Goal: Task Accomplishment & Management: Complete application form

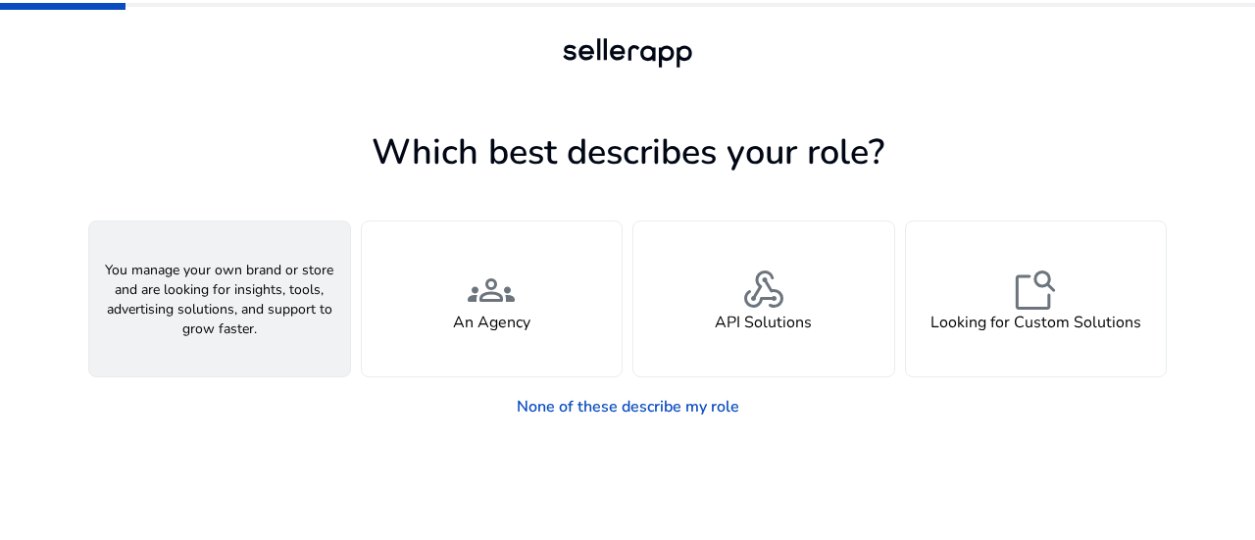
click at [186, 279] on div "person A Seller" at bounding box center [219, 299] width 261 height 155
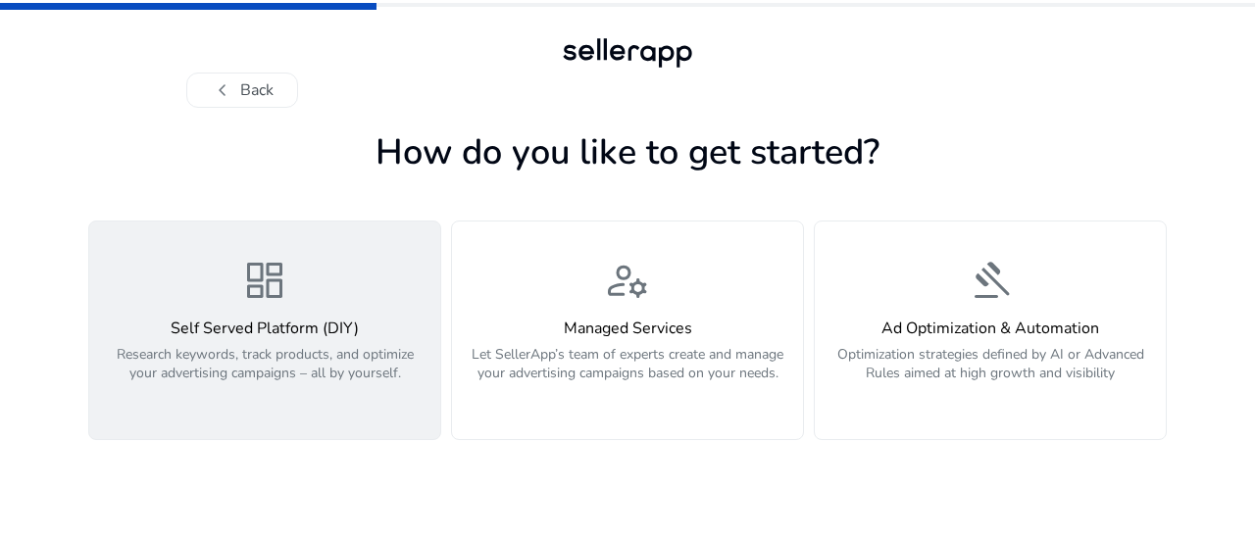
click at [374, 320] on h4 "Self Served Platform (DIY)" at bounding box center [264, 329] width 327 height 19
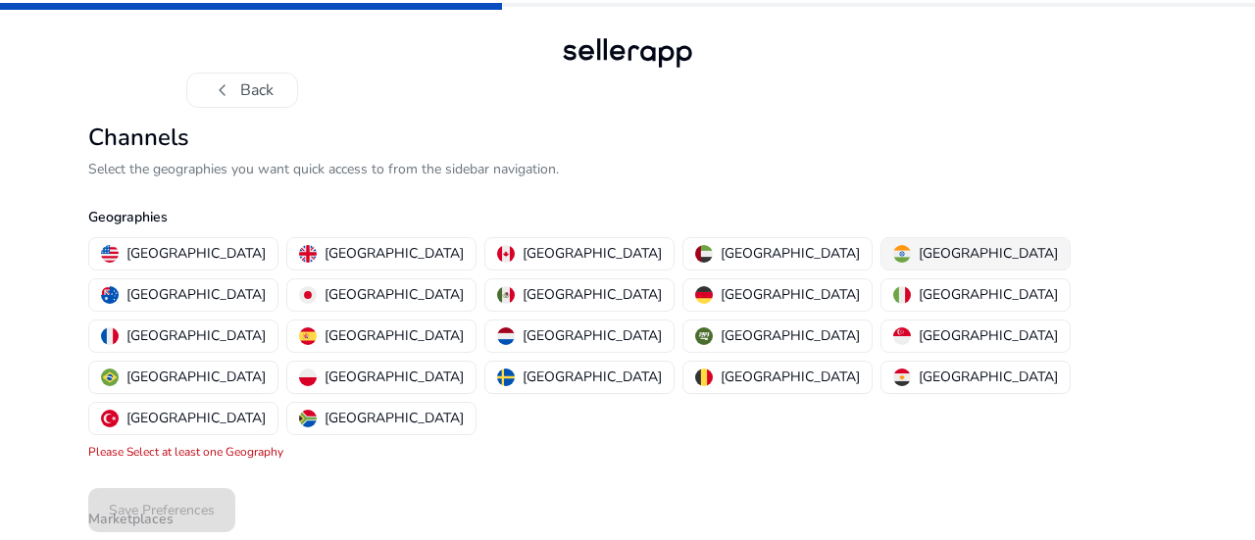
click at [881, 254] on button "[GEOGRAPHIC_DATA]" at bounding box center [975, 253] width 188 height 31
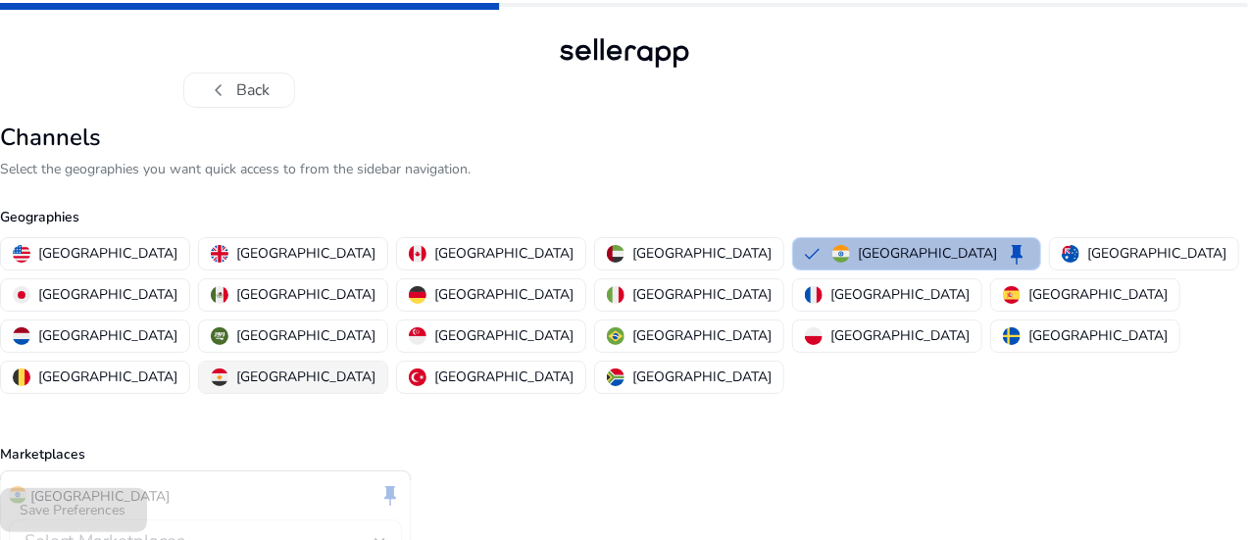
scroll to position [90, 0]
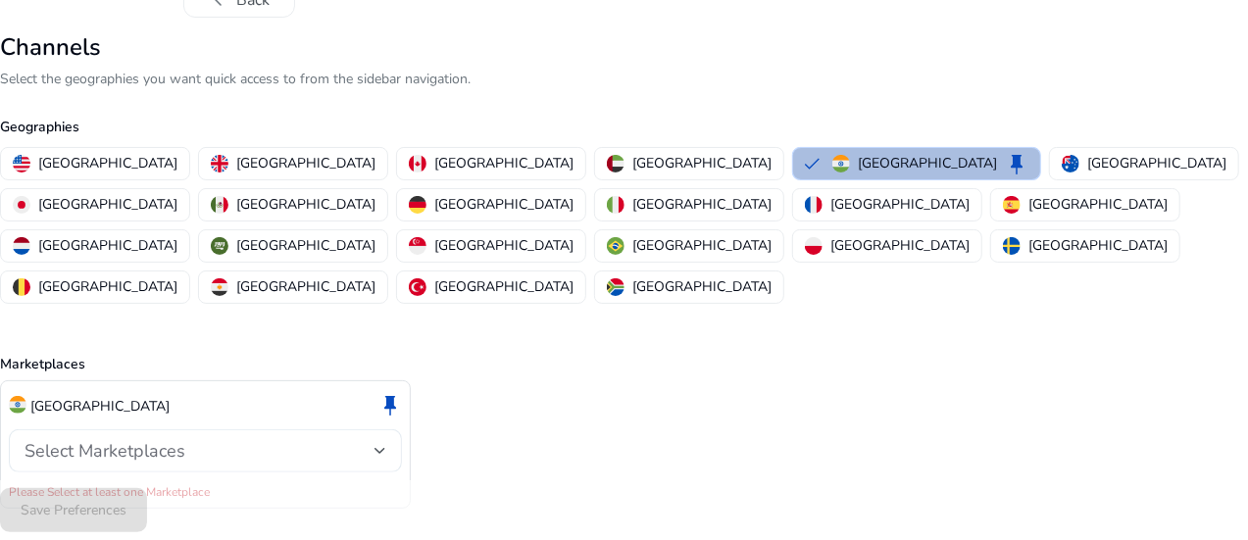
click at [218, 439] on div "Select Marketplaces" at bounding box center [206, 451] width 362 height 24
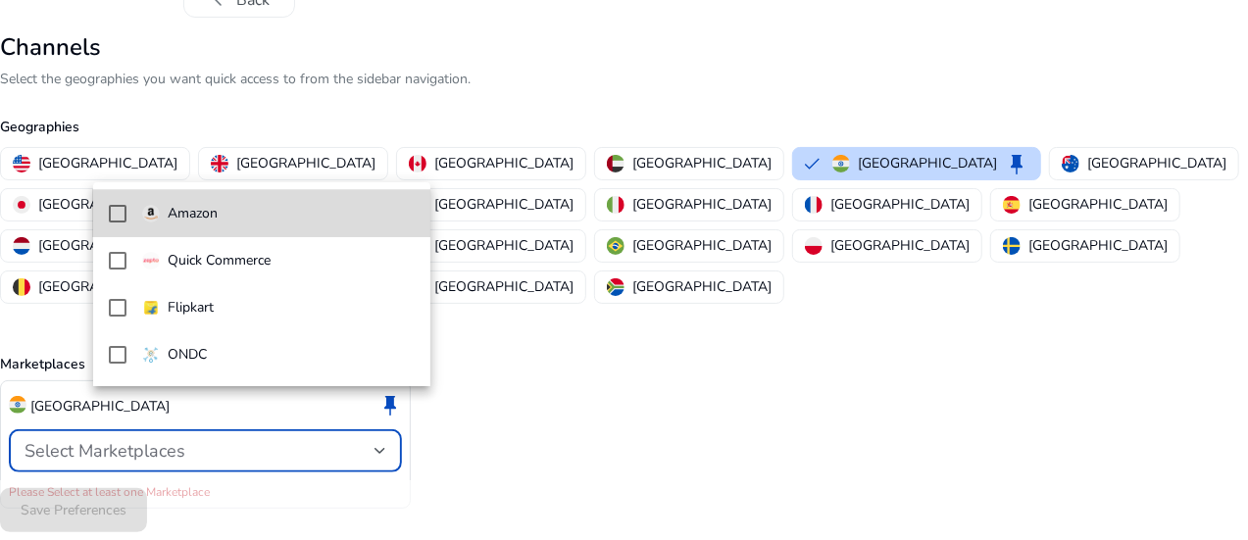
click at [110, 208] on mat-pseudo-checkbox at bounding box center [118, 214] width 18 height 18
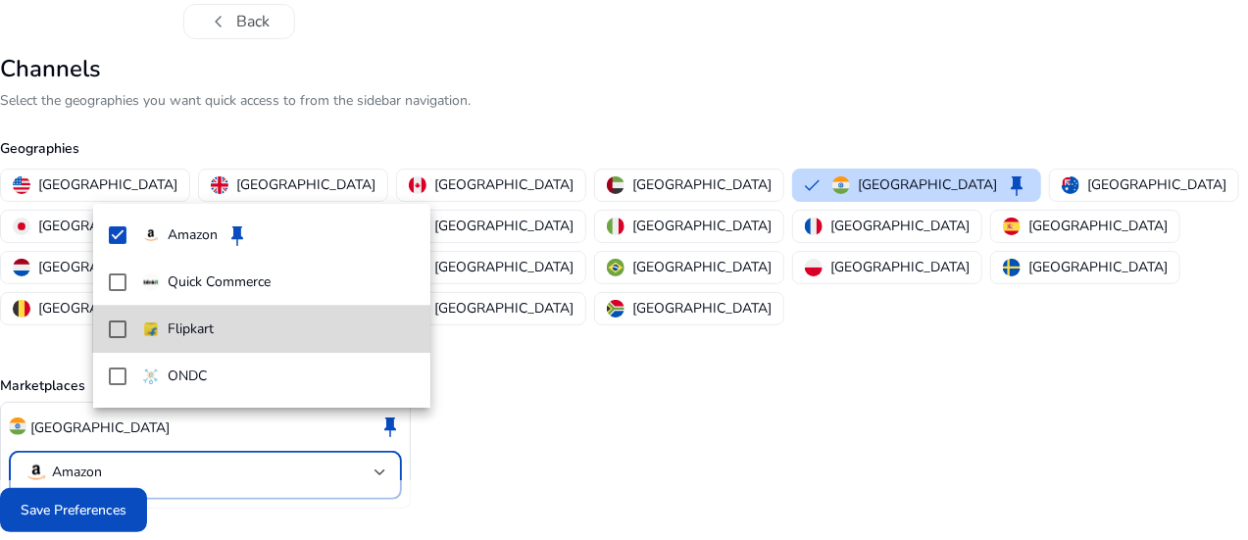
click at [117, 333] on mat-pseudo-checkbox at bounding box center [118, 330] width 18 height 18
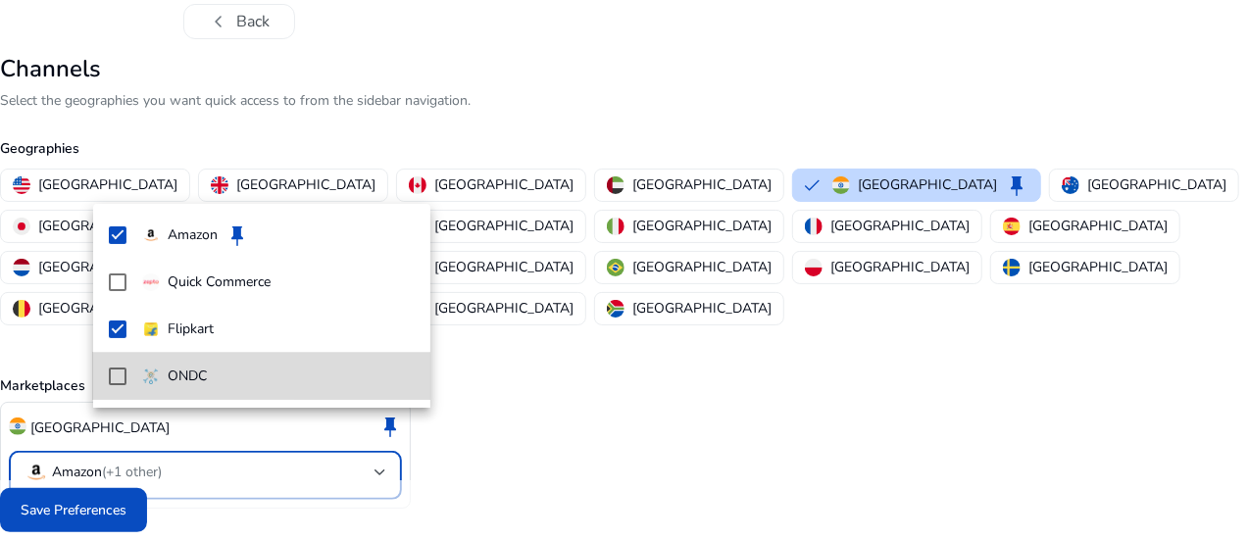
click at [114, 368] on mat-pseudo-checkbox at bounding box center [118, 377] width 18 height 18
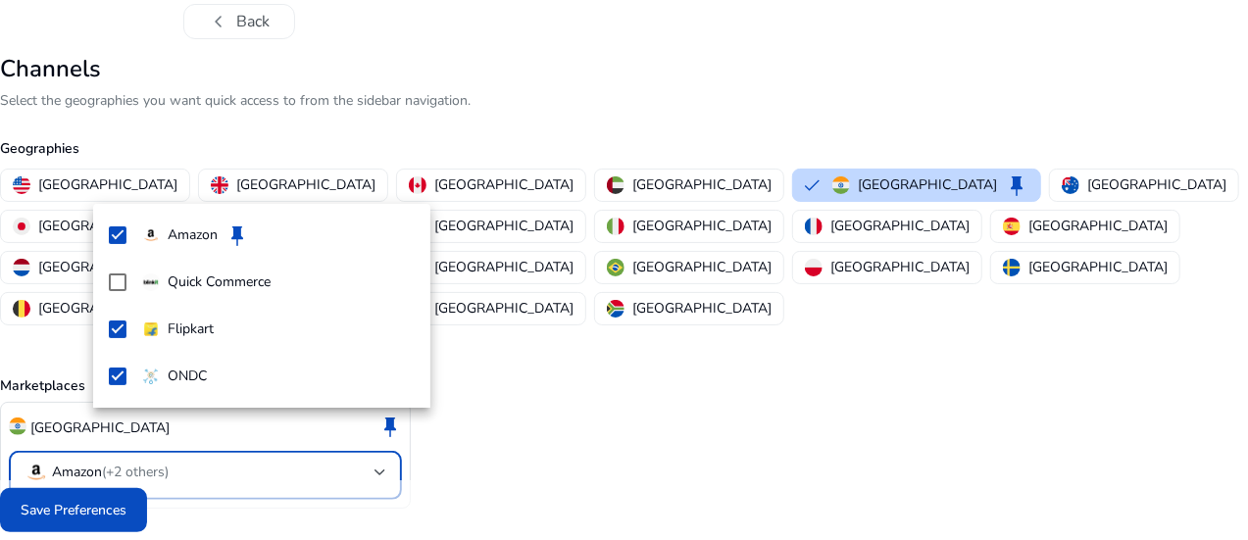
click at [749, 419] on div at bounding box center [624, 270] width 1248 height 540
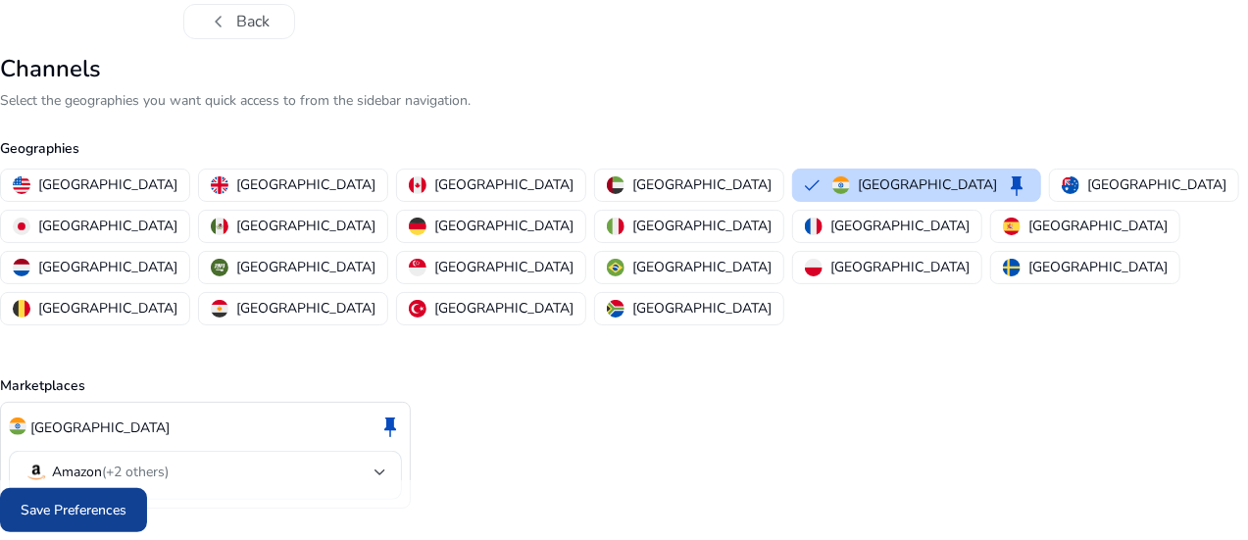
click at [139, 523] on span at bounding box center [73, 510] width 147 height 47
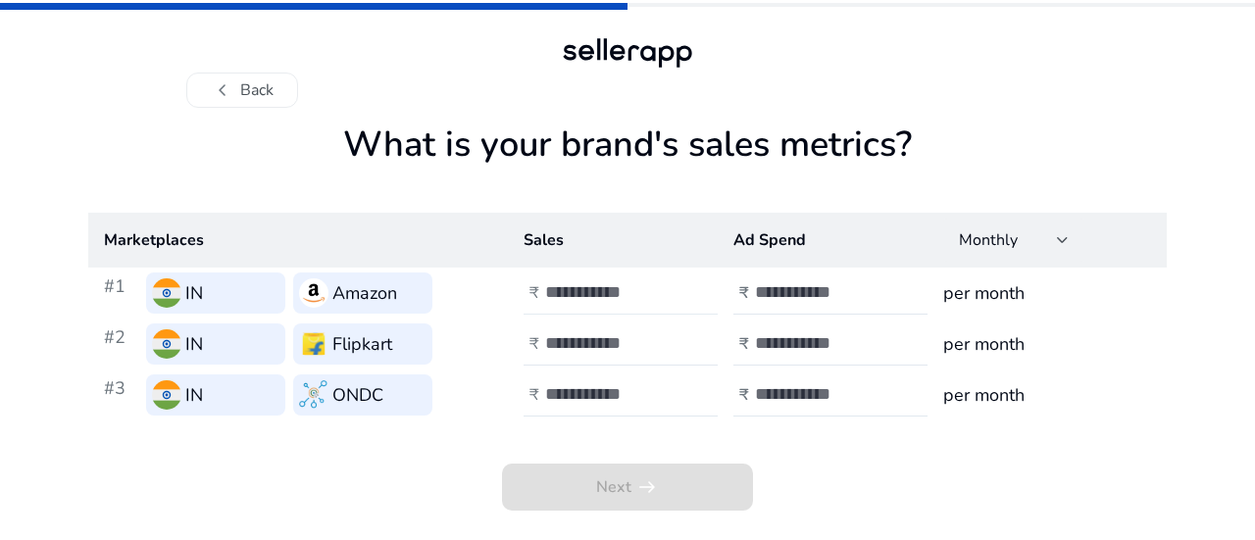
click at [573, 297] on input "number" at bounding box center [611, 292] width 132 height 22
click at [672, 283] on input "*" at bounding box center [611, 292] width 132 height 22
click at [672, 283] on input "**" at bounding box center [611, 292] width 132 height 22
click at [635, 295] on input "**" at bounding box center [611, 292] width 132 height 22
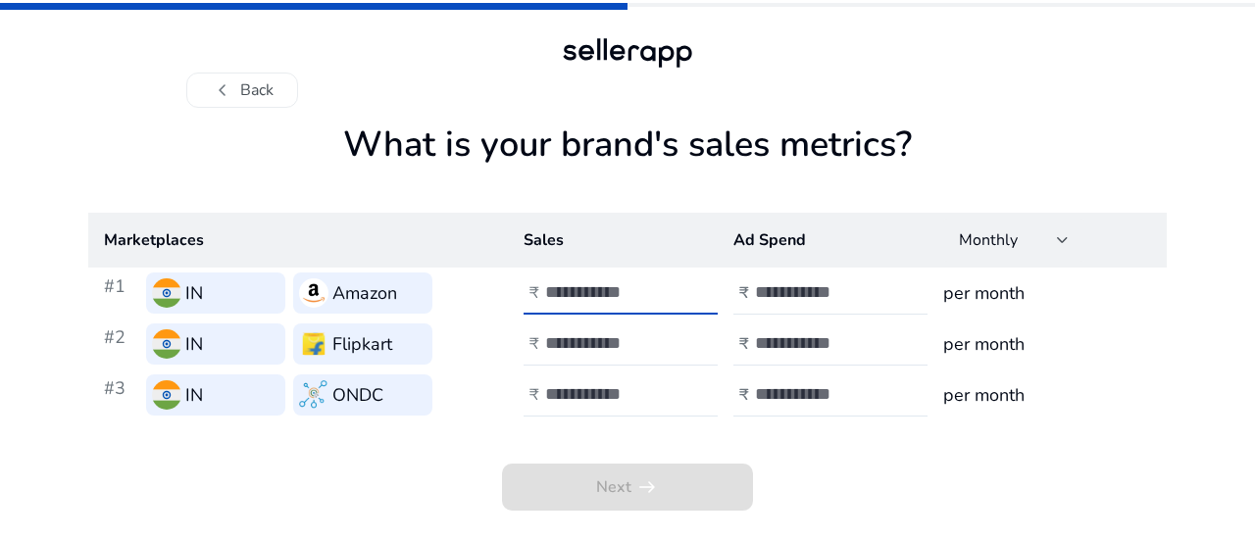
type input "*"
type input "****"
click at [803, 299] on input "number" at bounding box center [821, 292] width 132 height 22
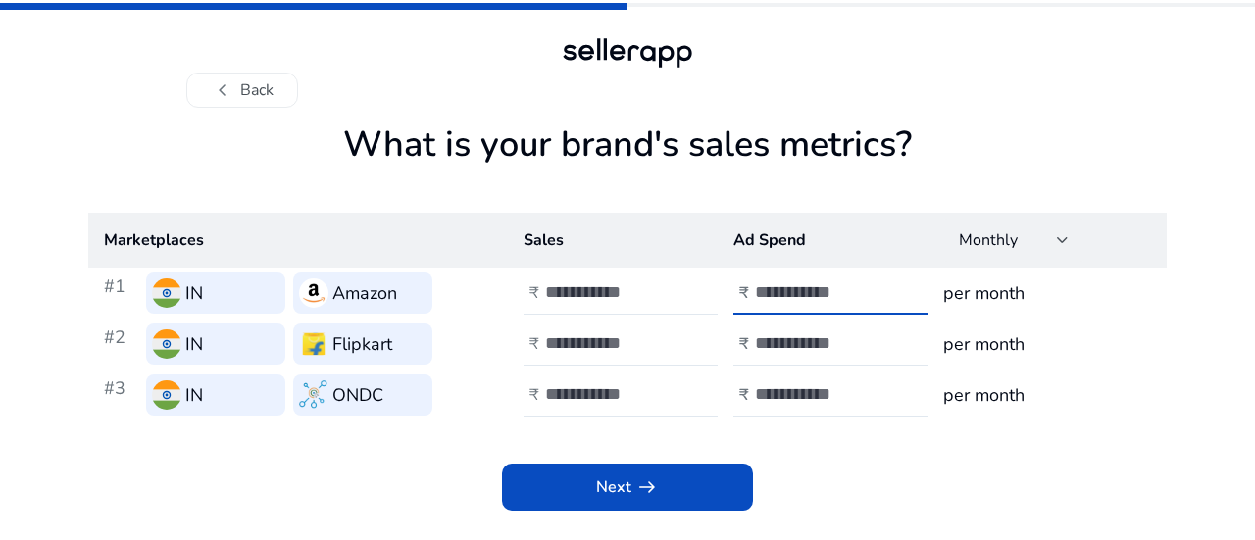
type input "****"
click at [1014, 287] on h3 "per month" at bounding box center [1047, 292] width 208 height 27
click at [614, 486] on span "Next arrow_right_alt" at bounding box center [627, 487] width 63 height 24
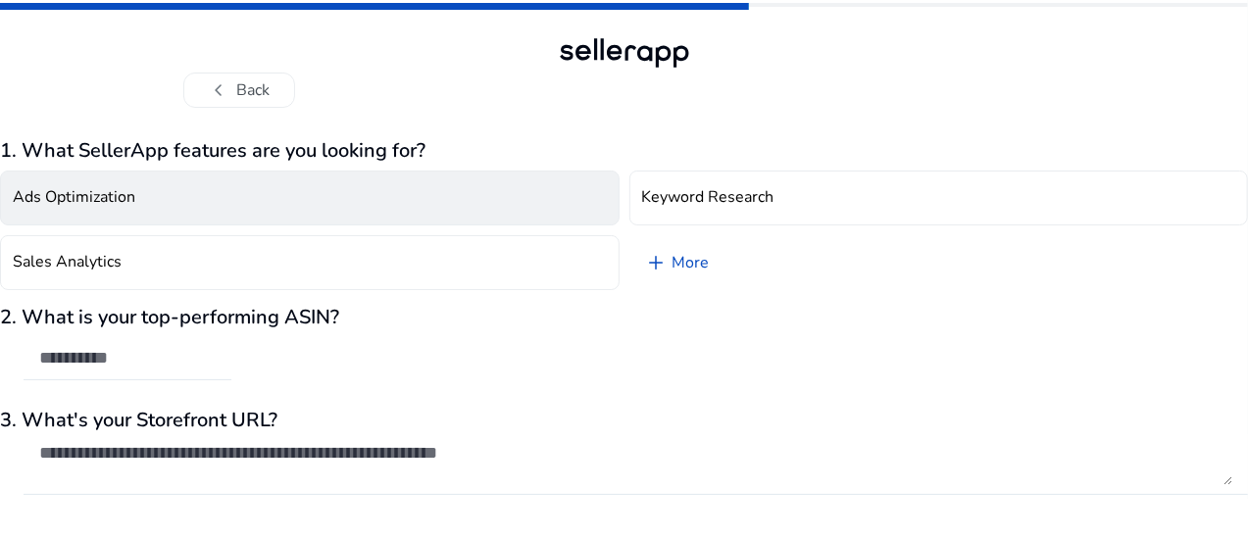
click at [330, 210] on button "Ads Optimization" at bounding box center [310, 198] width 620 height 55
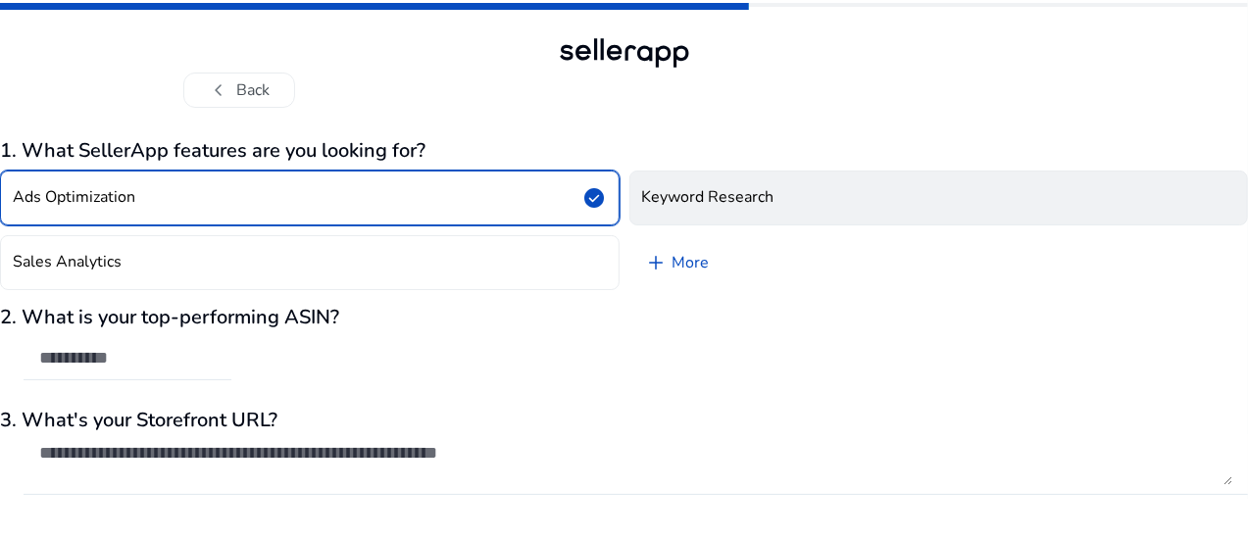
click at [724, 201] on h4 "Keyword Research" at bounding box center [708, 197] width 132 height 19
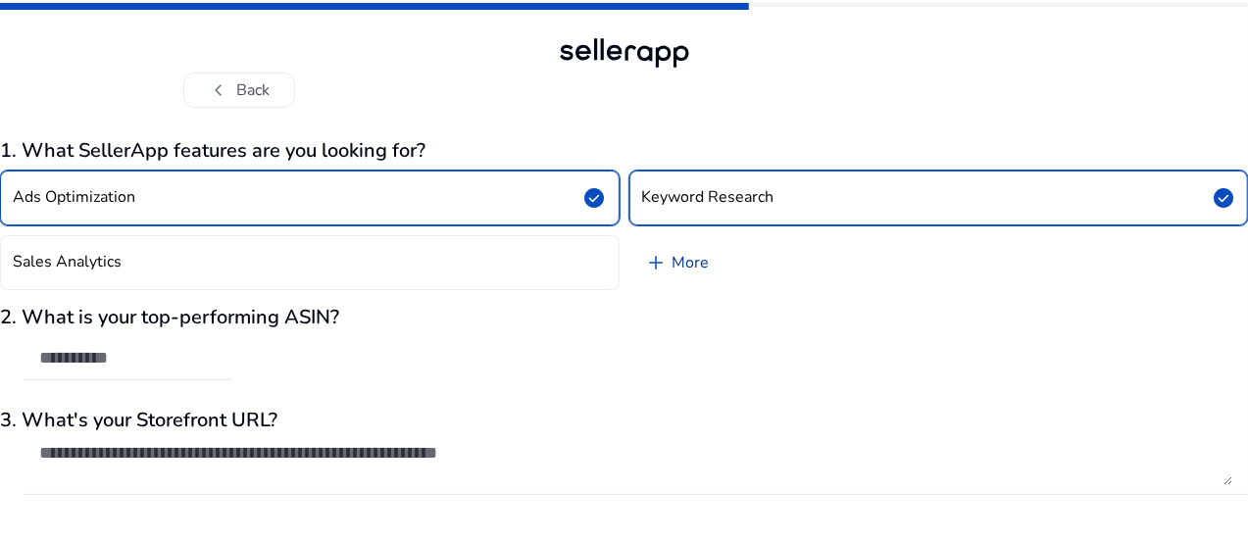
click at [655, 251] on span "add" at bounding box center [657, 263] width 24 height 24
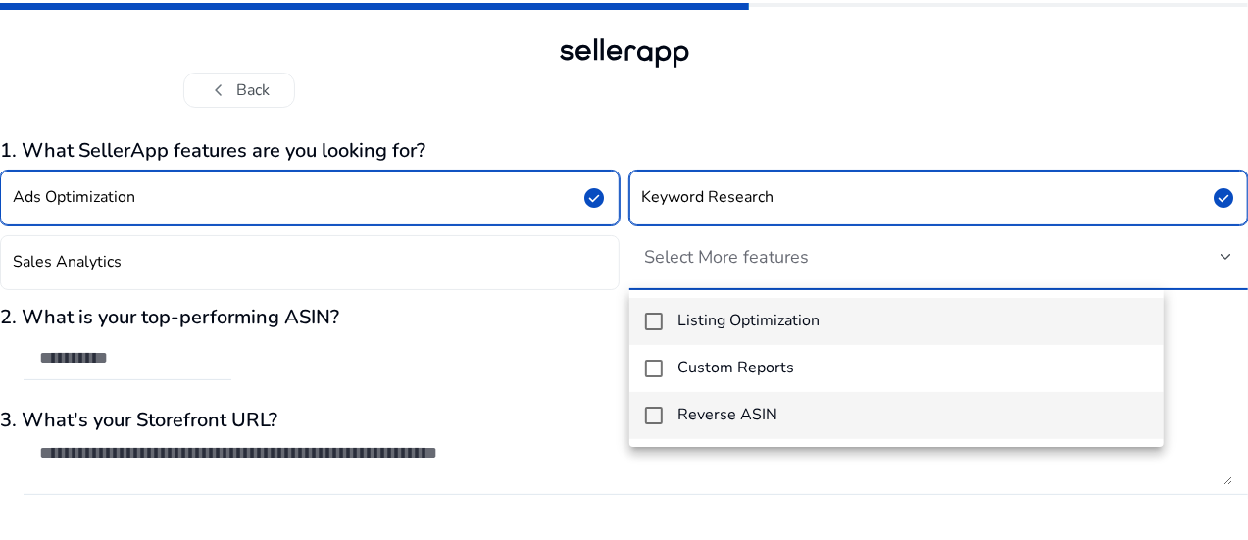
scroll to position [58, 0]
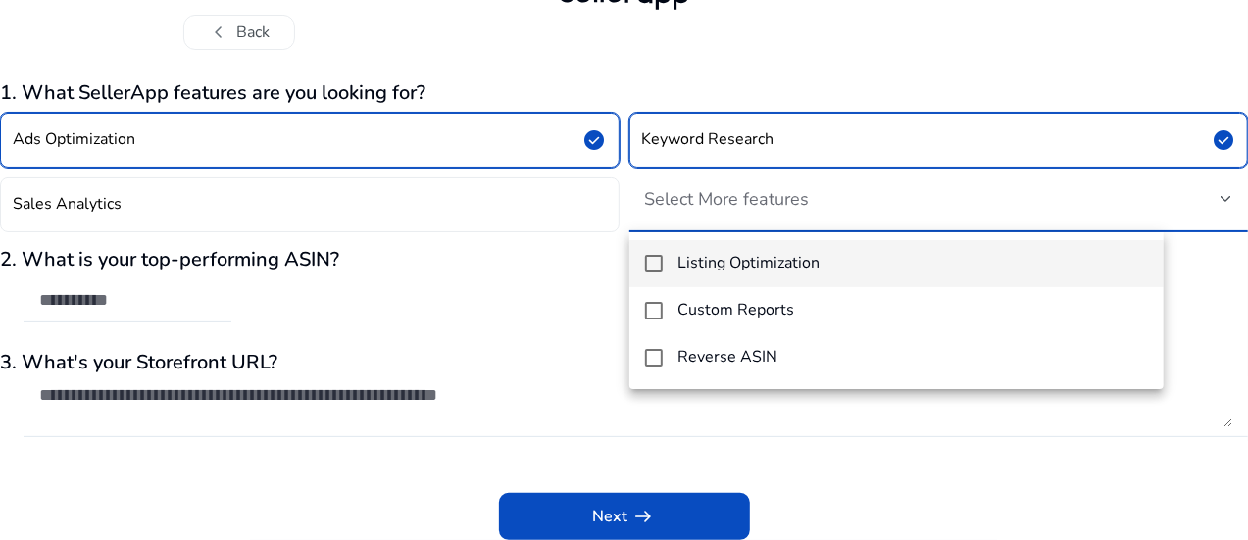
click at [70, 452] on div at bounding box center [624, 270] width 1248 height 540
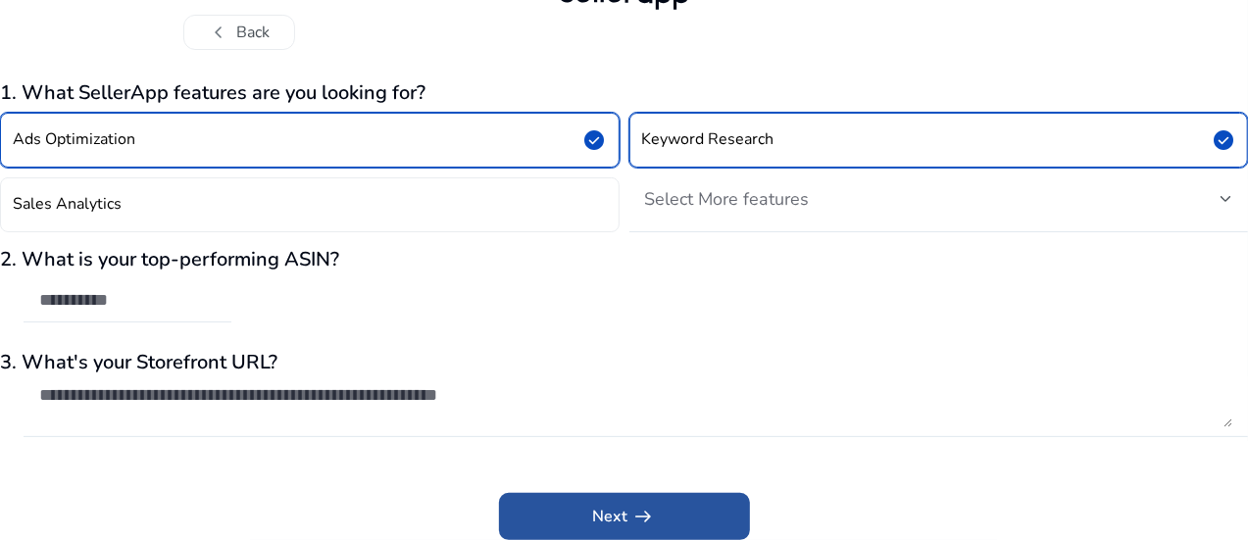
click at [615, 539] on span at bounding box center [624, 516] width 251 height 47
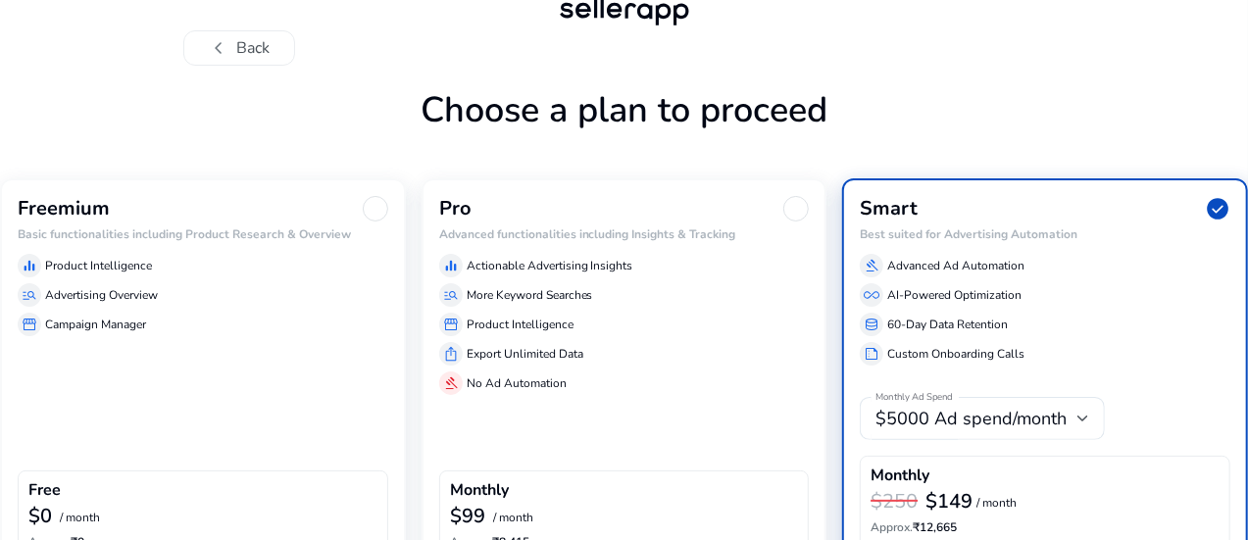
scroll to position [140, 0]
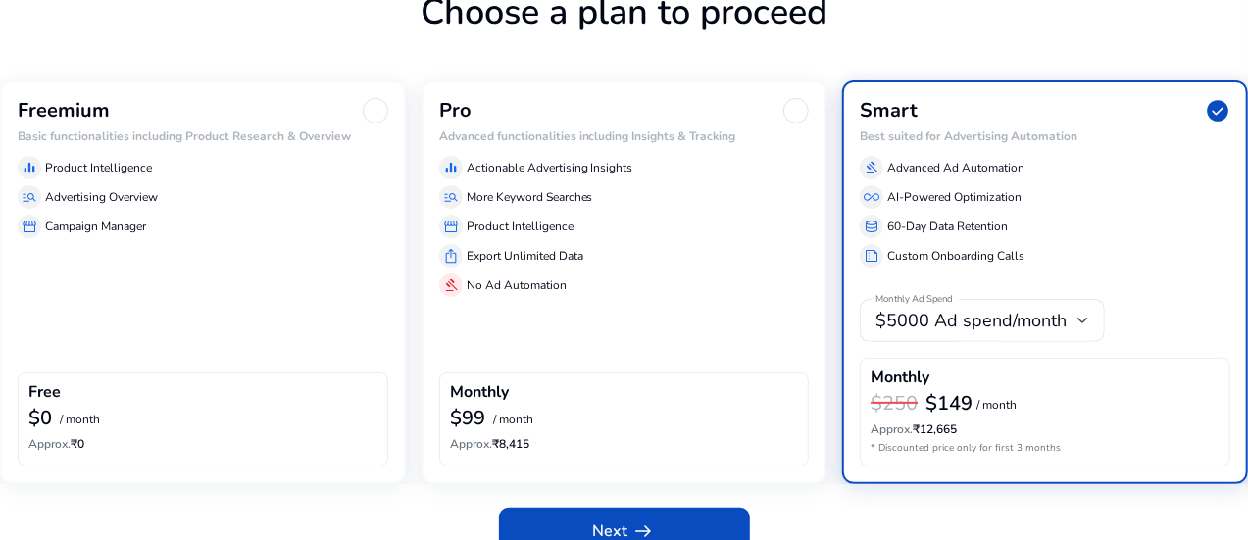
click at [259, 285] on div "Freemium Basic functionalities including Product Research & Overview equalizer …" at bounding box center [203, 282] width 406 height 404
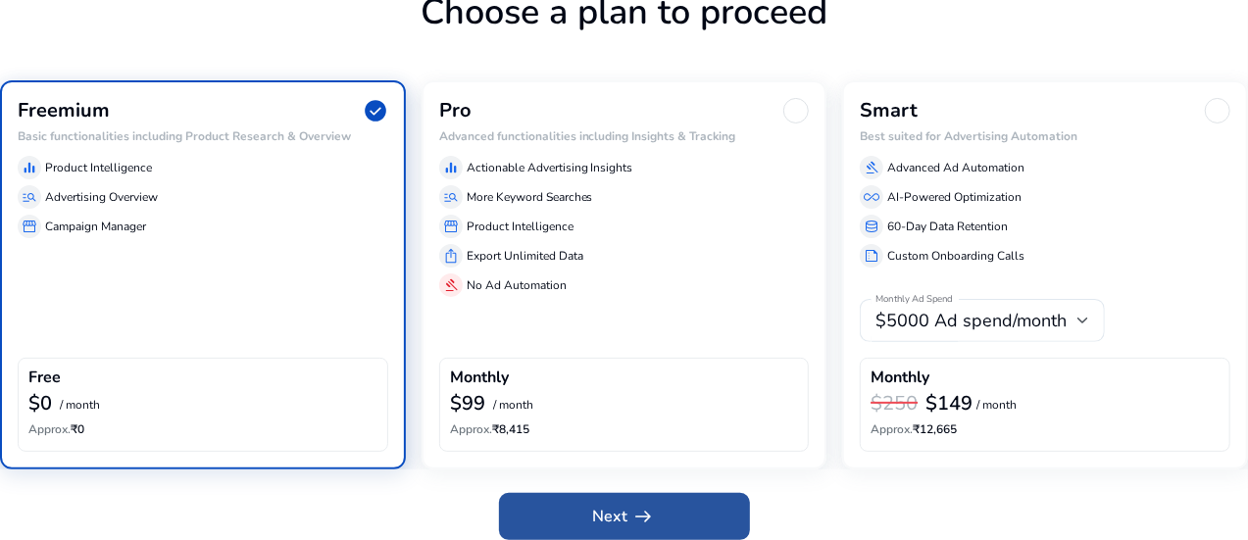
click at [556, 505] on span at bounding box center [624, 516] width 251 height 47
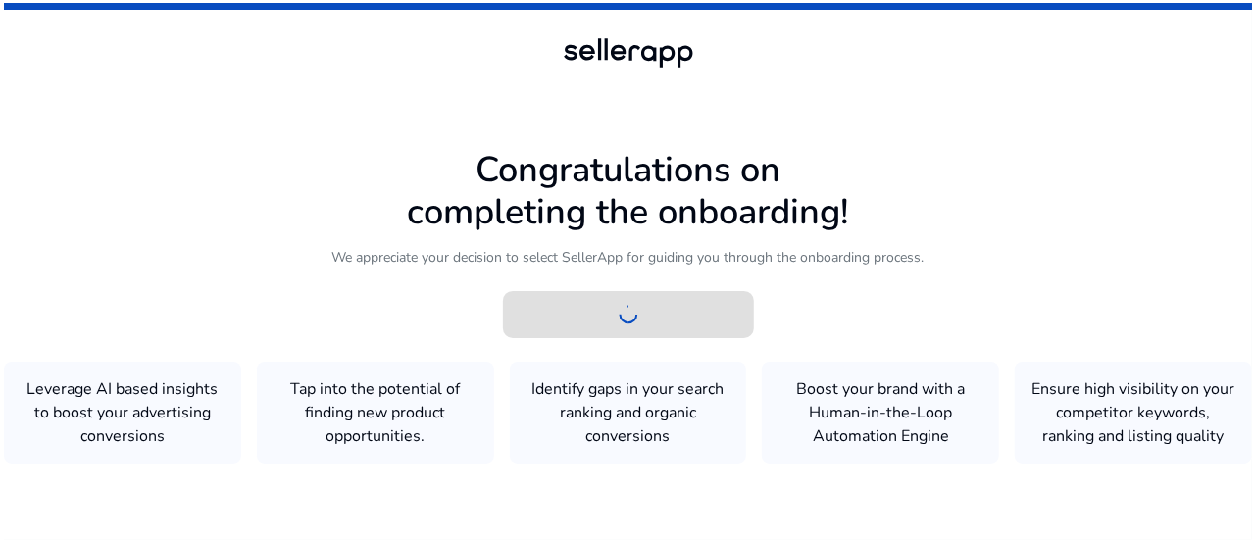
scroll to position [0, 0]
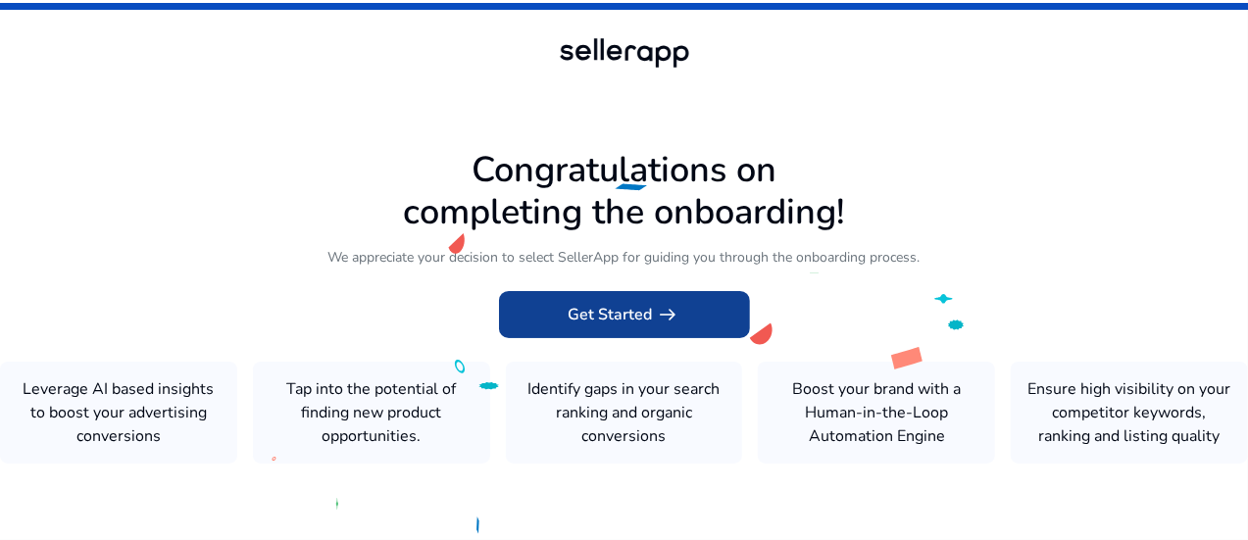
click at [553, 291] on span at bounding box center [624, 314] width 251 height 47
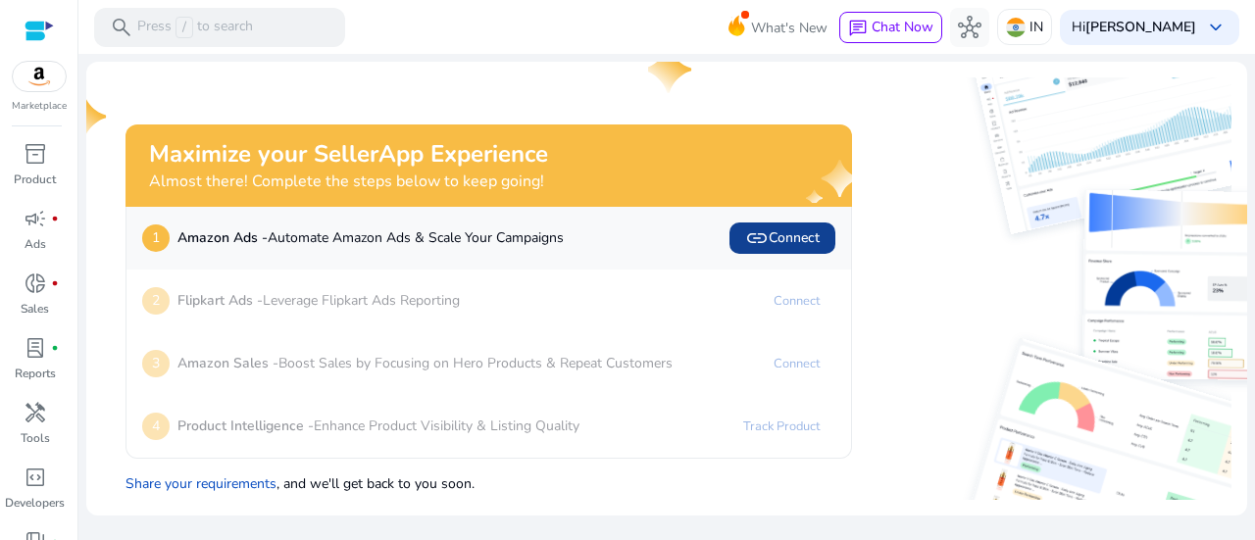
click at [802, 234] on span "link Connect" at bounding box center [782, 238] width 75 height 24
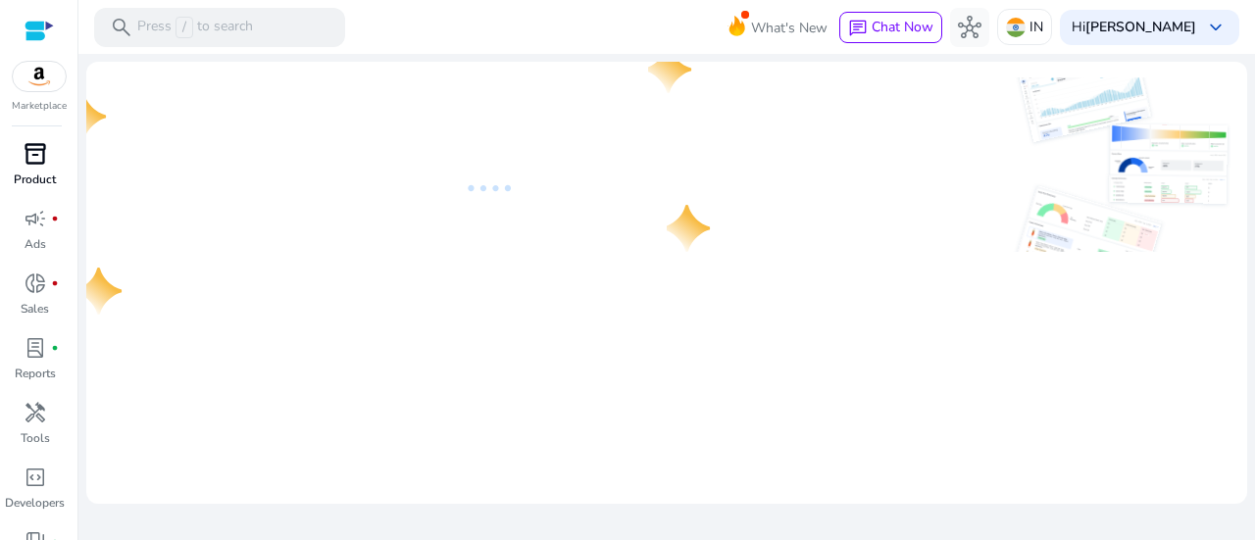
click at [36, 155] on span "inventory_2" at bounding box center [36, 154] width 24 height 24
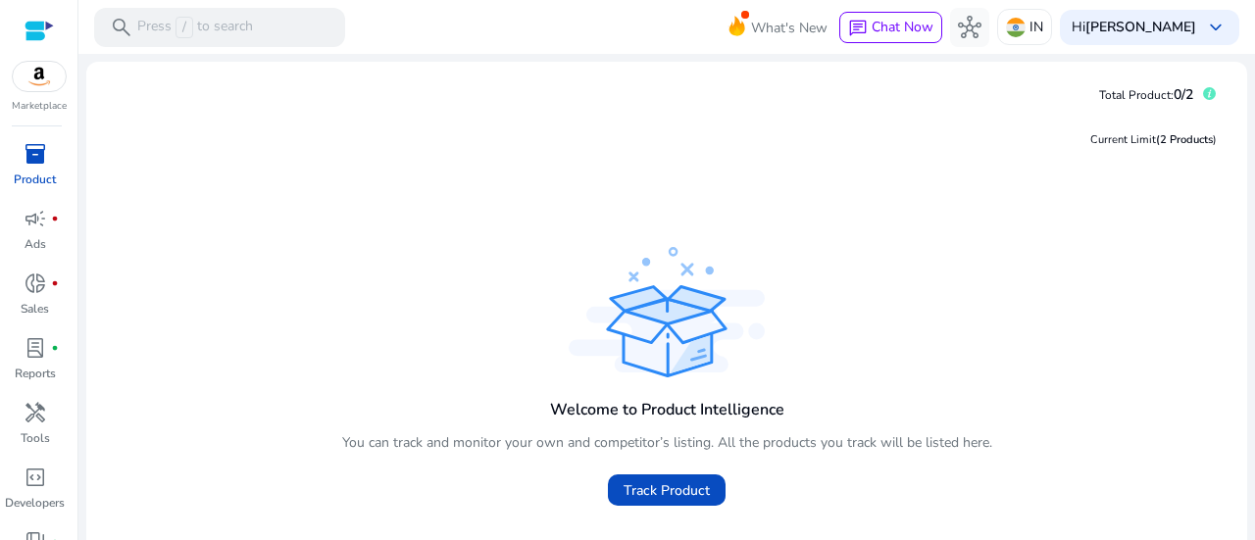
click at [638, 150] on div "Current Limit (2 Products )" at bounding box center [666, 141] width 1129 height 40
click at [682, 497] on span "Track Product" at bounding box center [667, 490] width 86 height 21
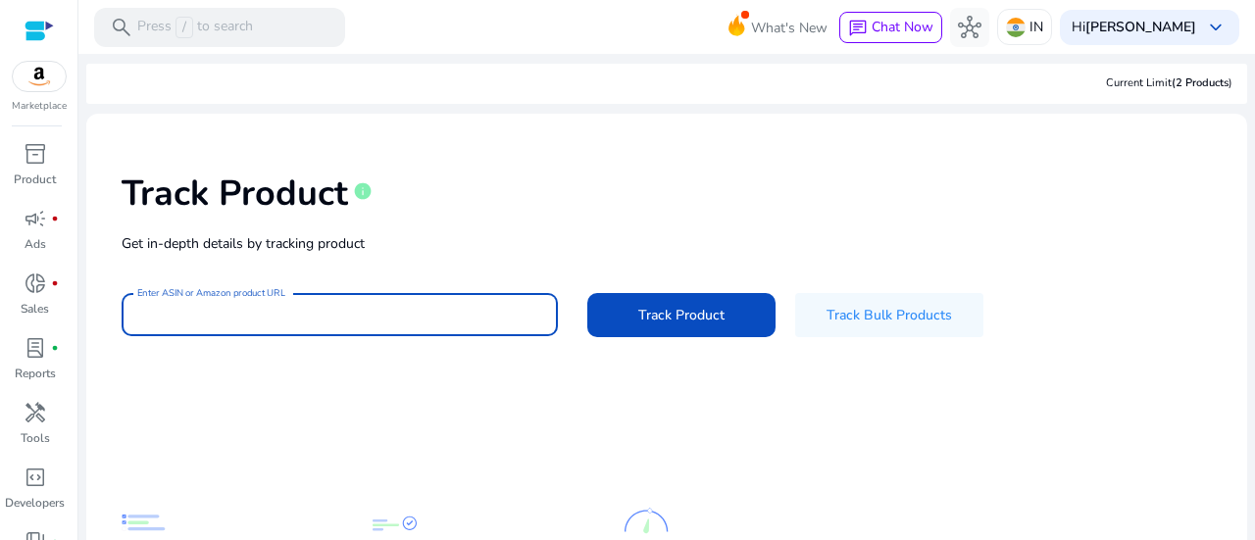
click at [274, 309] on input "Enter ASIN or Amazon product URL" at bounding box center [339, 315] width 405 height 22
paste input "**********"
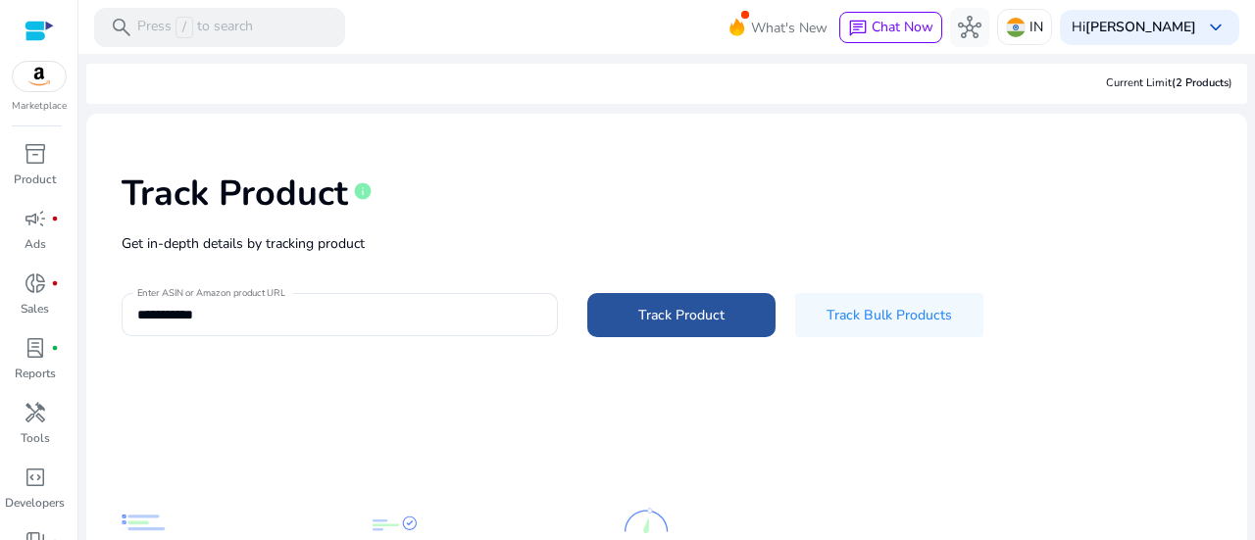
click at [674, 307] on span "Track Product" at bounding box center [681, 315] width 86 height 21
type input "**********"
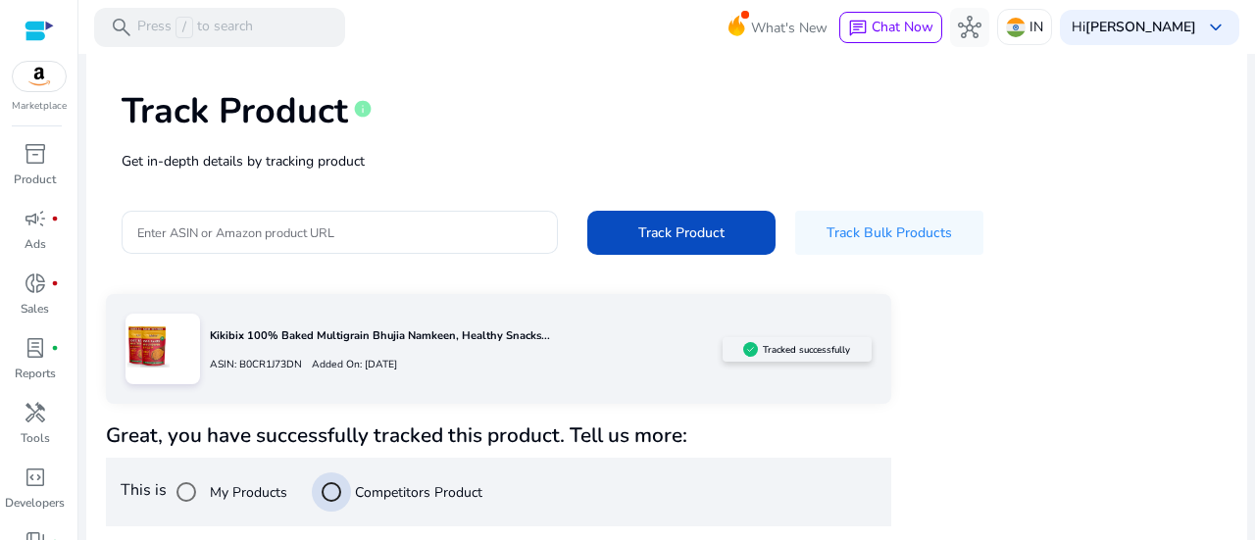
scroll to position [315, 0]
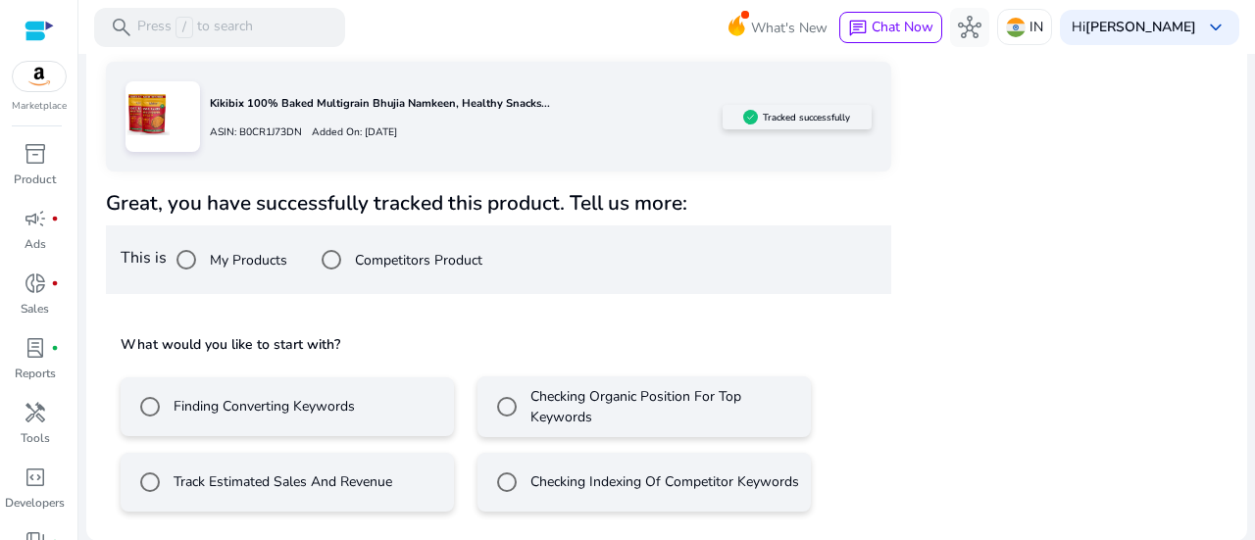
click at [210, 487] on label "Track Estimated Sales And Revenue" at bounding box center [281, 482] width 223 height 21
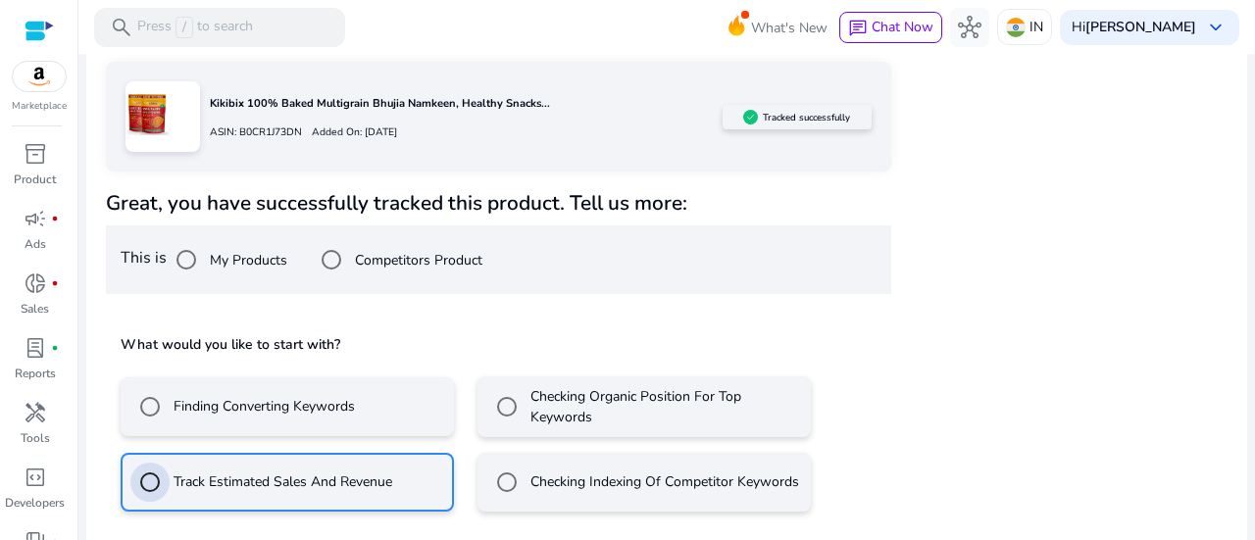
scroll to position [402, 0]
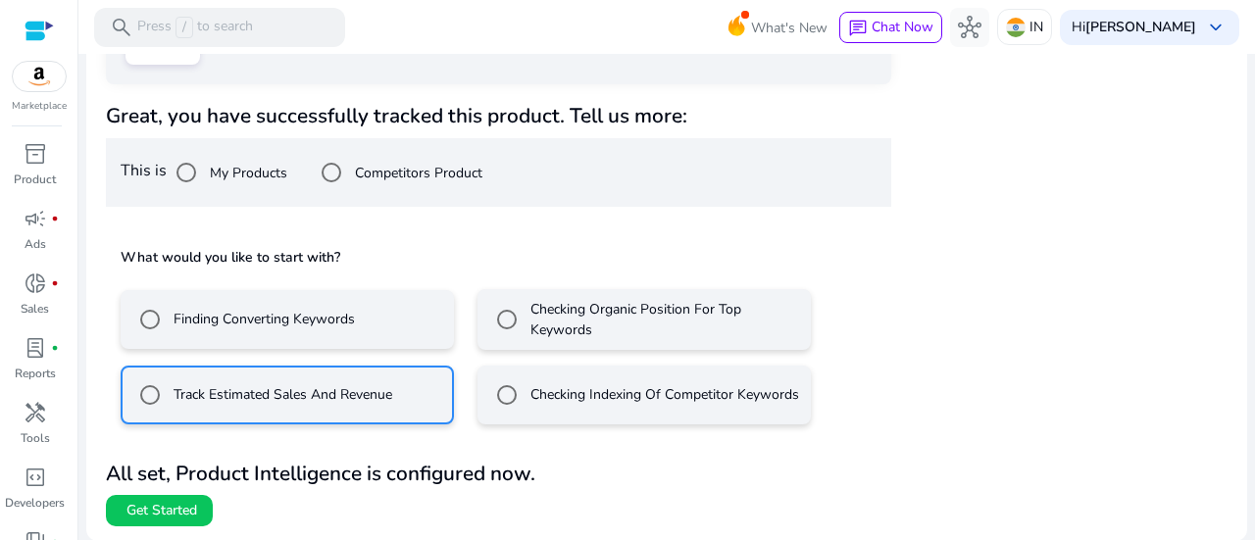
drag, startPoint x: 543, startPoint y: 310, endPoint x: 533, endPoint y: 317, distance: 12.0
click at [541, 313] on label "Checking Organic Position For Top Keywords" at bounding box center [663, 319] width 274 height 41
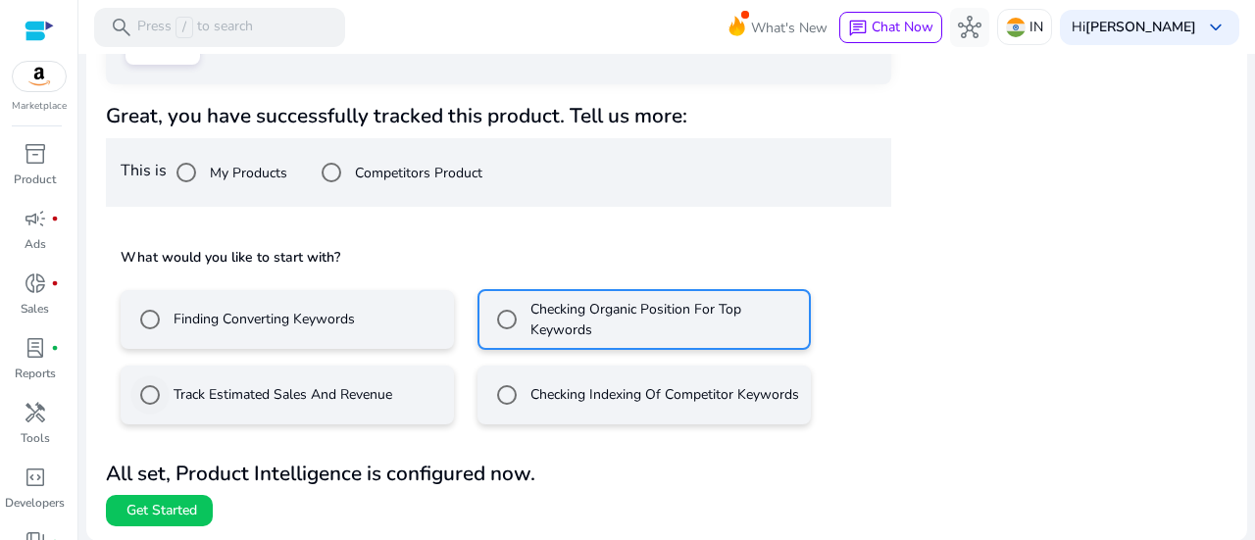
drag, startPoint x: 312, startPoint y: 387, endPoint x: 261, endPoint y: 447, distance: 78.6
click at [312, 387] on label "Track Estimated Sales And Revenue" at bounding box center [281, 394] width 223 height 21
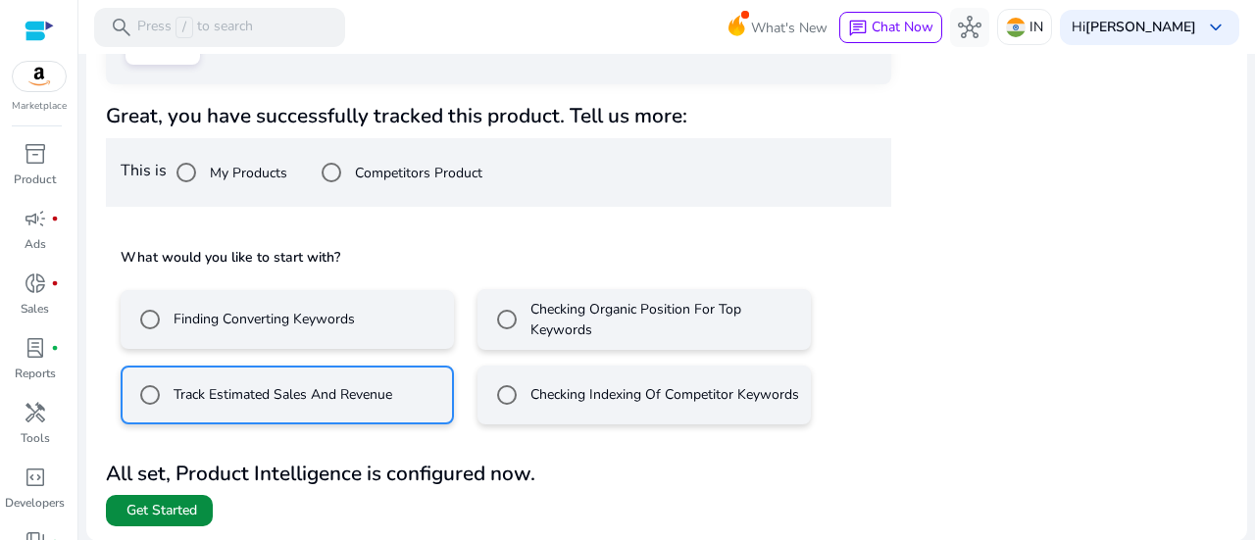
click at [184, 513] on span "Get Started" at bounding box center [161, 511] width 71 height 20
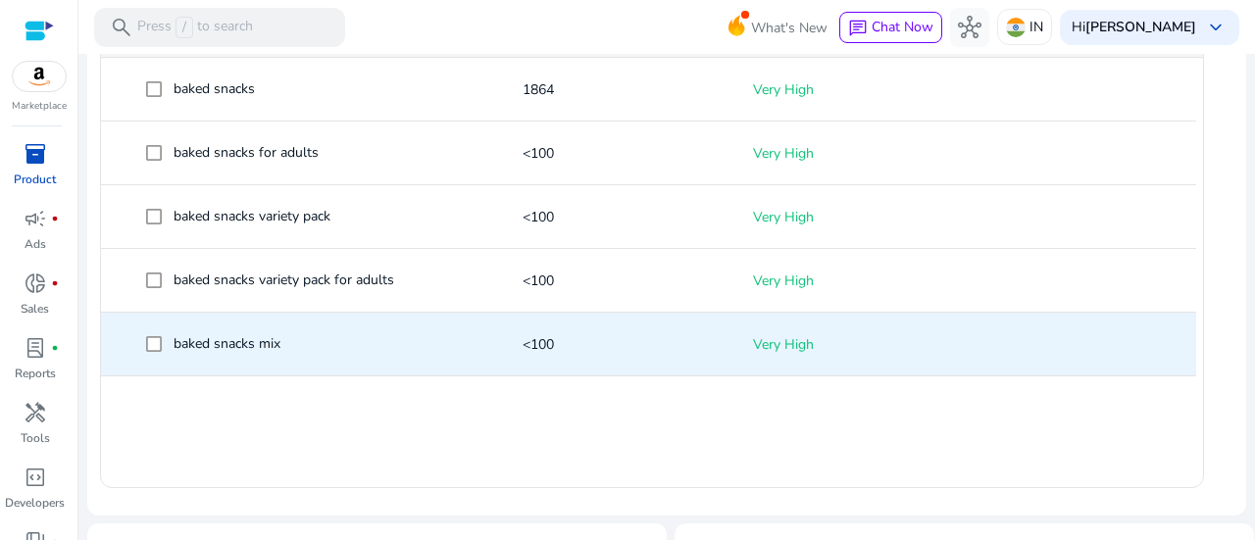
scroll to position [674, 0]
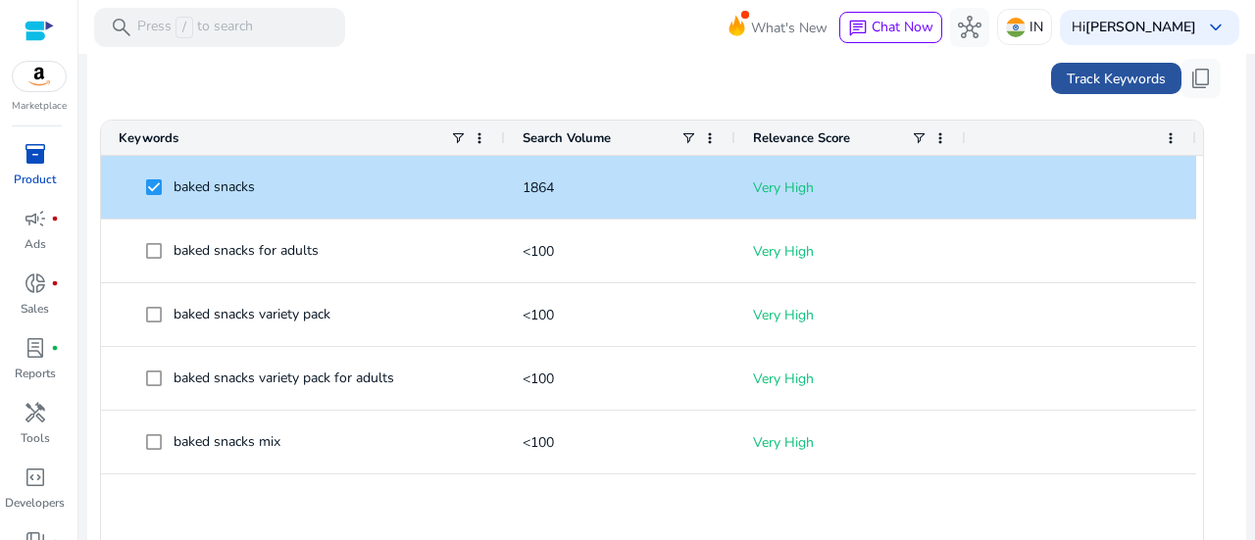
click at [1071, 76] on span "Track Keywords" at bounding box center [1116, 79] width 99 height 21
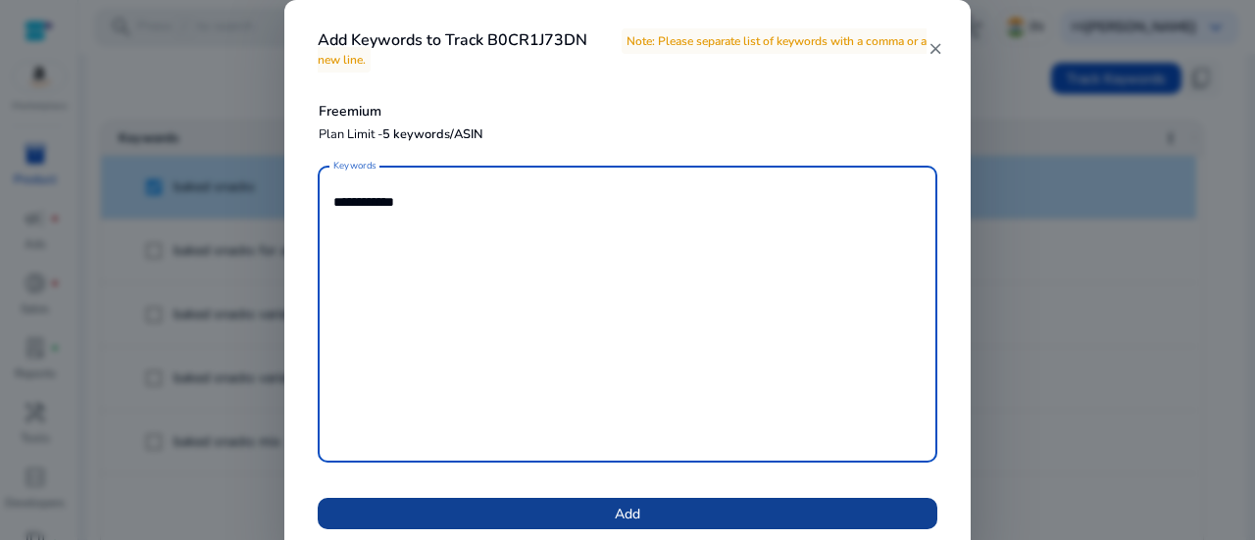
click at [383, 511] on span at bounding box center [628, 513] width 620 height 47
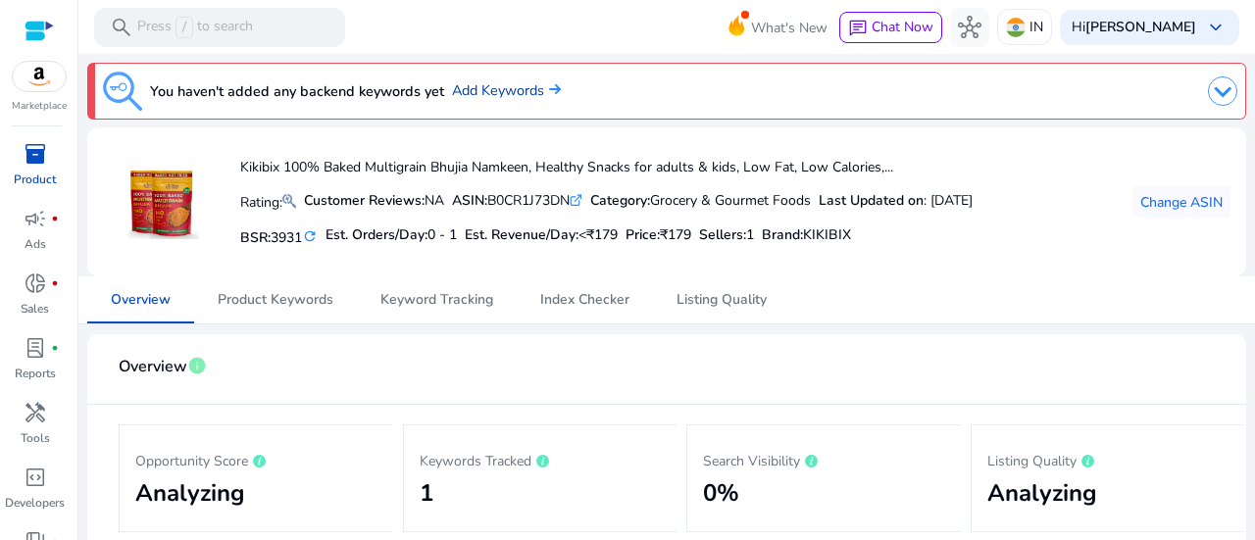
click at [493, 95] on link "Add Keywords" at bounding box center [506, 91] width 109 height 22
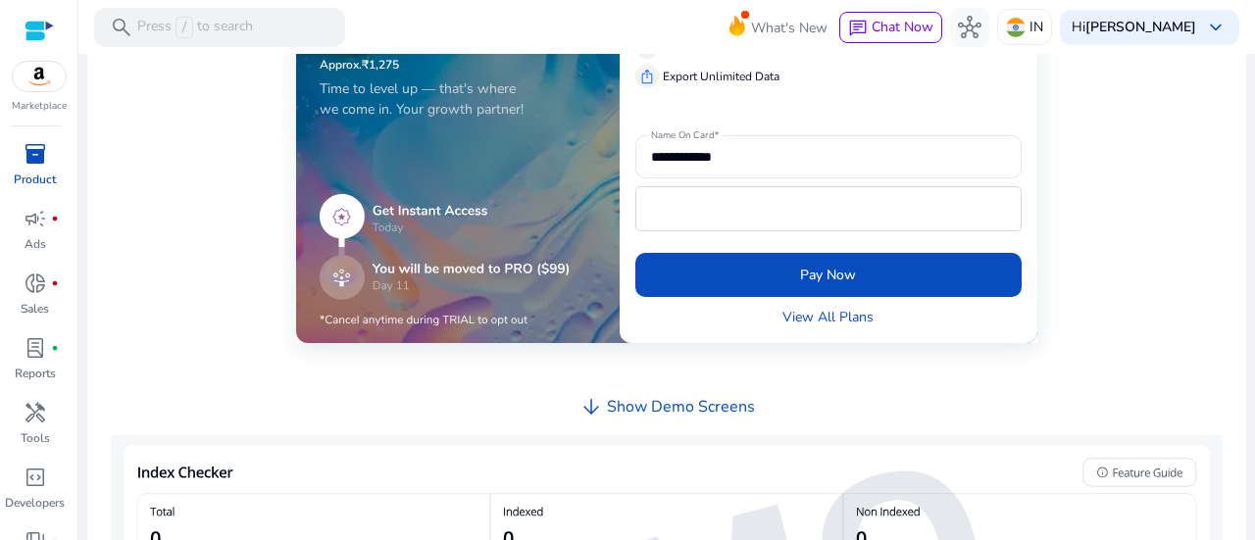
scroll to position [686, 0]
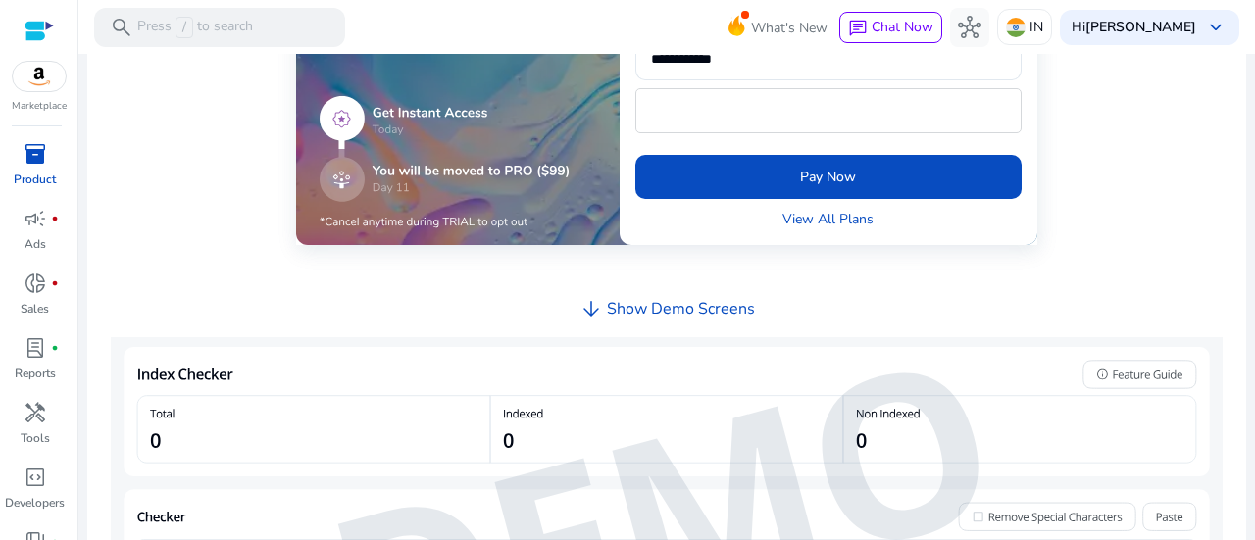
click at [676, 300] on h4 "Show Demo Screens" at bounding box center [681, 309] width 148 height 19
click at [607, 306] on h4 "Show Demo Screens" at bounding box center [681, 309] width 148 height 19
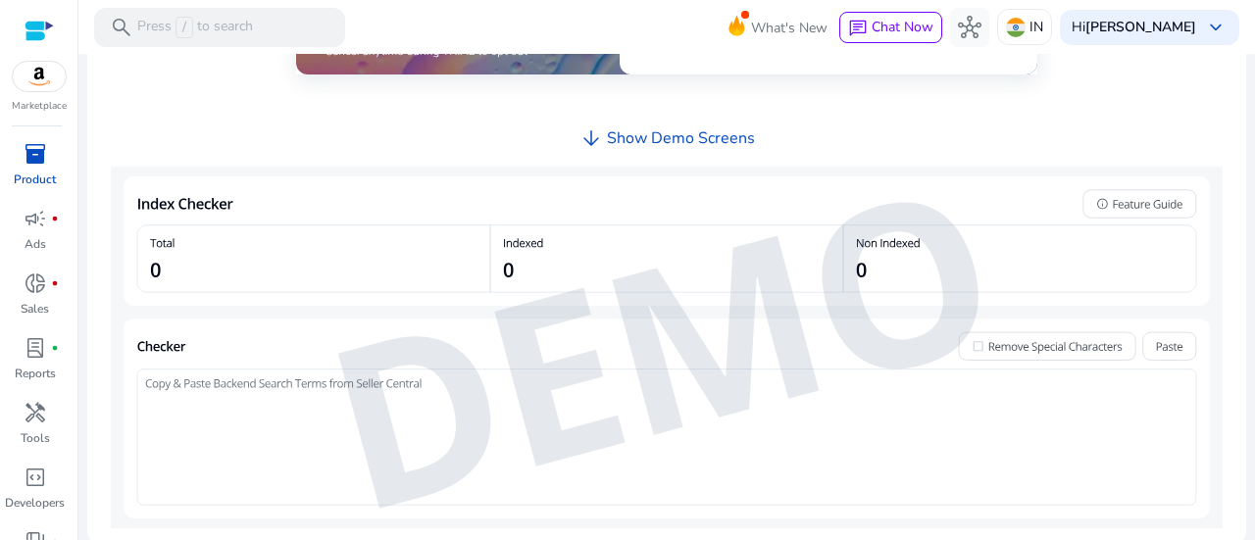
click at [580, 308] on img at bounding box center [667, 348] width 1112 height 362
click at [588, 143] on span "arrow_downward" at bounding box center [591, 138] width 24 height 24
click at [914, 144] on div "**********" at bounding box center [666, 10] width 1127 height 1035
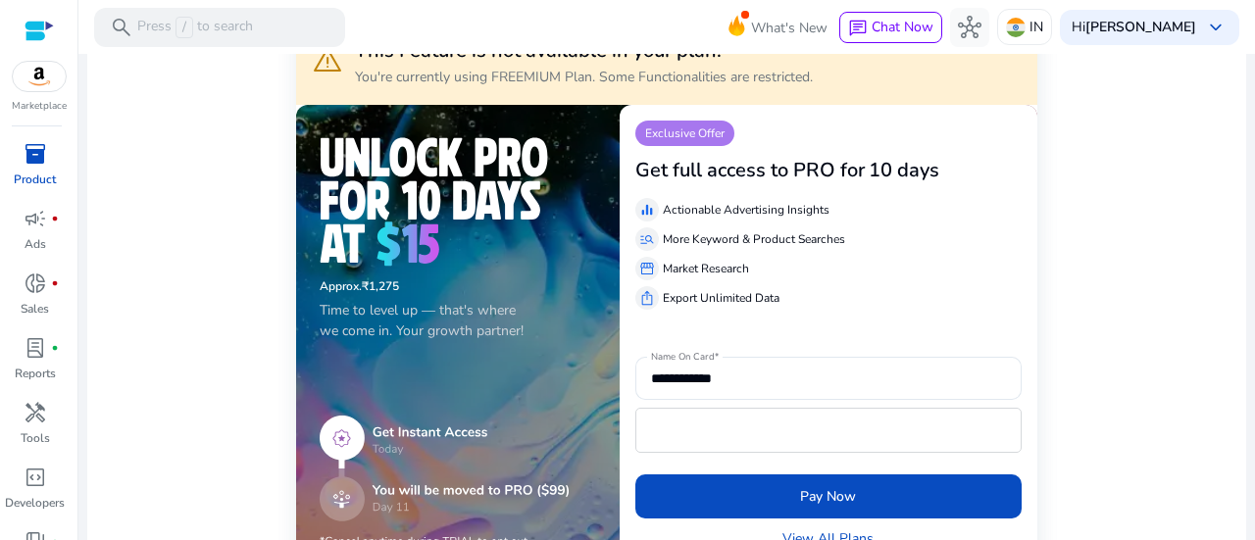
scroll to position [0, 0]
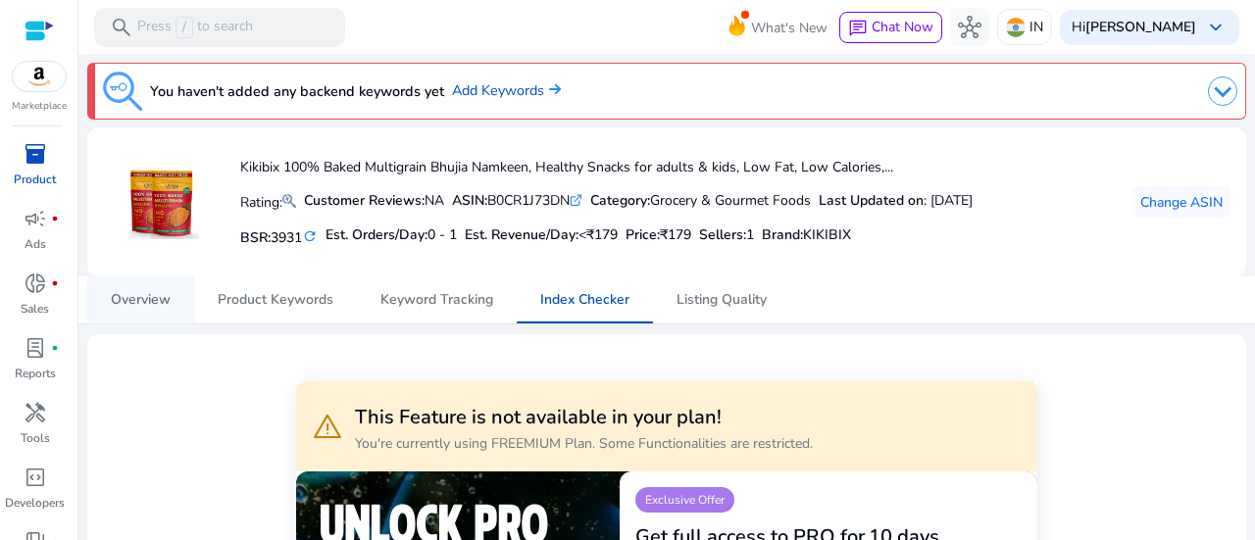
click at [164, 301] on span "Overview" at bounding box center [141, 300] width 60 height 14
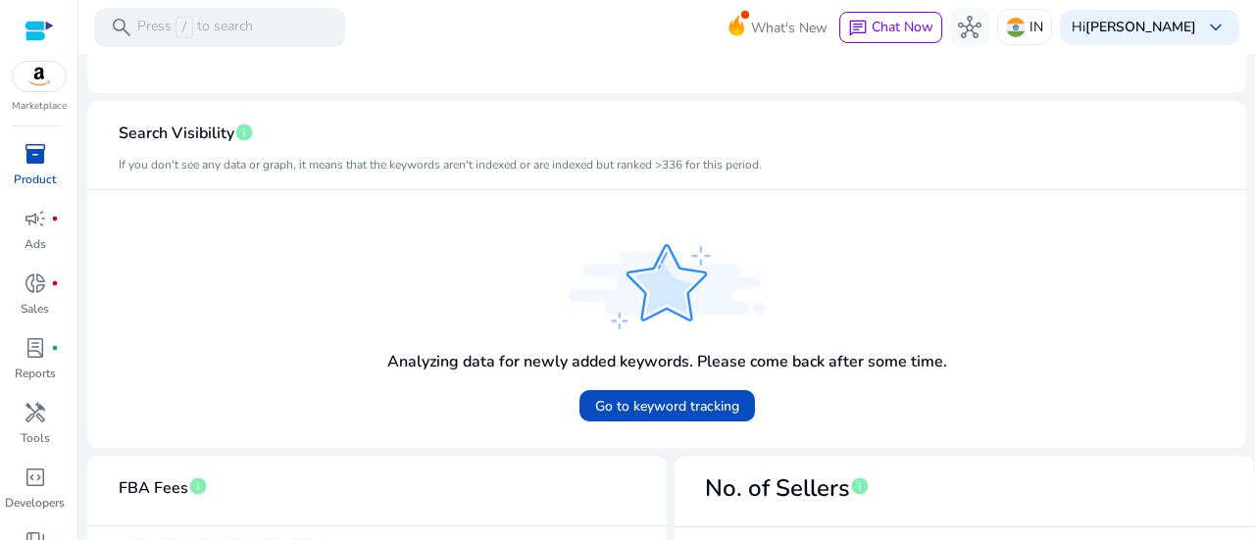
scroll to position [588, 0]
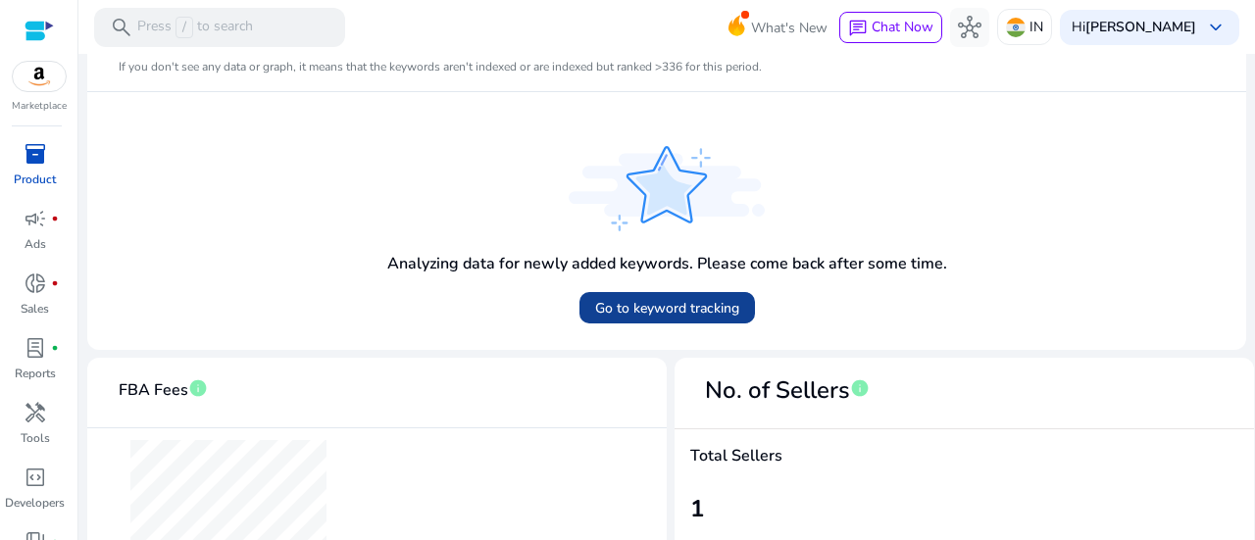
click at [625, 307] on span "Go to keyword tracking" at bounding box center [667, 308] width 144 height 21
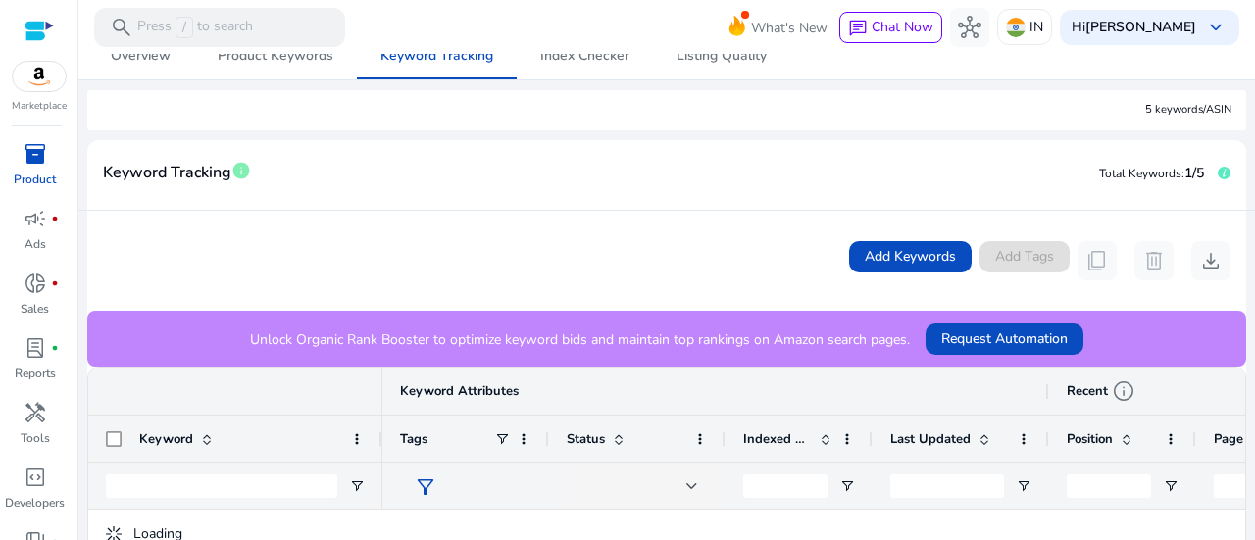
scroll to position [440, 0]
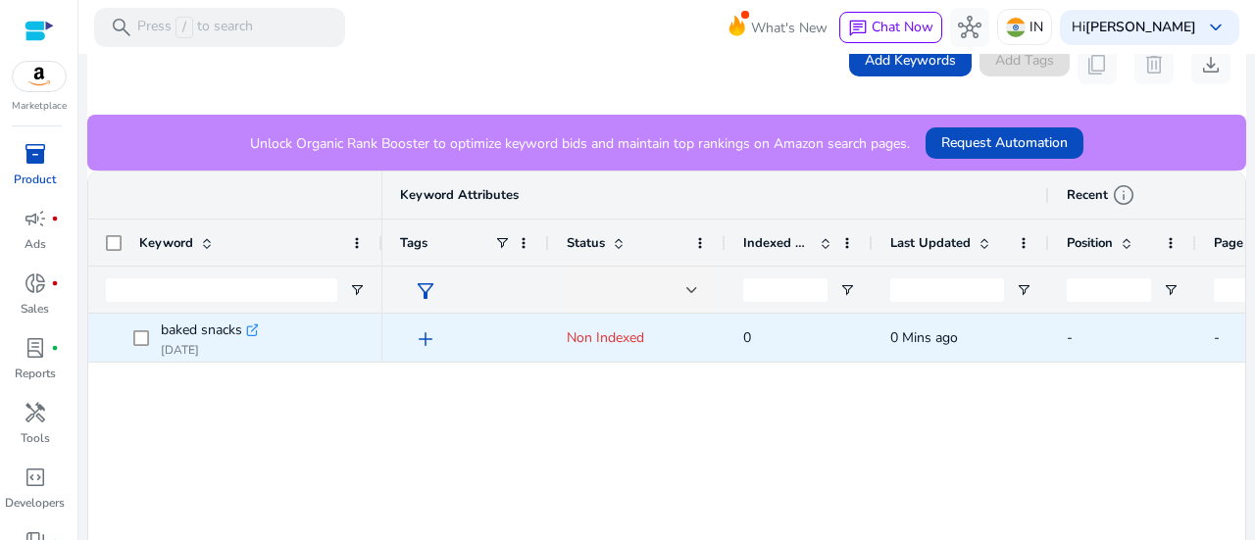
click at [428, 336] on span "add" at bounding box center [426, 339] width 24 height 24
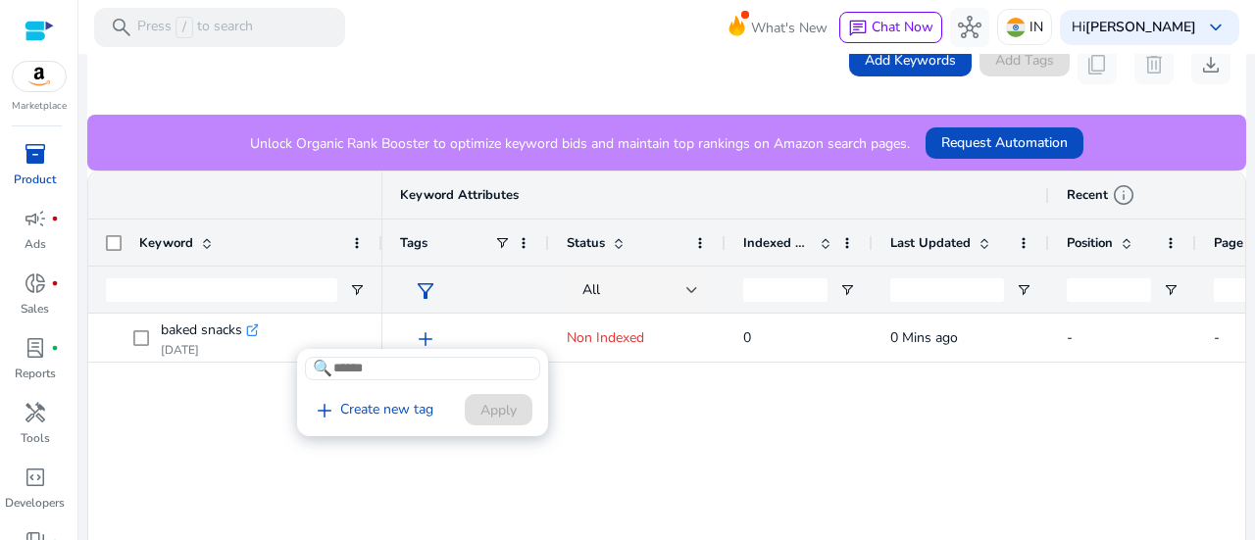
click at [405, 362] on input at bounding box center [422, 369] width 235 height 24
type input "*******"
click at [420, 464] on div at bounding box center [627, 270] width 1255 height 540
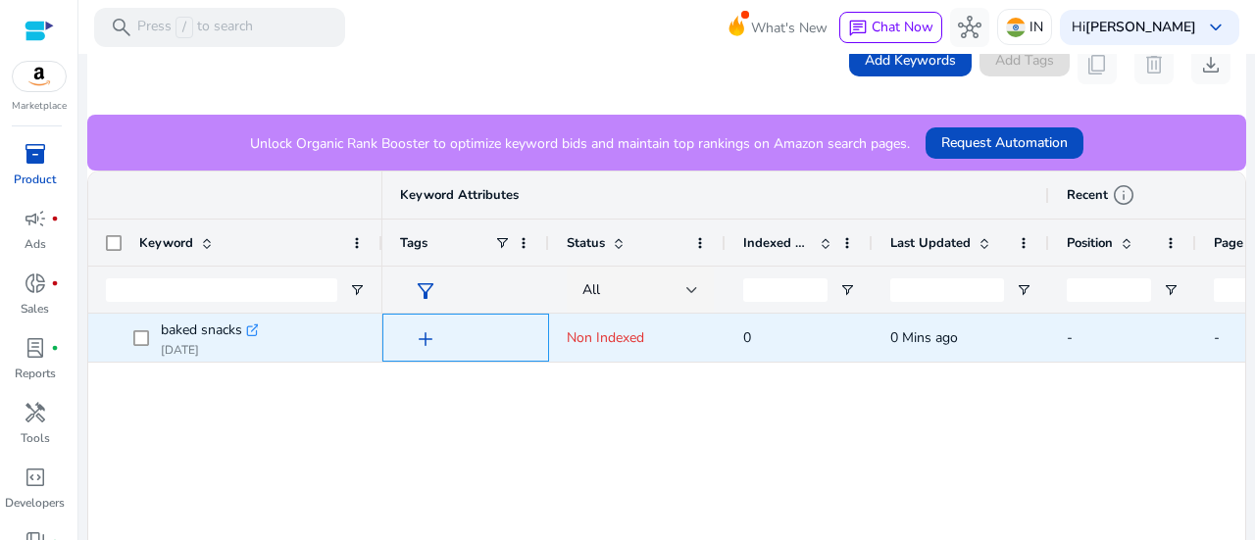
click at [424, 340] on span "add" at bounding box center [426, 339] width 24 height 24
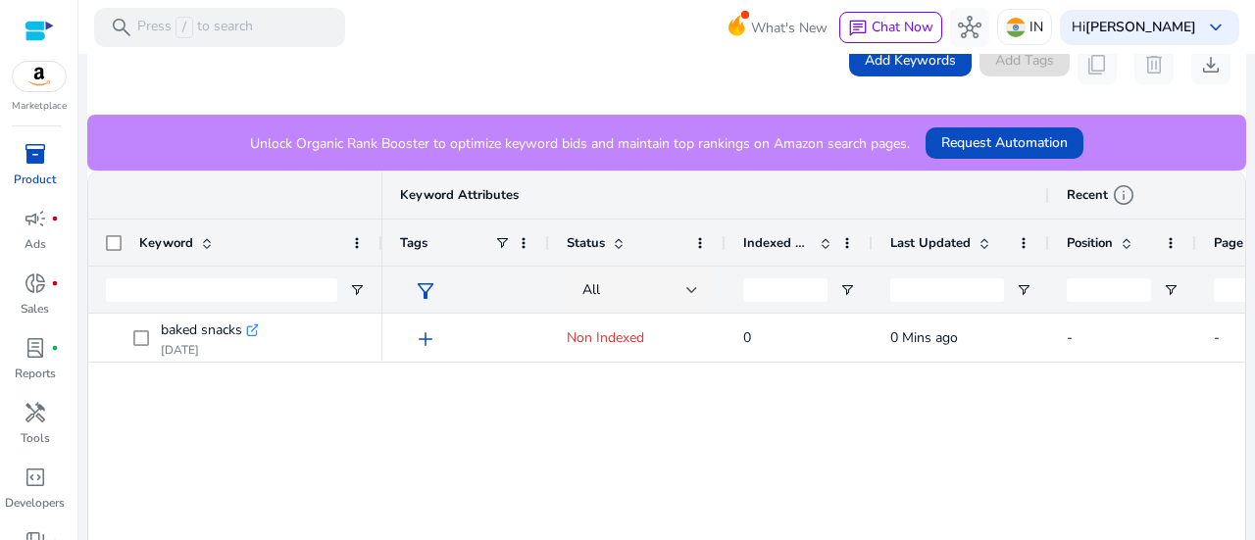
click at [426, 342] on div at bounding box center [627, 270] width 1255 height 540
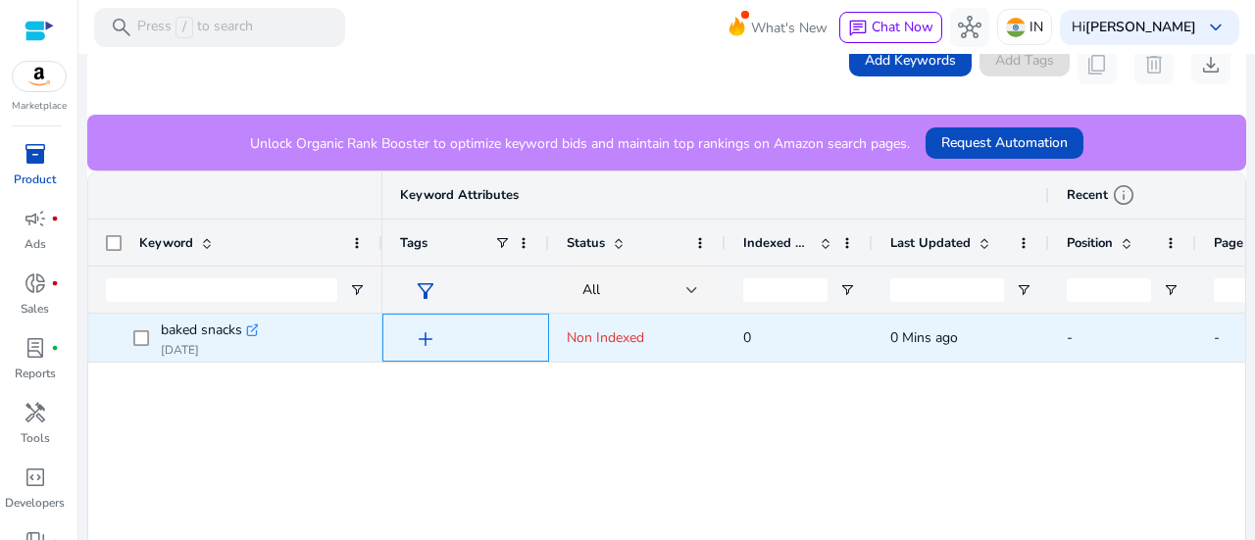
click at [424, 346] on span "add" at bounding box center [426, 339] width 24 height 24
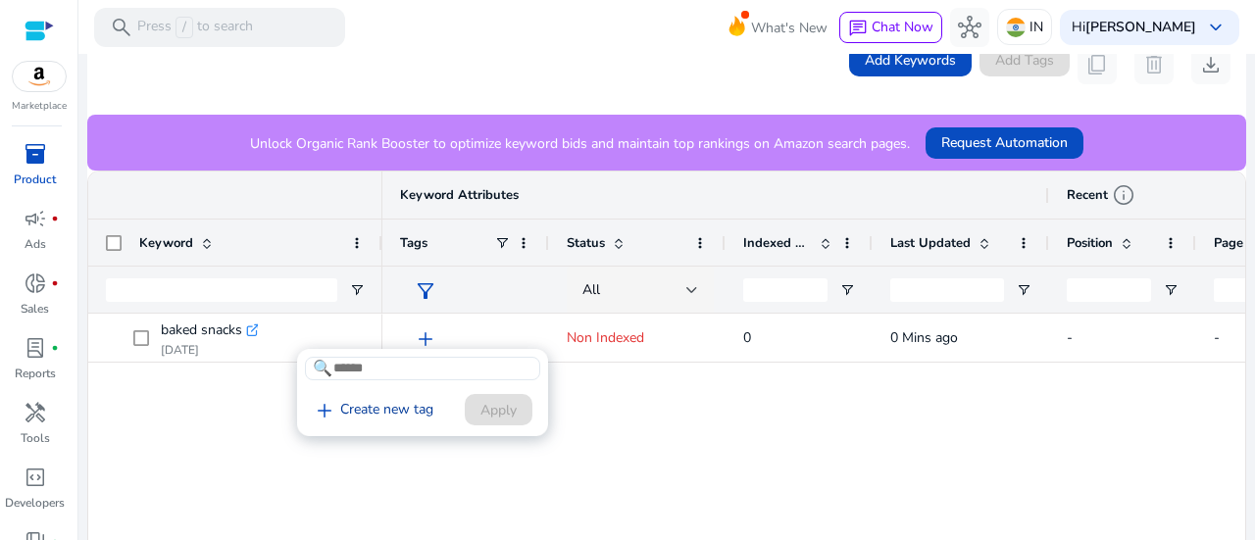
click at [380, 415] on link "add Create new tag" at bounding box center [373, 411] width 136 height 24
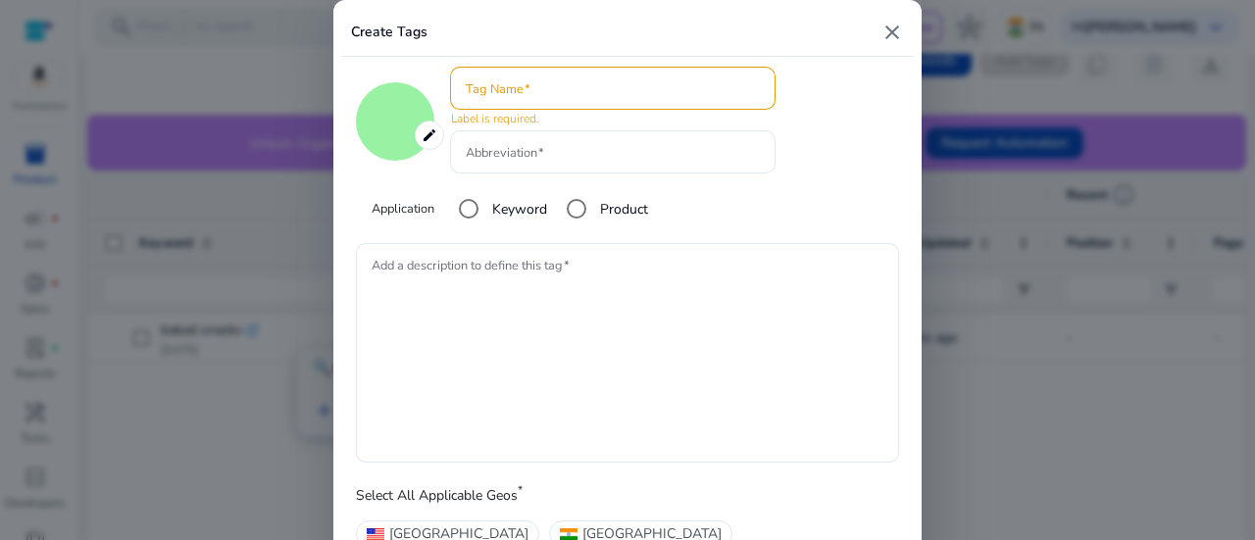
click at [886, 36] on mat-icon "close" at bounding box center [892, 33] width 24 height 24
type input "*******"
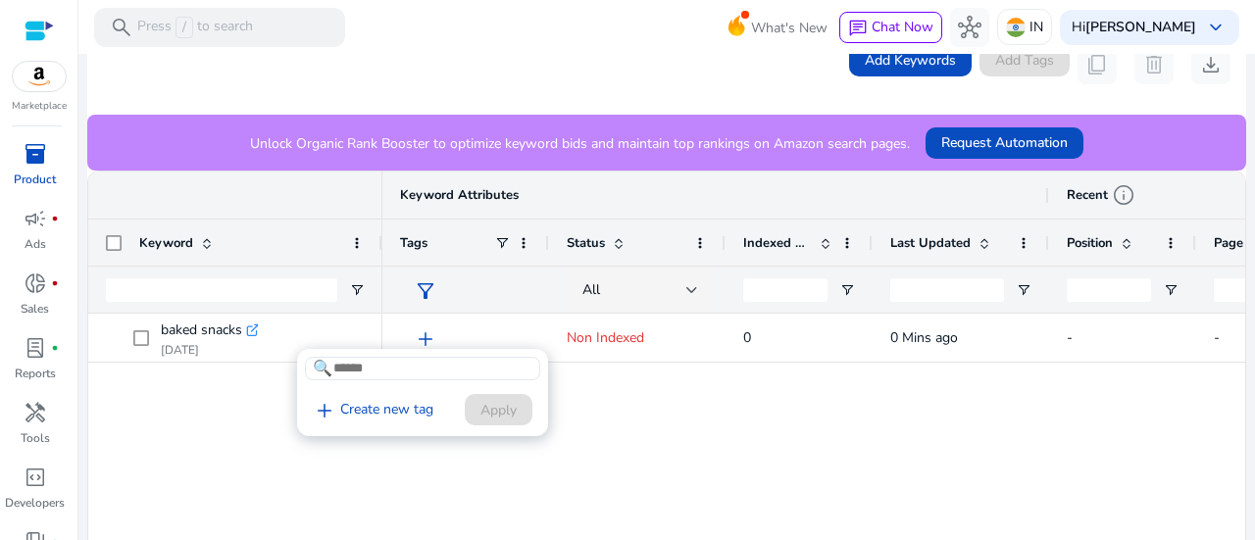
click at [89, 350] on div at bounding box center [627, 270] width 1255 height 540
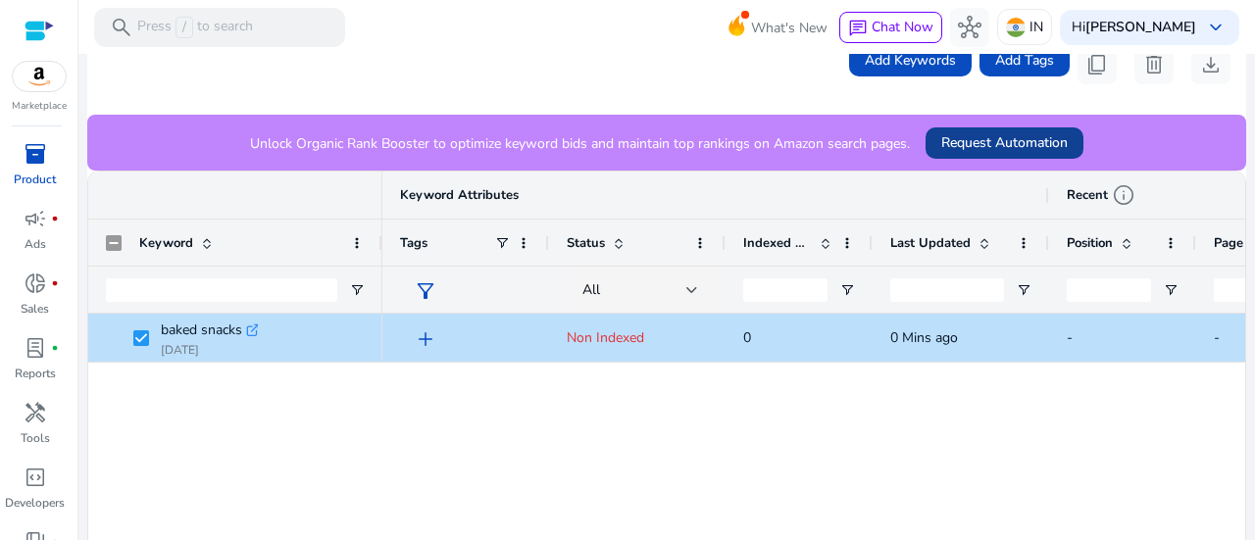
click at [1016, 141] on span "Request Automation" at bounding box center [1004, 142] width 126 height 21
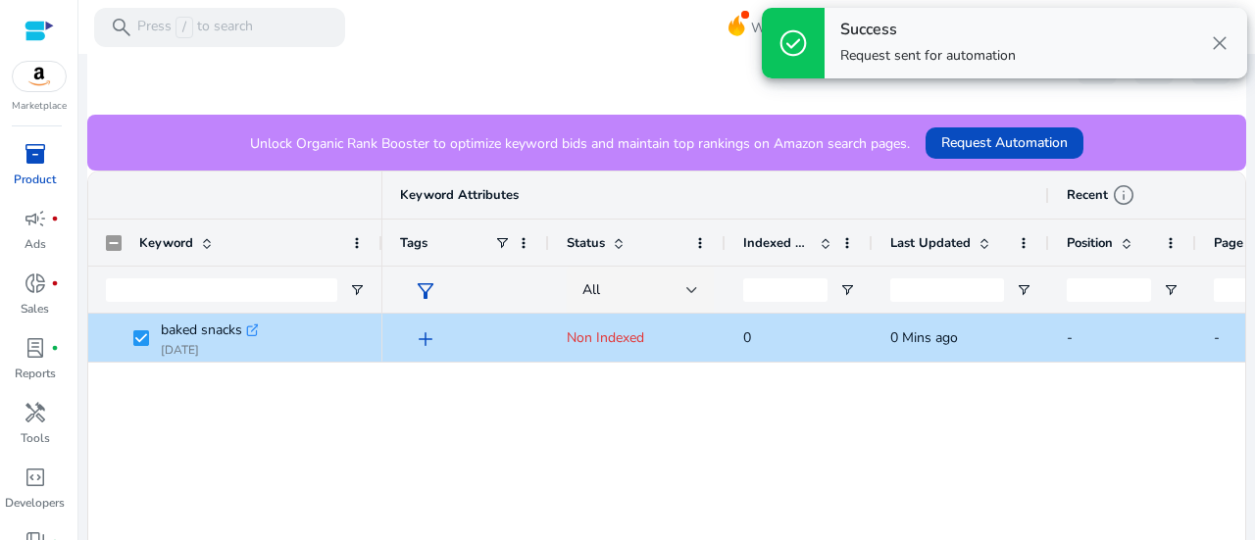
click at [1228, 40] on span "close" at bounding box center [1220, 43] width 24 height 24
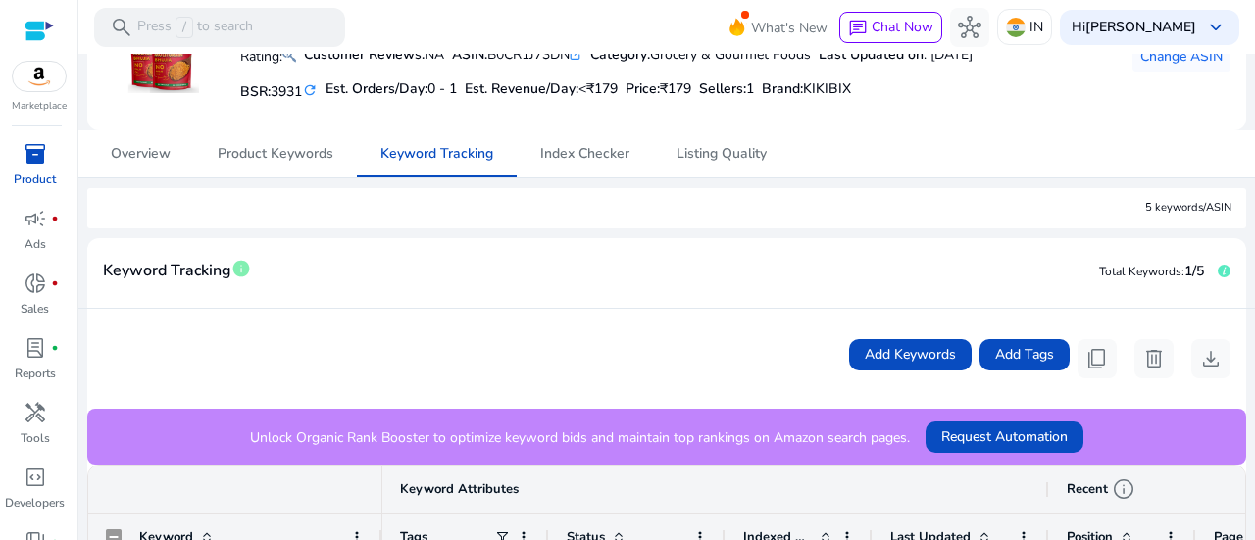
scroll to position [48, 0]
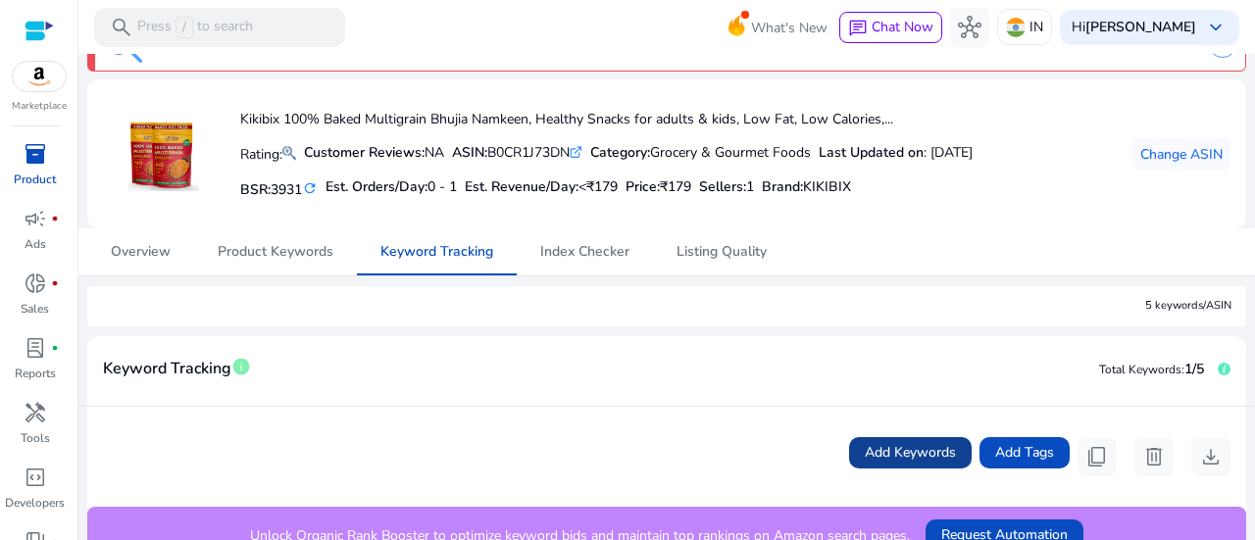
click at [865, 453] on span "Add Keywords" at bounding box center [910, 452] width 91 height 21
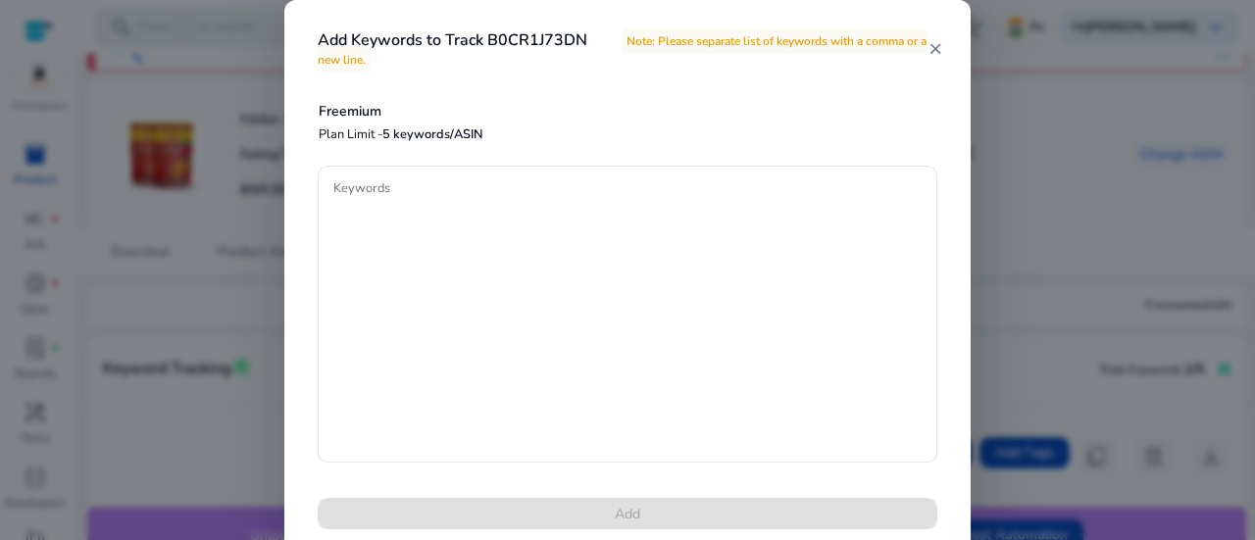
click at [933, 46] on mat-icon "close" at bounding box center [935, 49] width 17 height 18
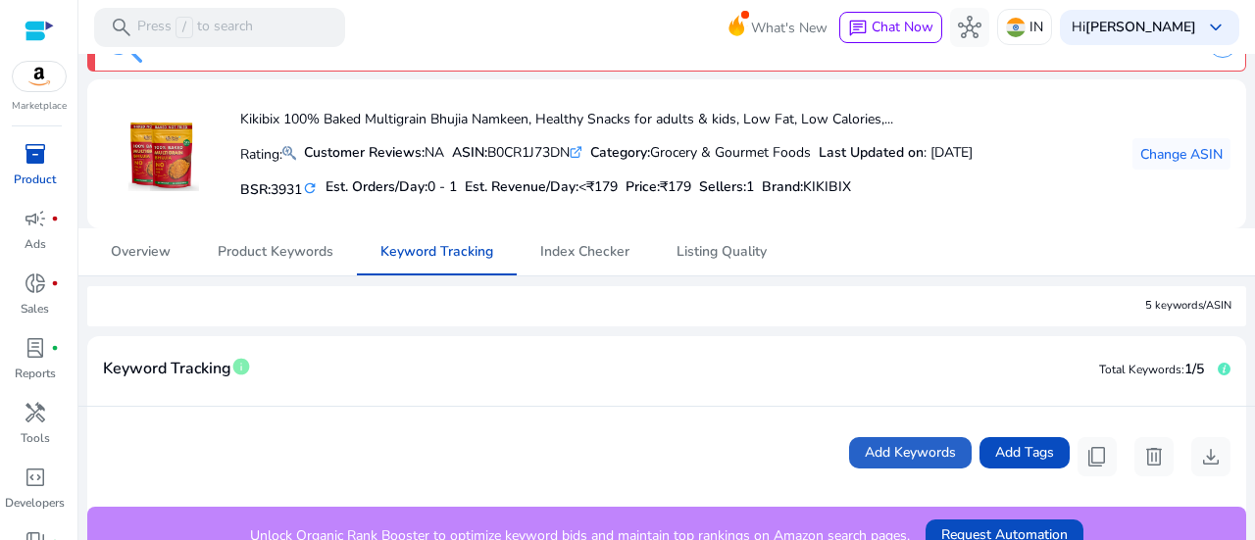
scroll to position [0, 0]
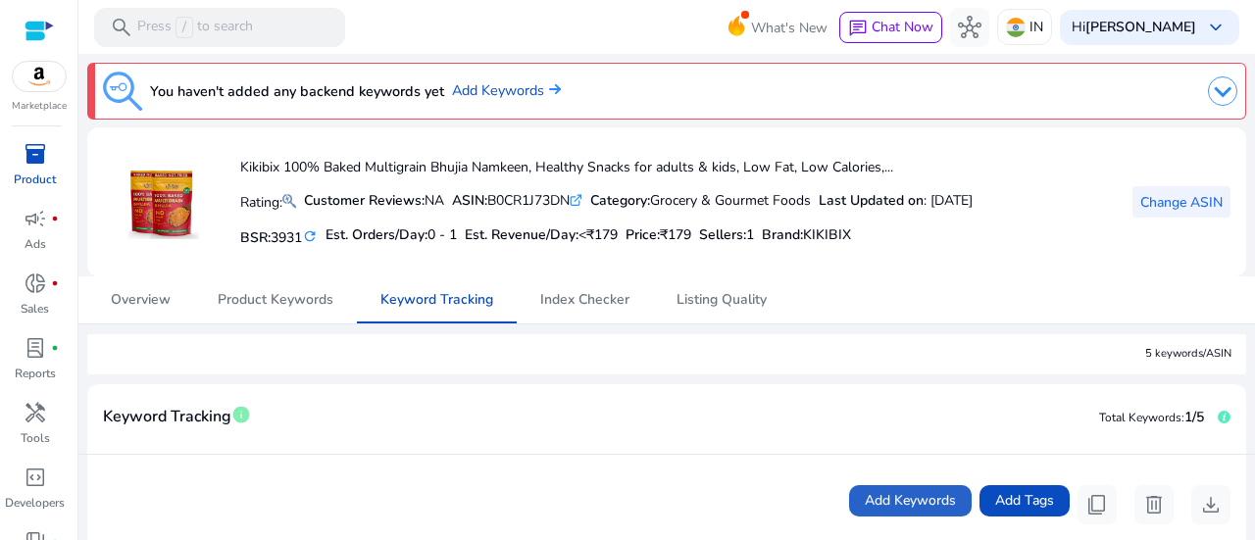
click at [1198, 201] on span "Change ASIN" at bounding box center [1181, 202] width 82 height 21
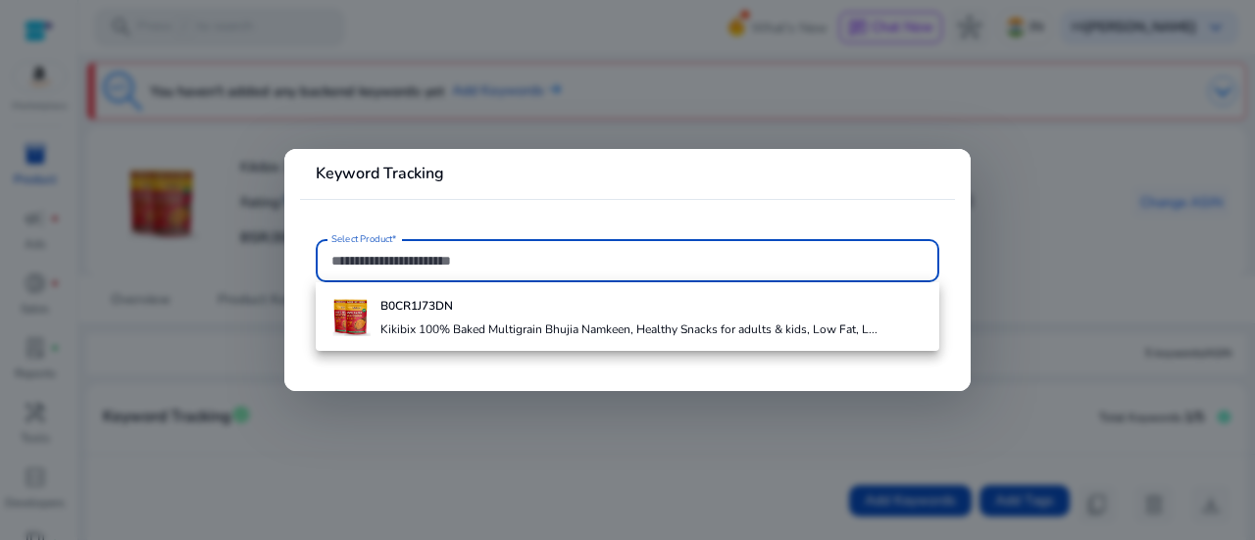
click at [576, 258] on input "Select Product*" at bounding box center [627, 261] width 592 height 22
paste input "**********"
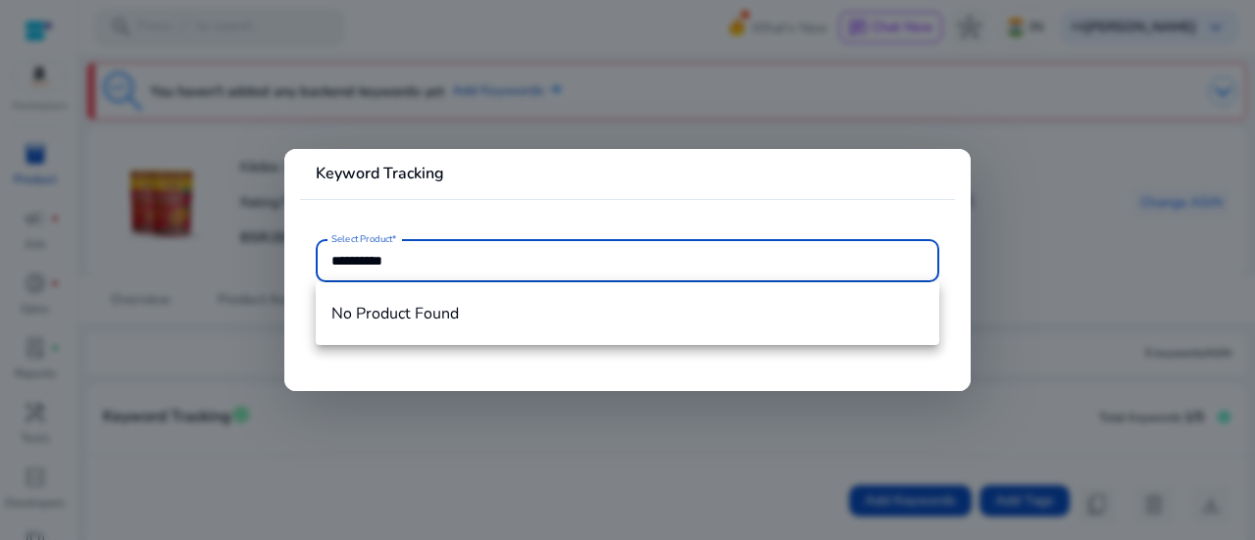
type input "**********"
click at [509, 220] on mat-card "**********" at bounding box center [627, 270] width 686 height 242
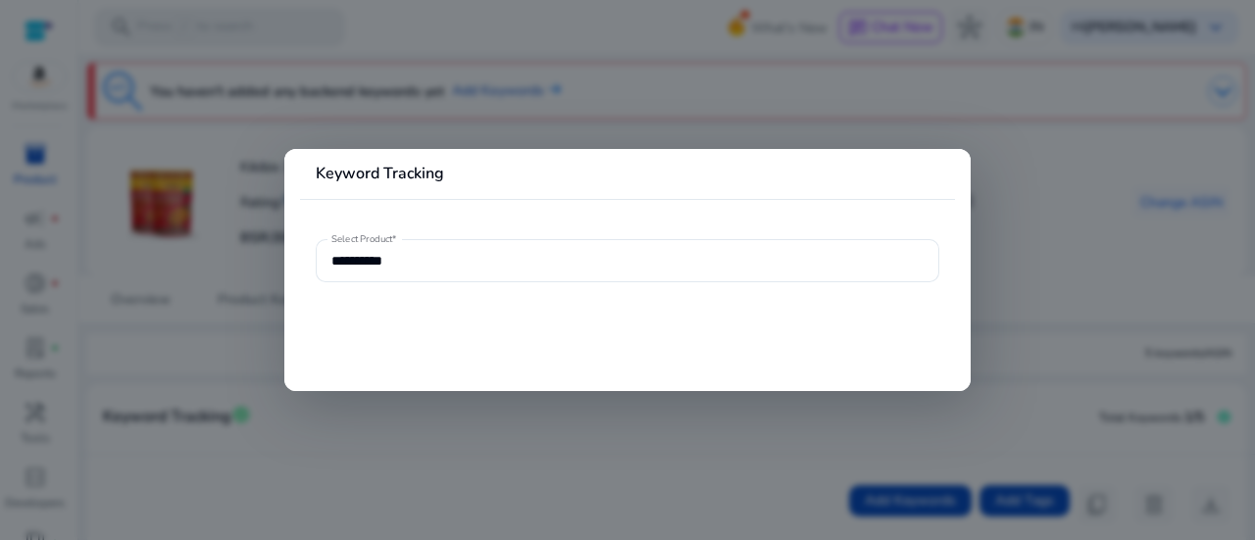
click at [567, 372] on mat-card "**********" at bounding box center [627, 270] width 686 height 242
click at [688, 112] on div at bounding box center [627, 270] width 1255 height 540
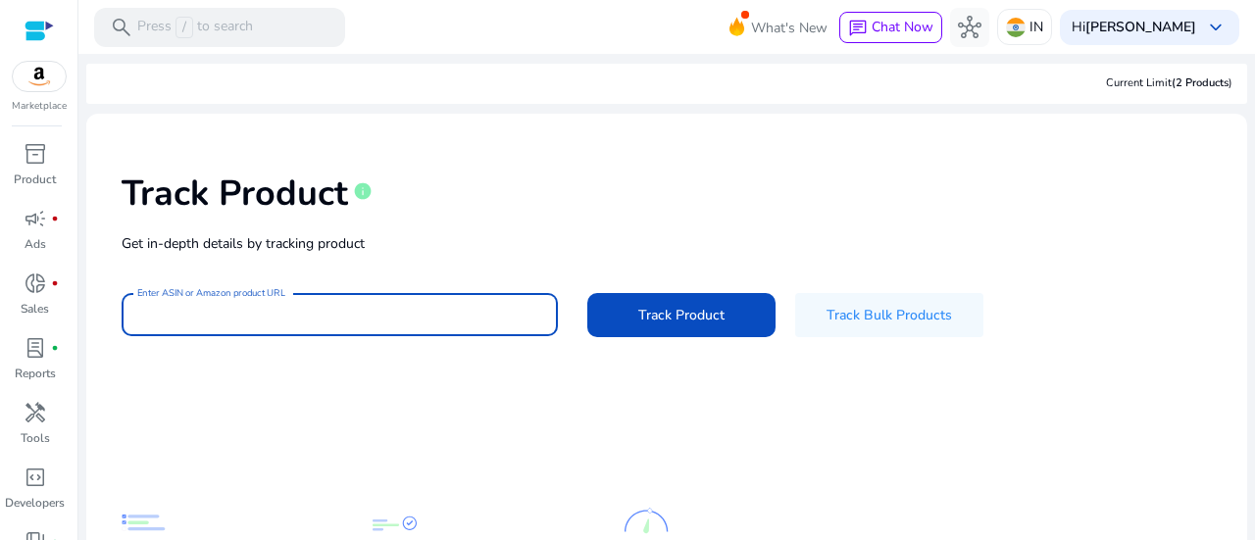
click at [361, 316] on input "Enter ASIN or Amazon product URL" at bounding box center [339, 315] width 405 height 22
paste input "**********"
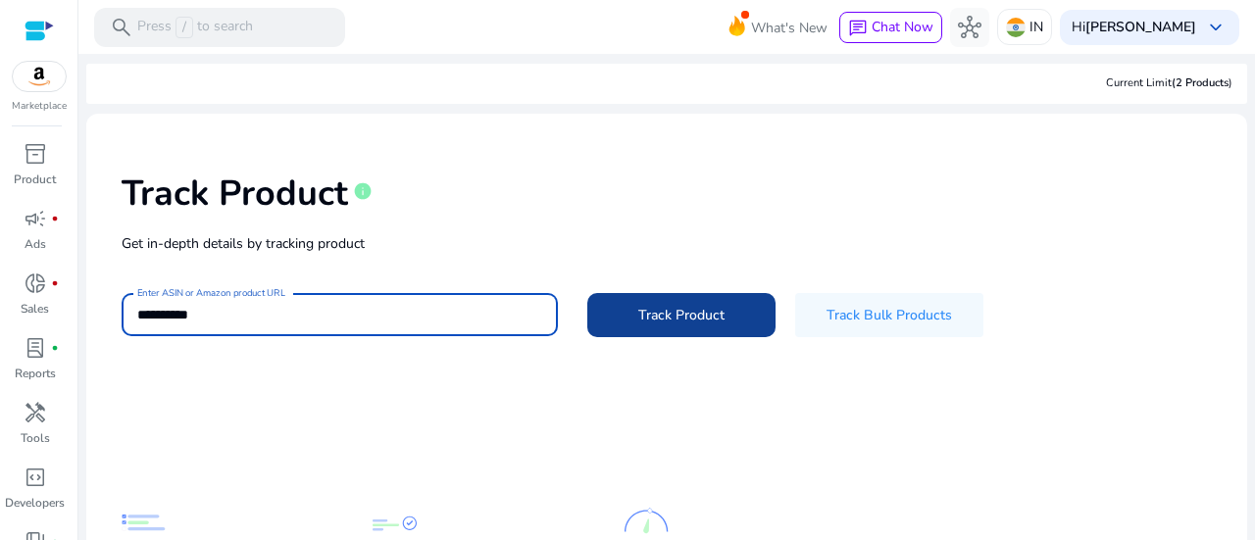
type input "**********"
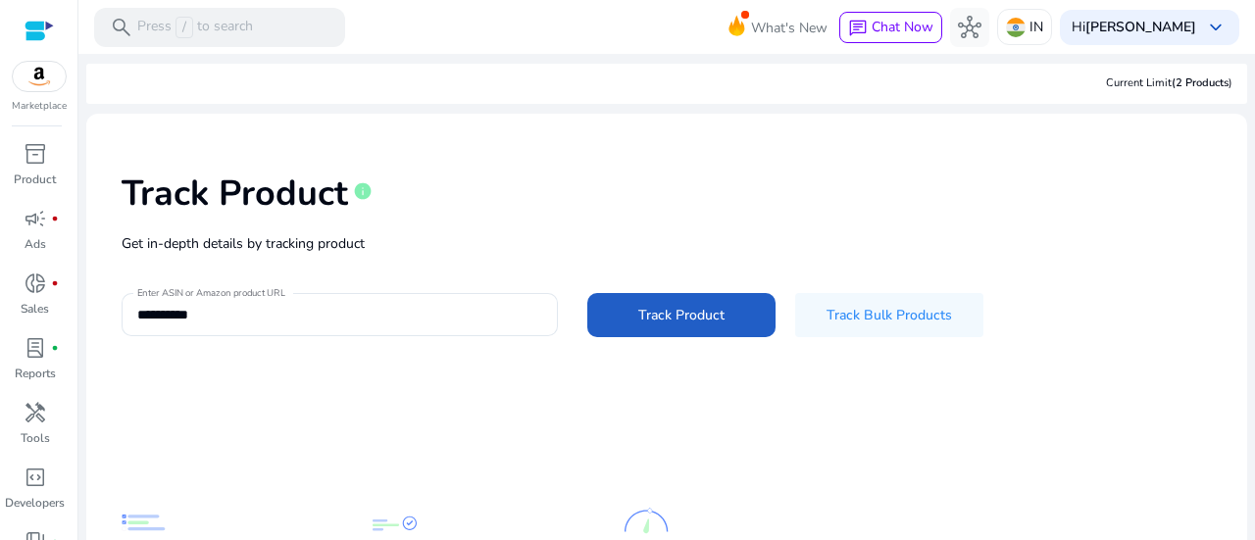
click at [686, 331] on span at bounding box center [681, 315] width 188 height 47
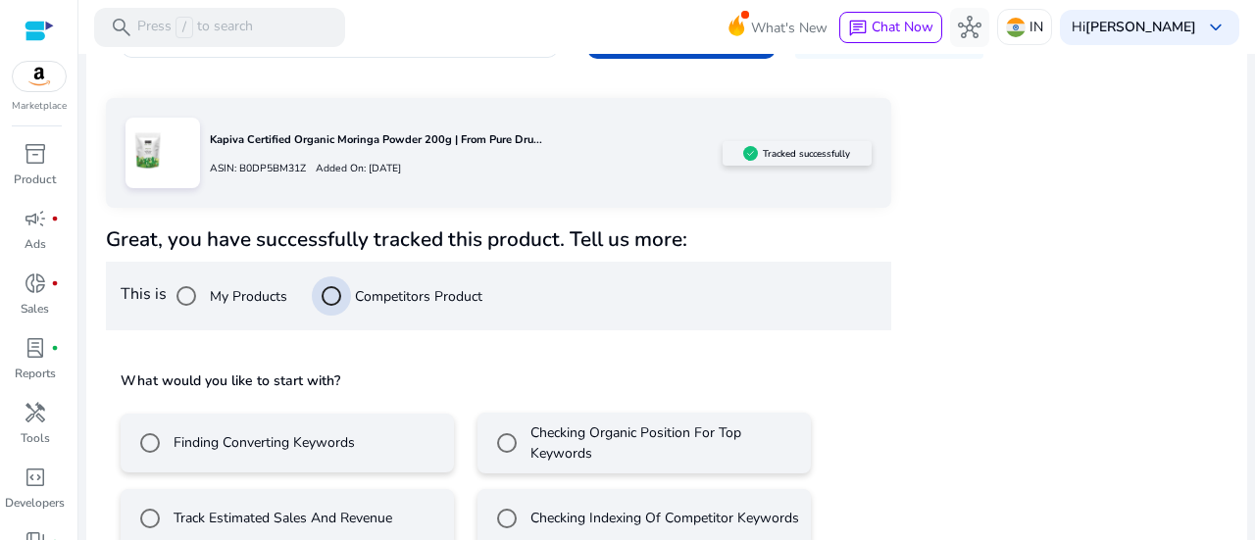
scroll to position [315, 0]
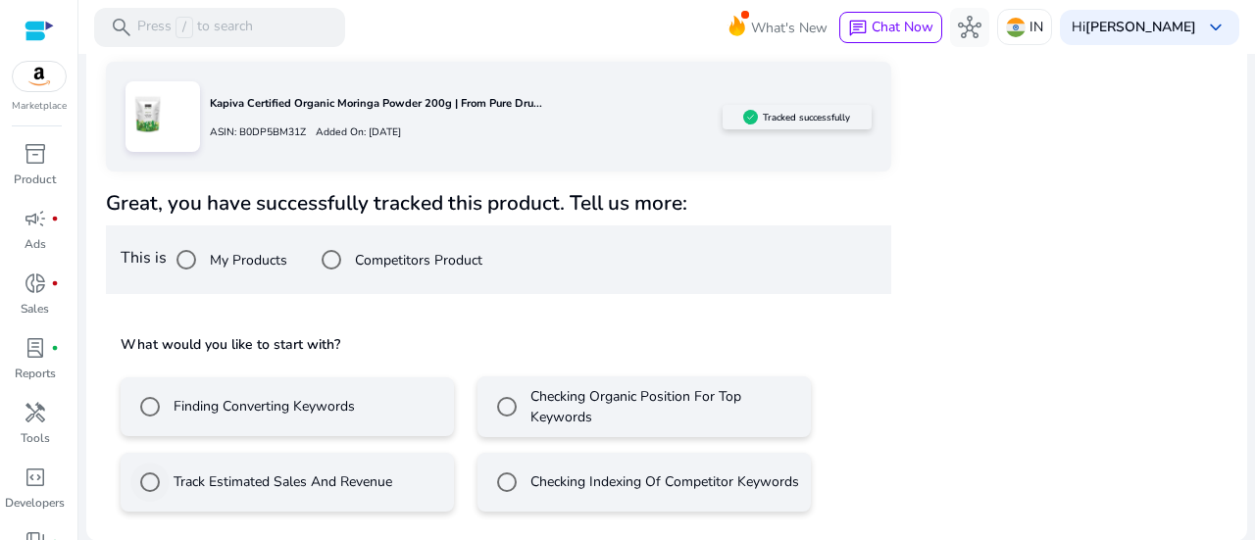
click at [313, 482] on label "Track Estimated Sales And Revenue" at bounding box center [281, 482] width 223 height 21
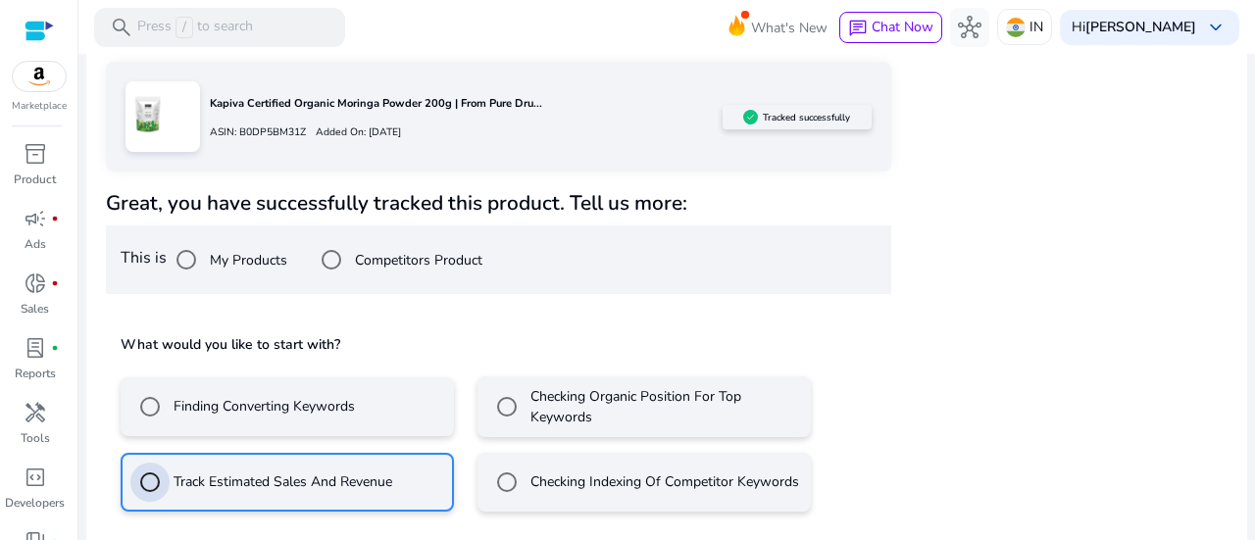
scroll to position [402, 0]
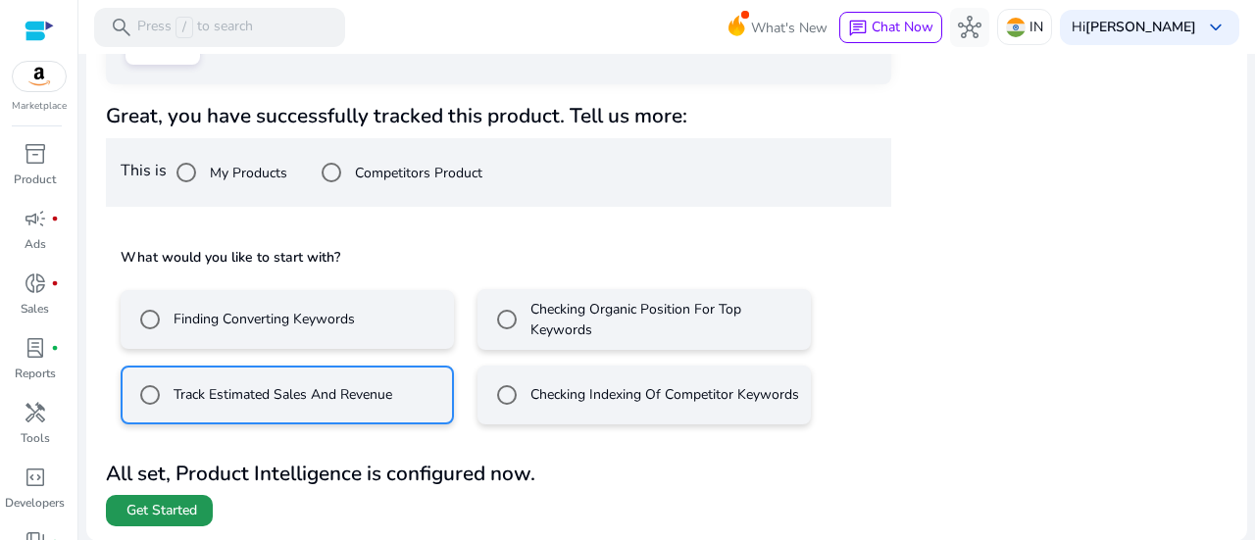
click at [161, 511] on span "Get Started" at bounding box center [161, 511] width 71 height 20
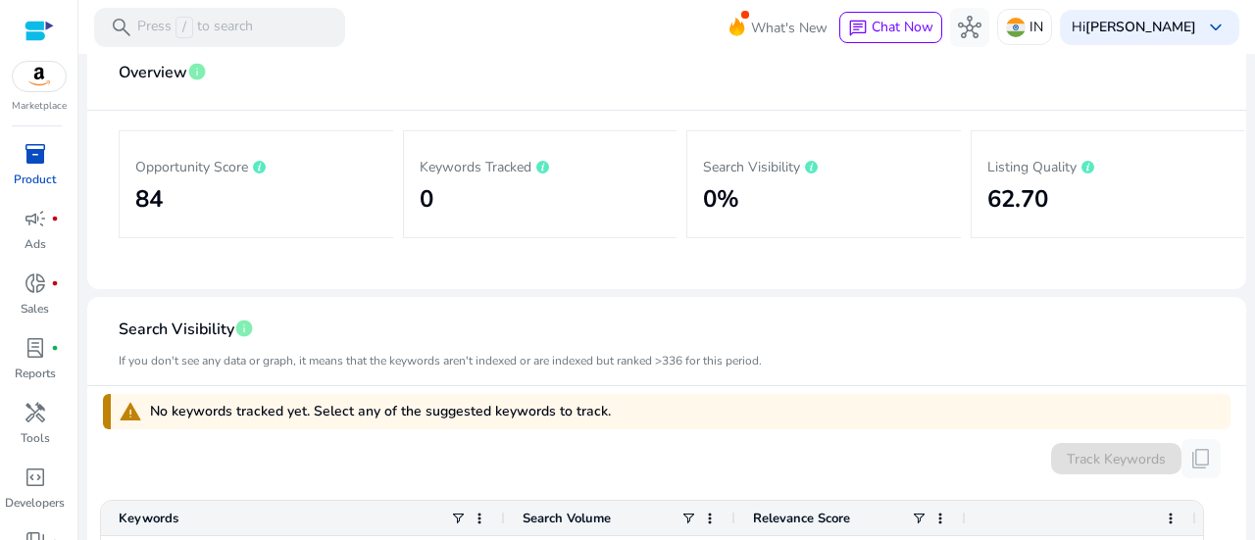
scroll to position [196, 0]
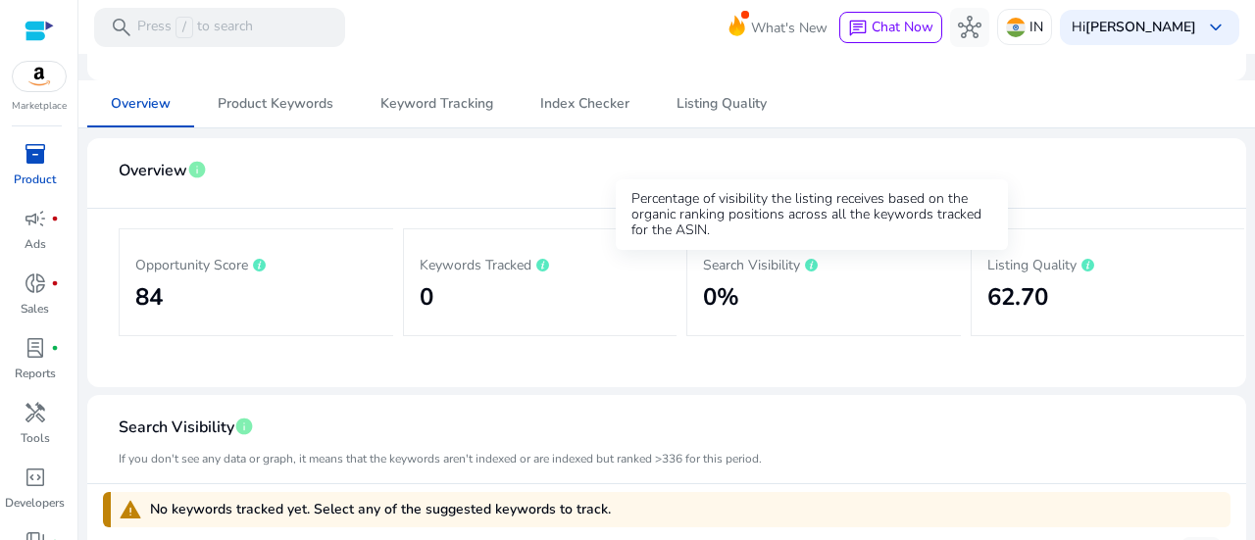
click at [806, 259] on icon at bounding box center [811, 265] width 13 height 13
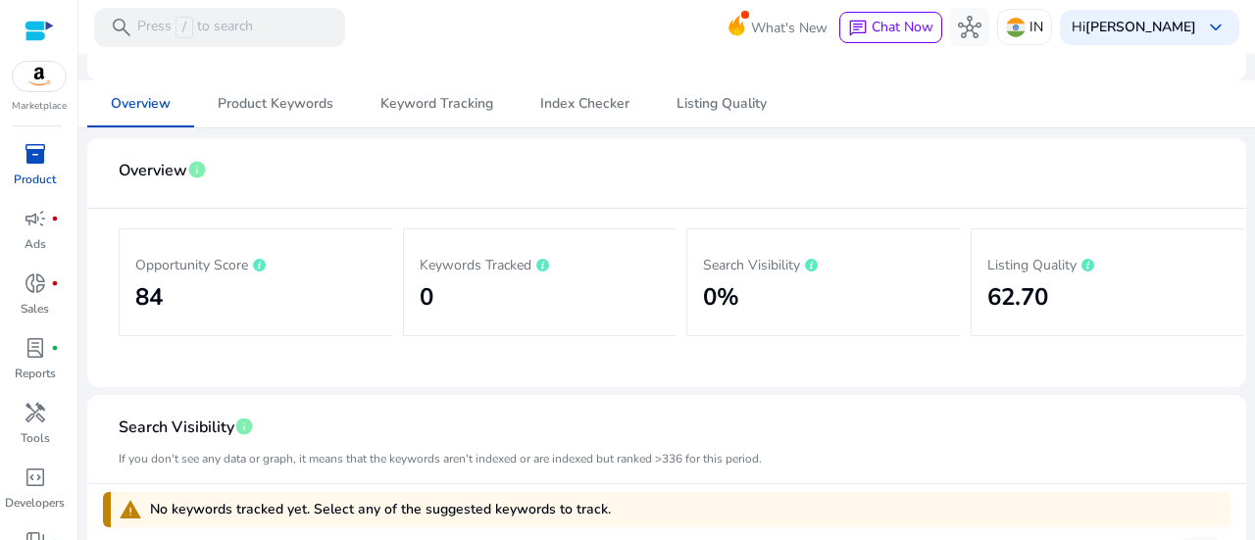
click at [806, 259] on icon at bounding box center [811, 265] width 13 height 13
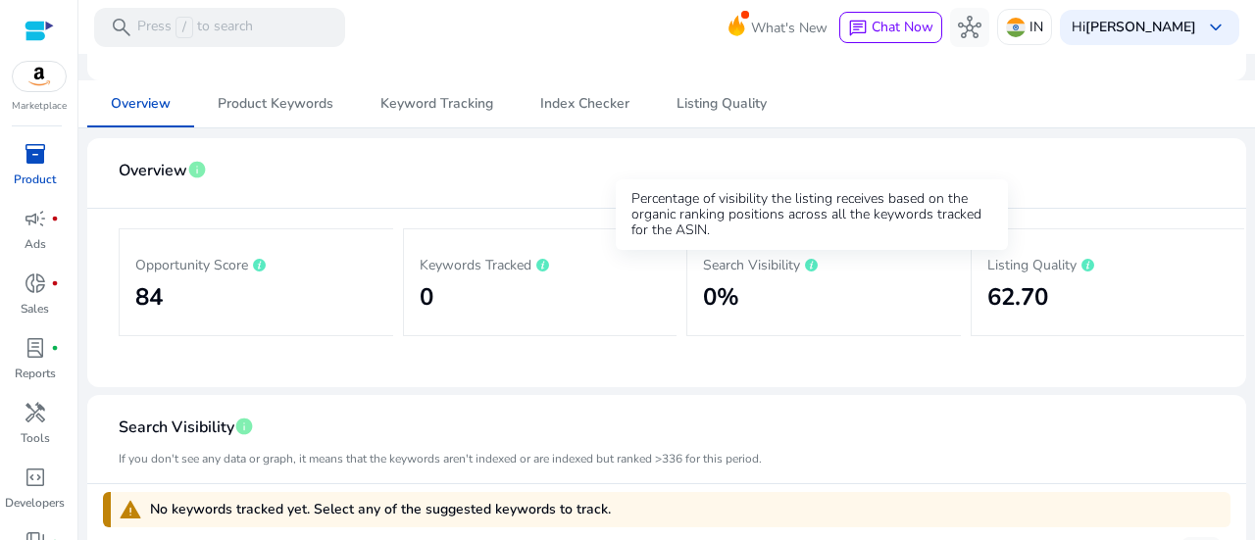
drag, startPoint x: 811, startPoint y: 262, endPoint x: 661, endPoint y: 289, distance: 152.5
click at [686, 287] on div "Search Visibility 0%" at bounding box center [823, 282] width 274 height 108
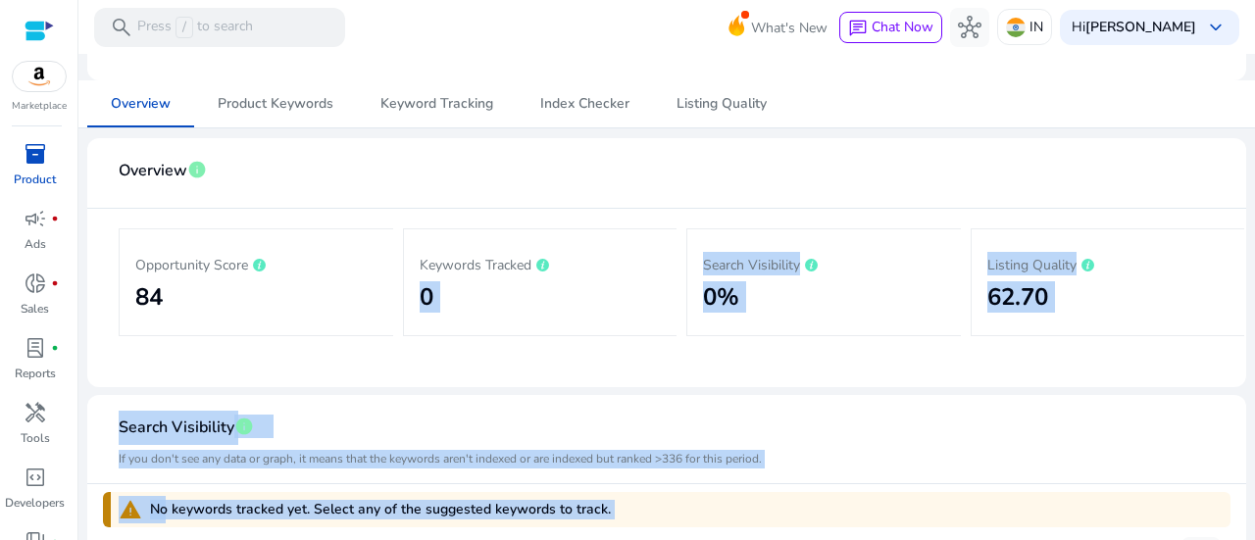
drag, startPoint x: 545, startPoint y: 255, endPoint x: 723, endPoint y: 241, distance: 178.0
click at [662, 258] on body "We recommend switching to desktop view for the best experience. Marketplace inv…" at bounding box center [627, 270] width 1255 height 540
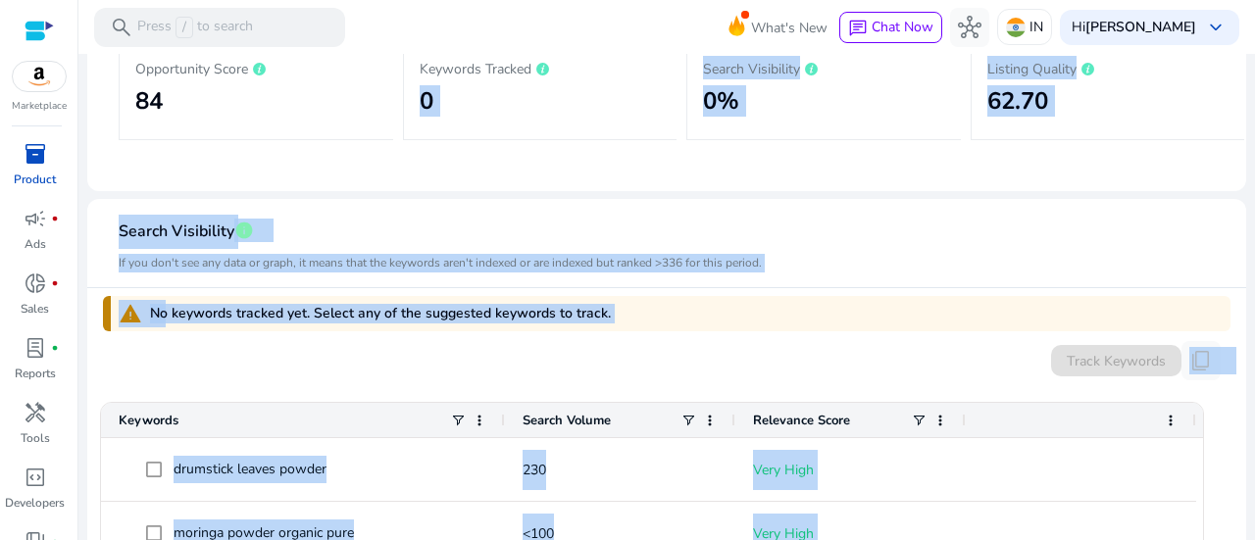
scroll to position [588, 0]
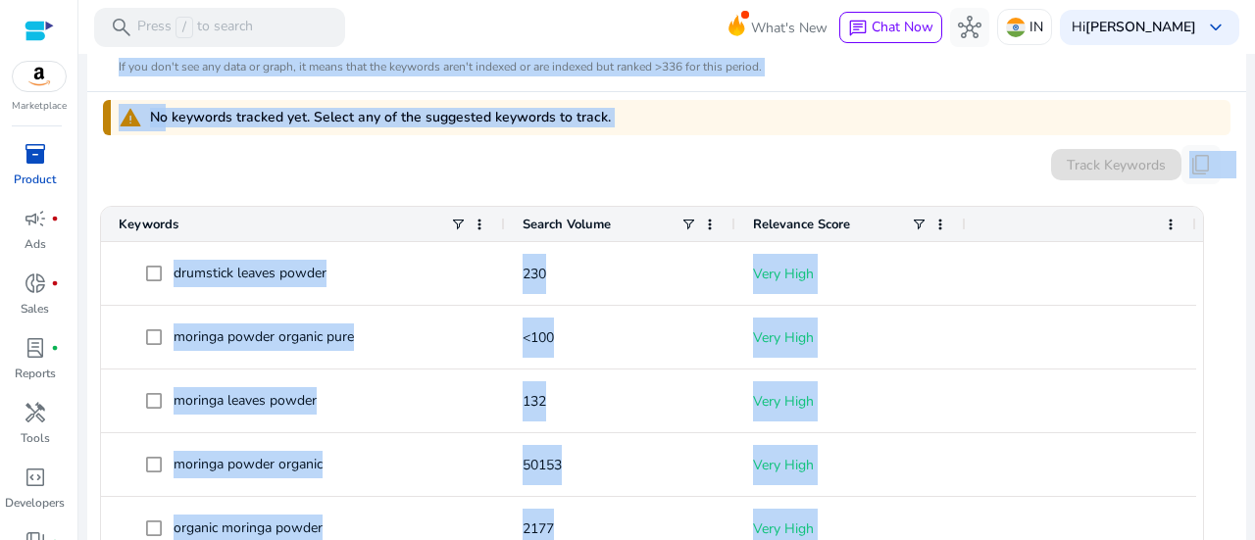
click at [912, 158] on div "Track Keywords content_copy" at bounding box center [666, 164] width 1127 height 39
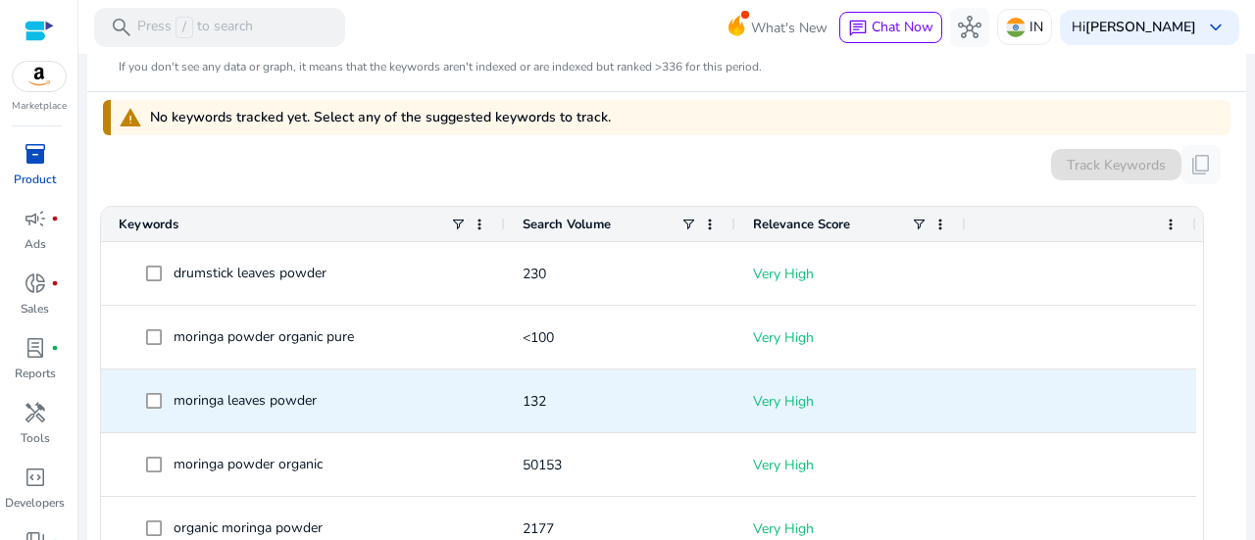
scroll to position [686, 0]
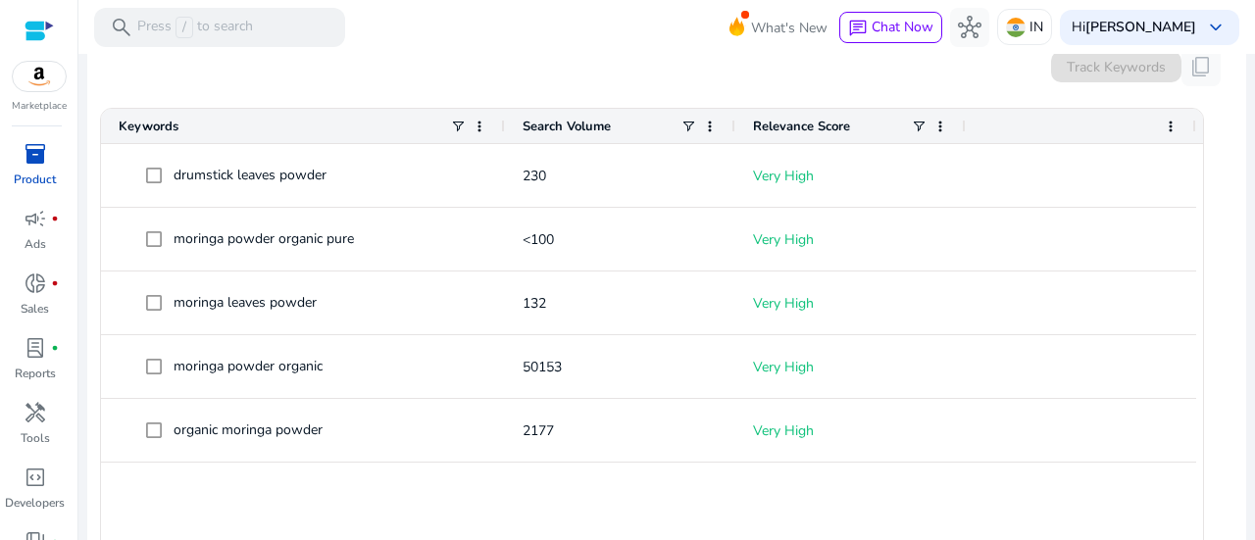
click at [465, 68] on div "Track Keywords content_copy" at bounding box center [666, 66] width 1127 height 39
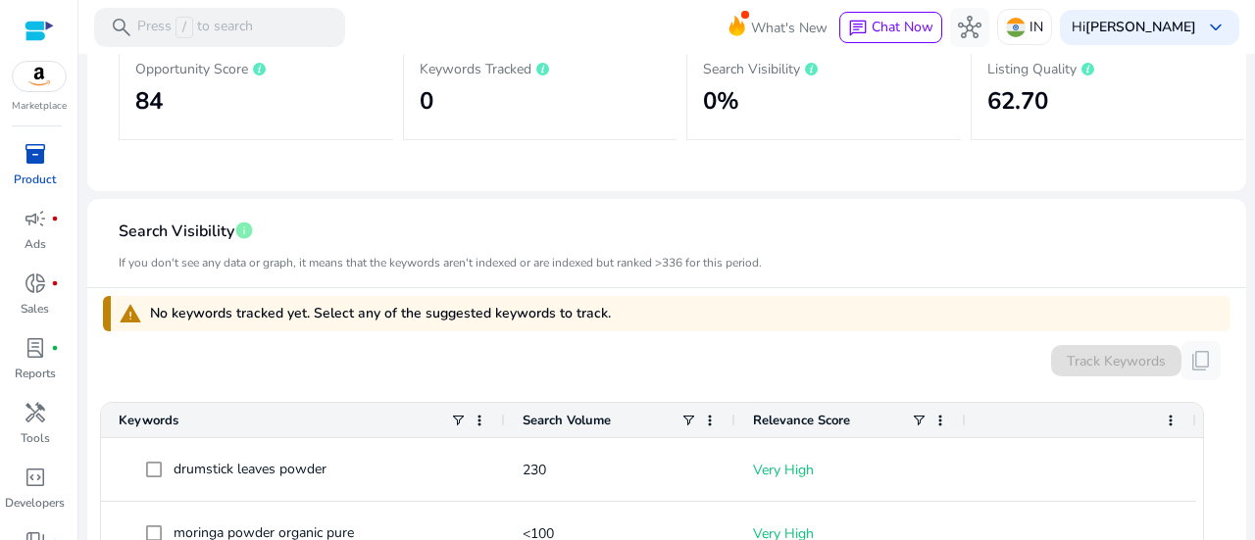
scroll to position [98, 0]
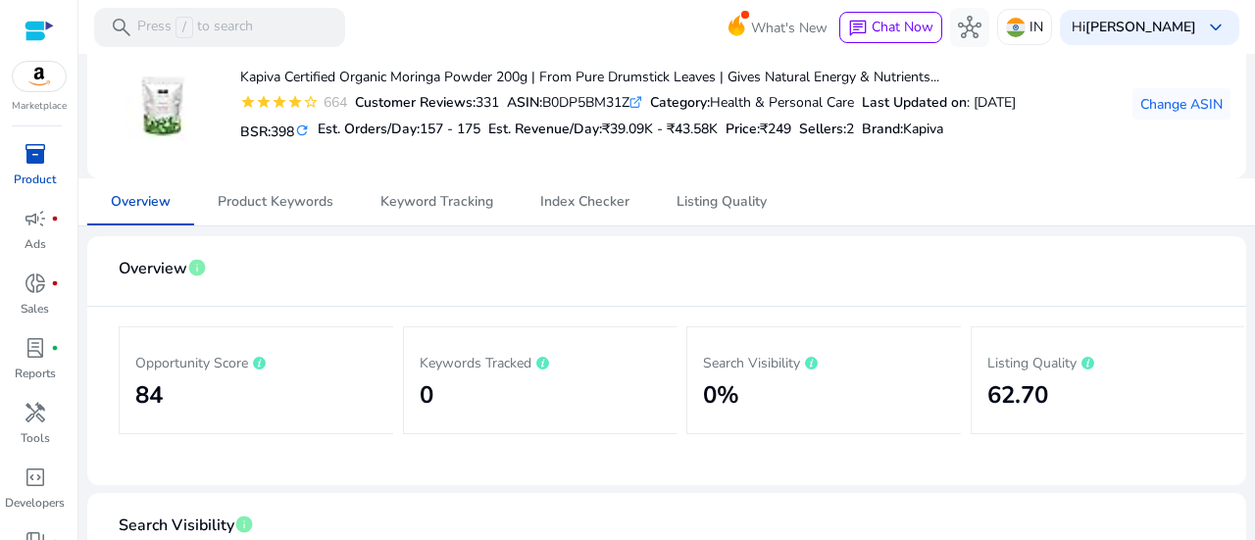
drag, startPoint x: 139, startPoint y: 397, endPoint x: 165, endPoint y: 387, distance: 27.3
click at [140, 397] on h2 "84" at bounding box center [256, 395] width 242 height 28
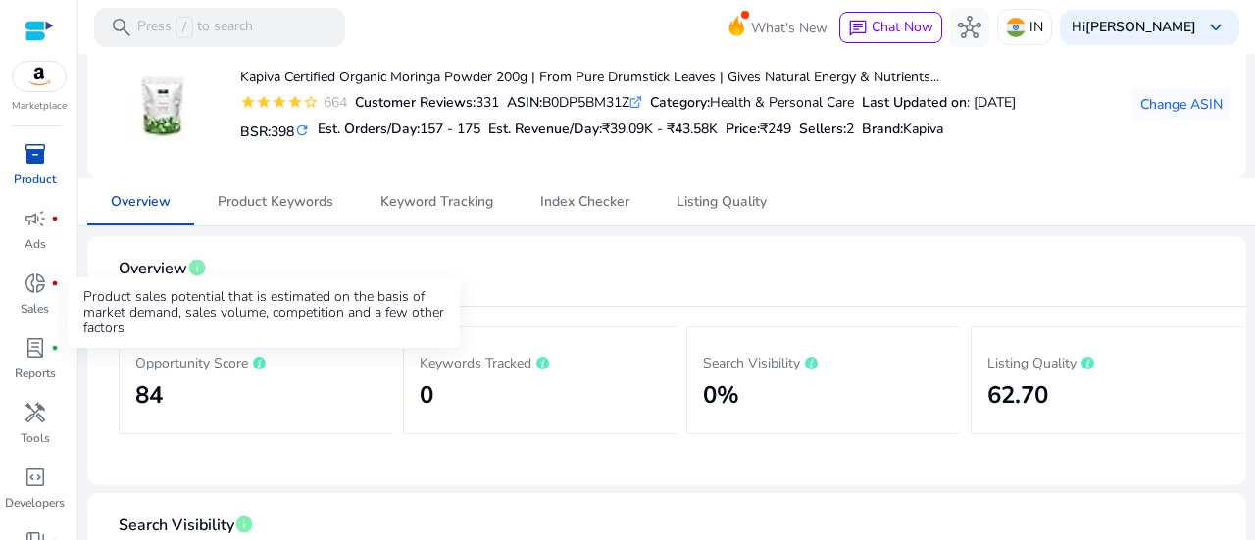
drag, startPoint x: 261, startPoint y: 365, endPoint x: 502, endPoint y: 218, distance: 282.5
click at [388, 283] on body "We recommend switching to desktop view for the best experience. Marketplace inv…" at bounding box center [627, 270] width 1255 height 540
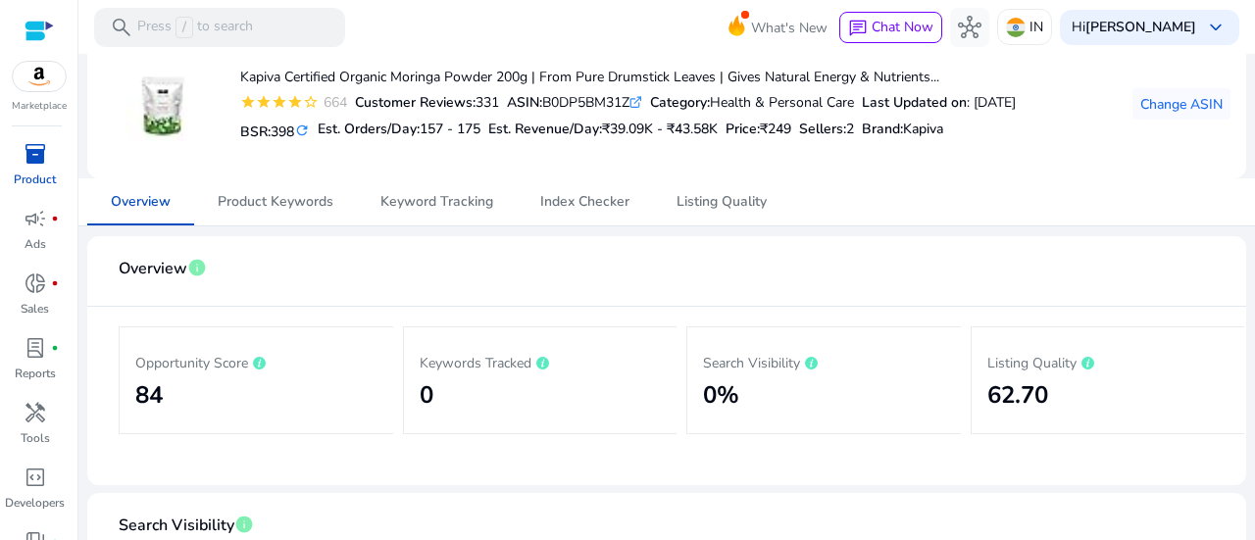
scroll to position [0, 0]
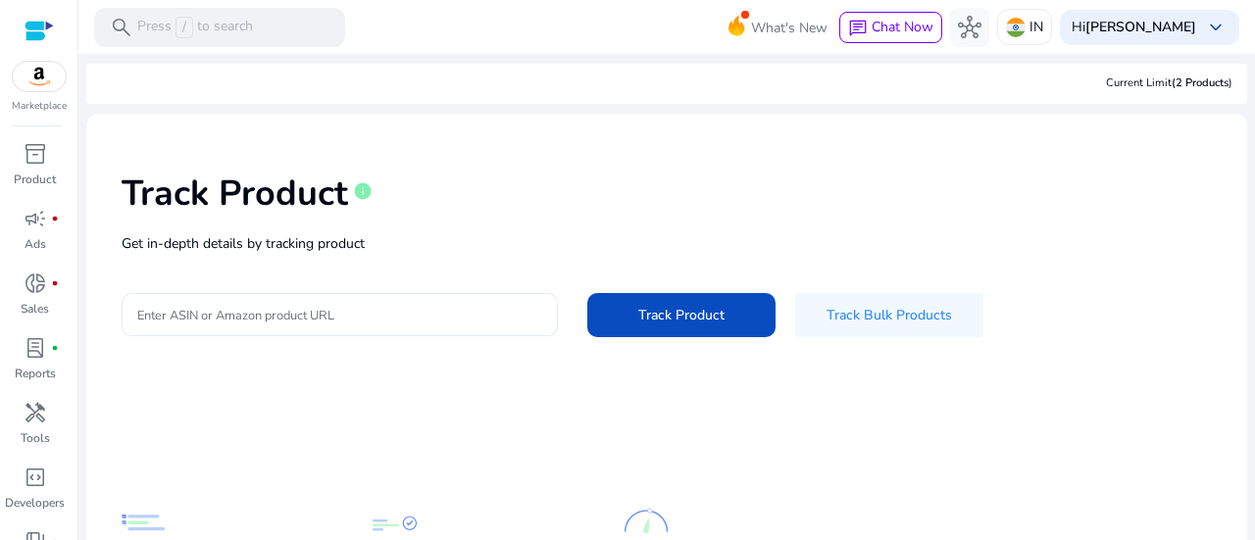
click at [320, 313] on input "Enter ASIN or Amazon product URL" at bounding box center [339, 315] width 405 height 22
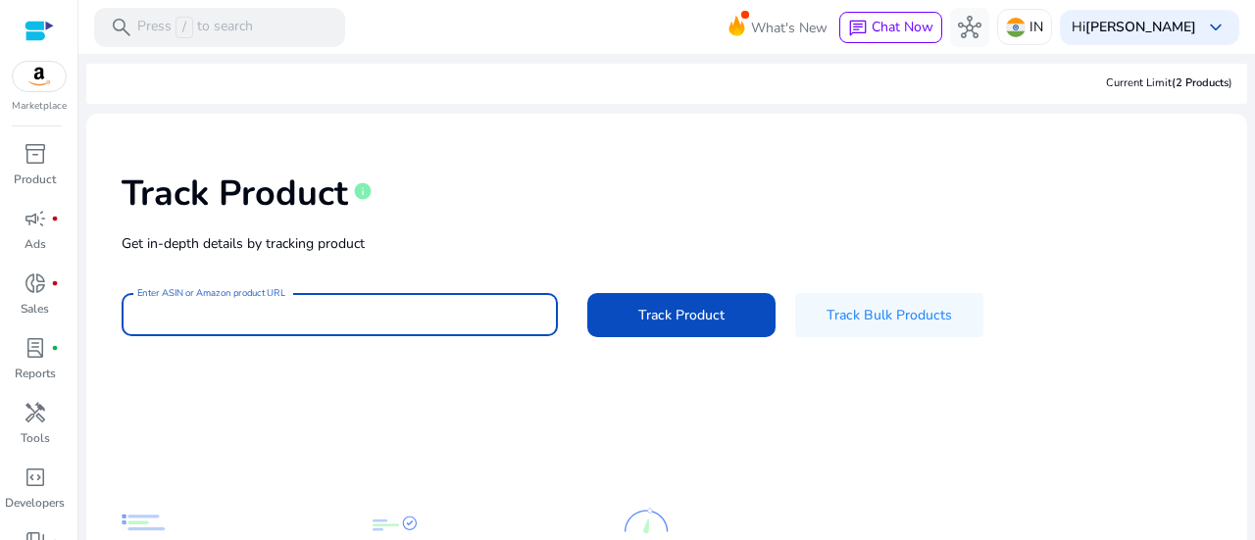
paste input "**********"
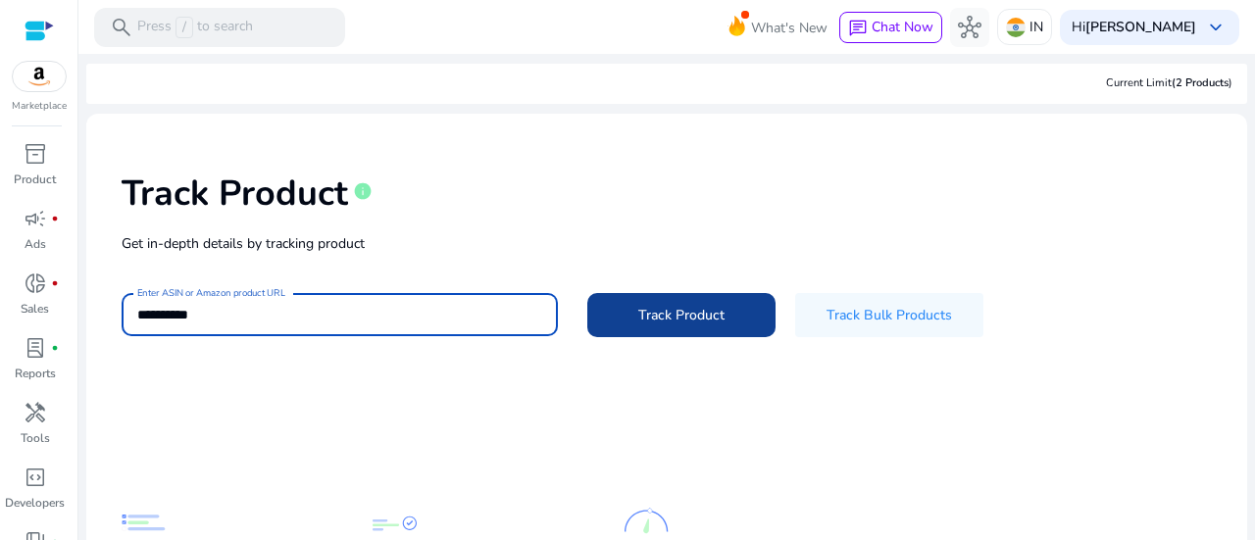
type input "**********"
click at [663, 301] on span at bounding box center [681, 315] width 188 height 47
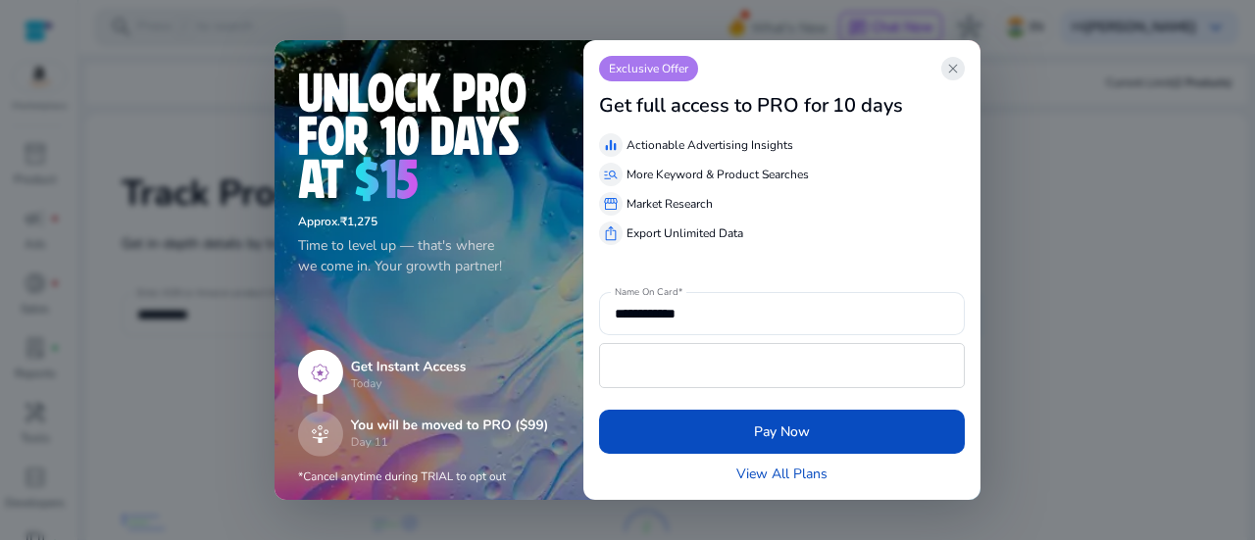
click at [948, 75] on span "close" at bounding box center [953, 69] width 16 height 16
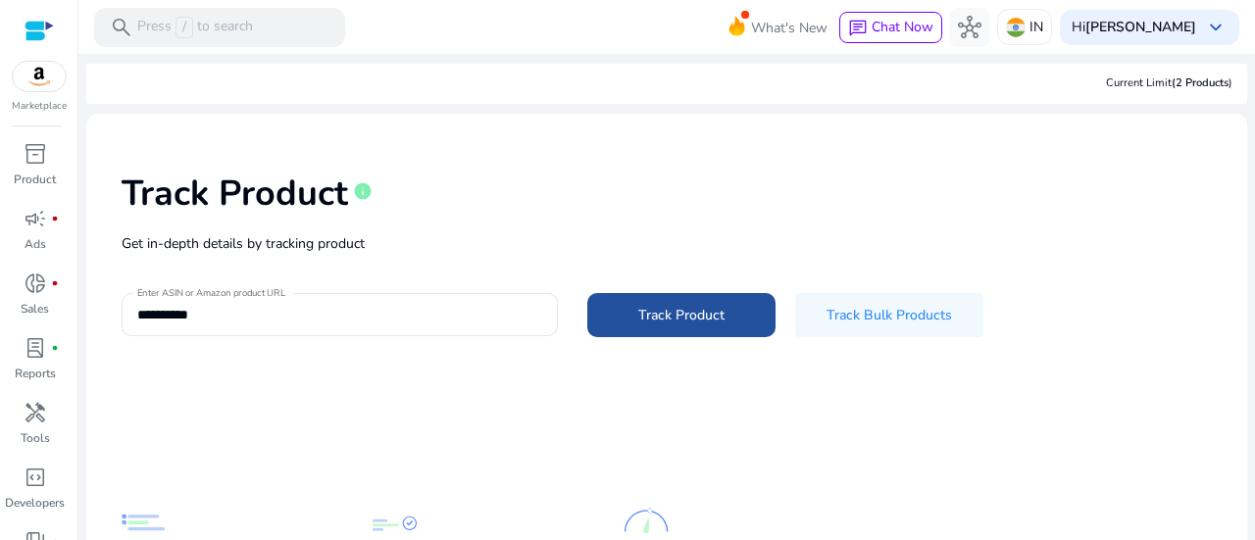
click at [671, 308] on span "Track Product" at bounding box center [681, 315] width 86 height 21
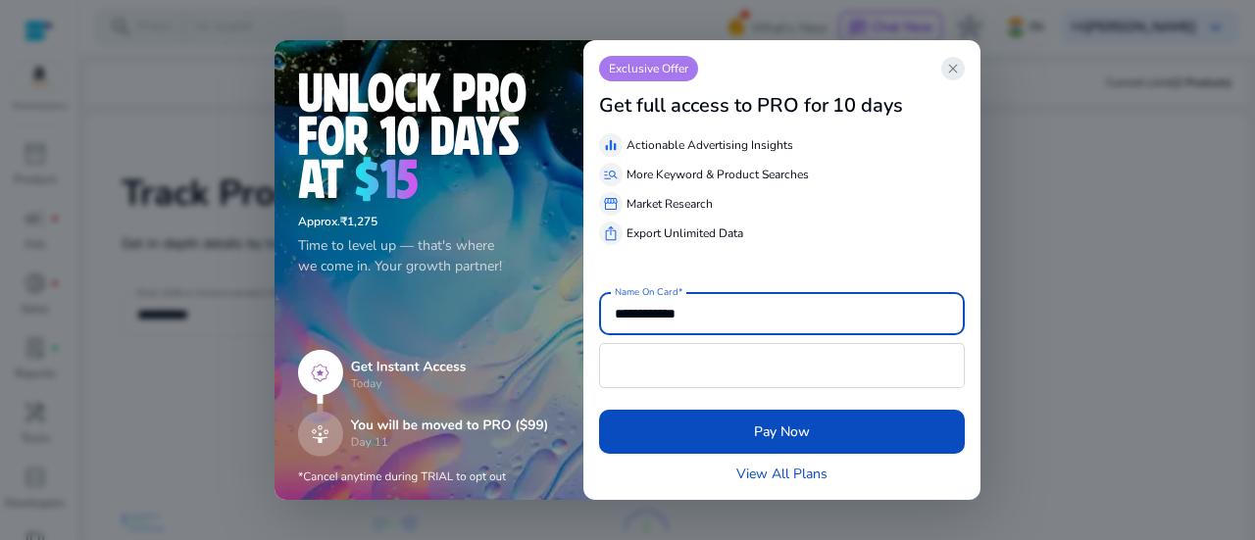
click at [950, 63] on span "close" at bounding box center [953, 69] width 16 height 16
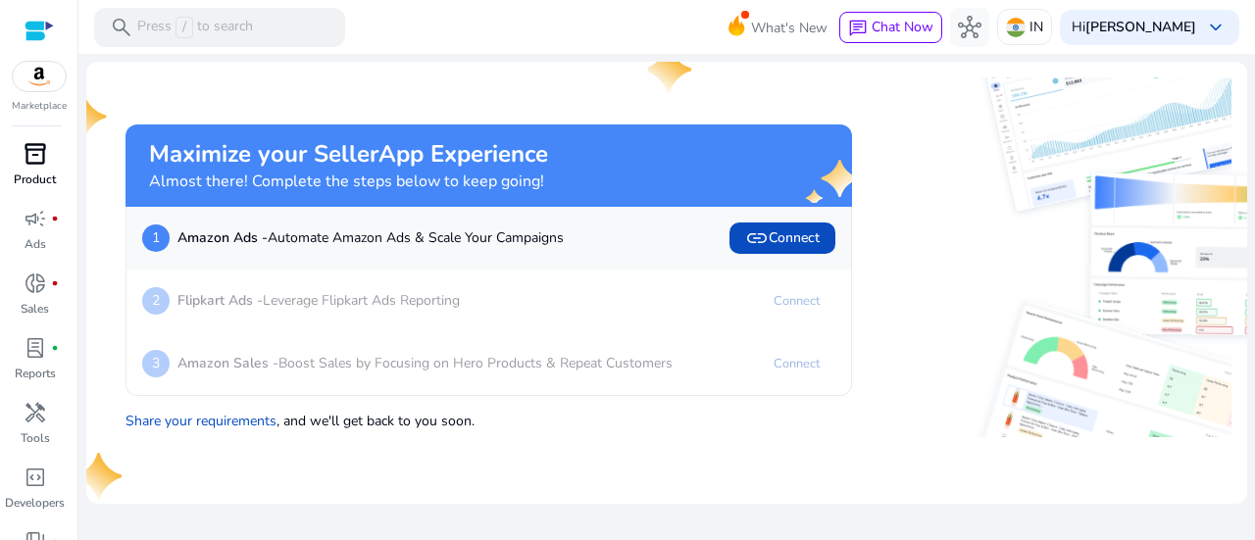
click at [16, 166] on div "inventory_2" at bounding box center [35, 153] width 55 height 31
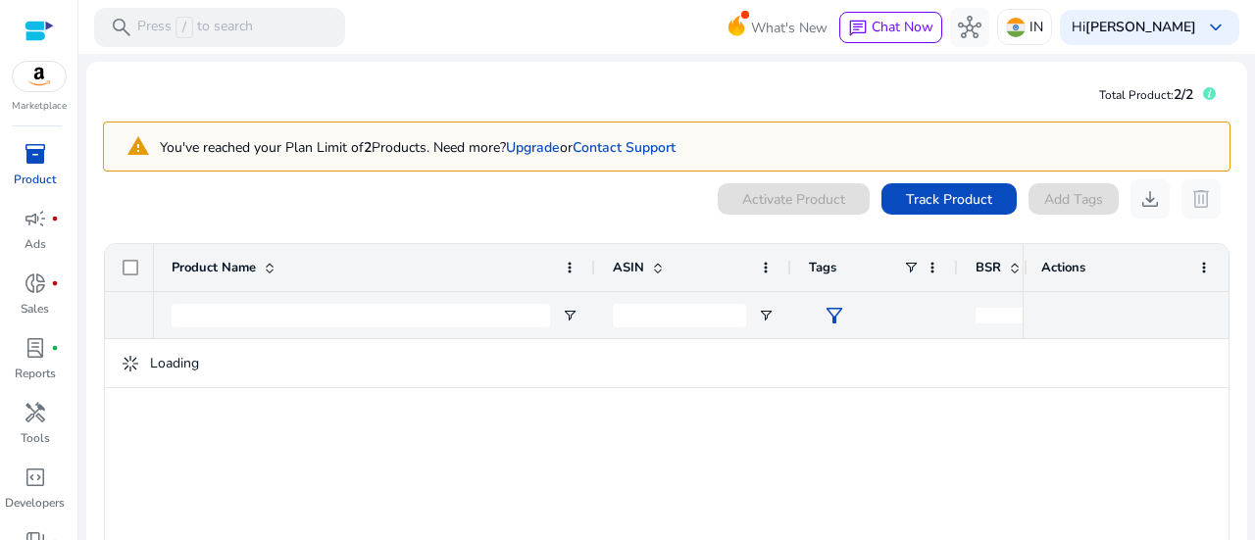
click at [496, 223] on div "Activate Product Track Product Add Tags download delete 1 to ? of more. Page 1 …" at bounding box center [666, 426] width 1127 height 495
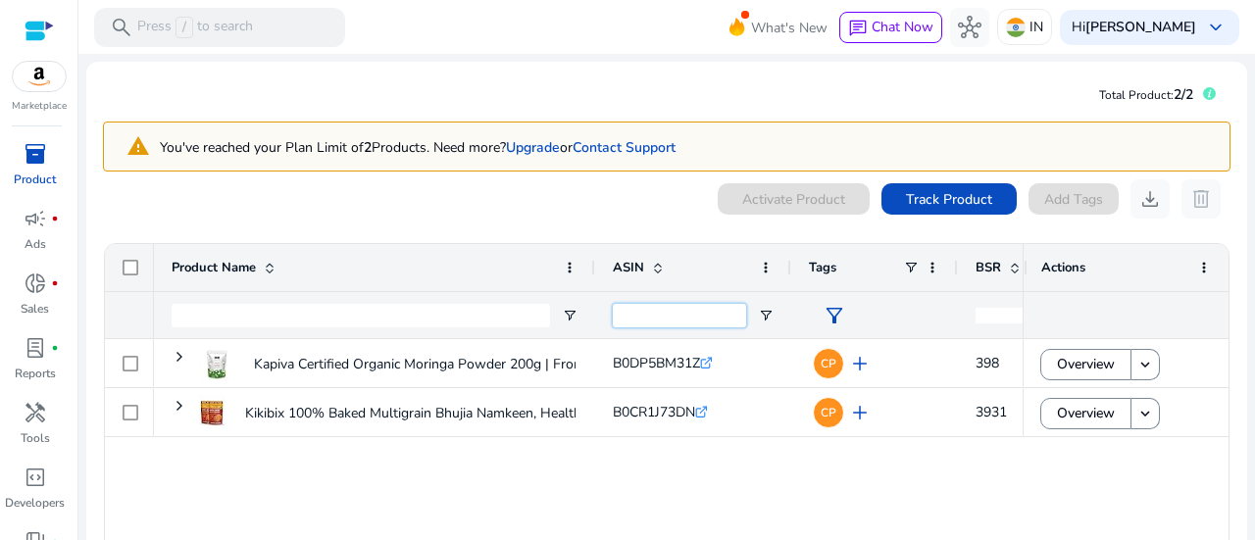
click at [637, 321] on input "ASIN Filter Input" at bounding box center [679, 316] width 133 height 24
paste input "**********"
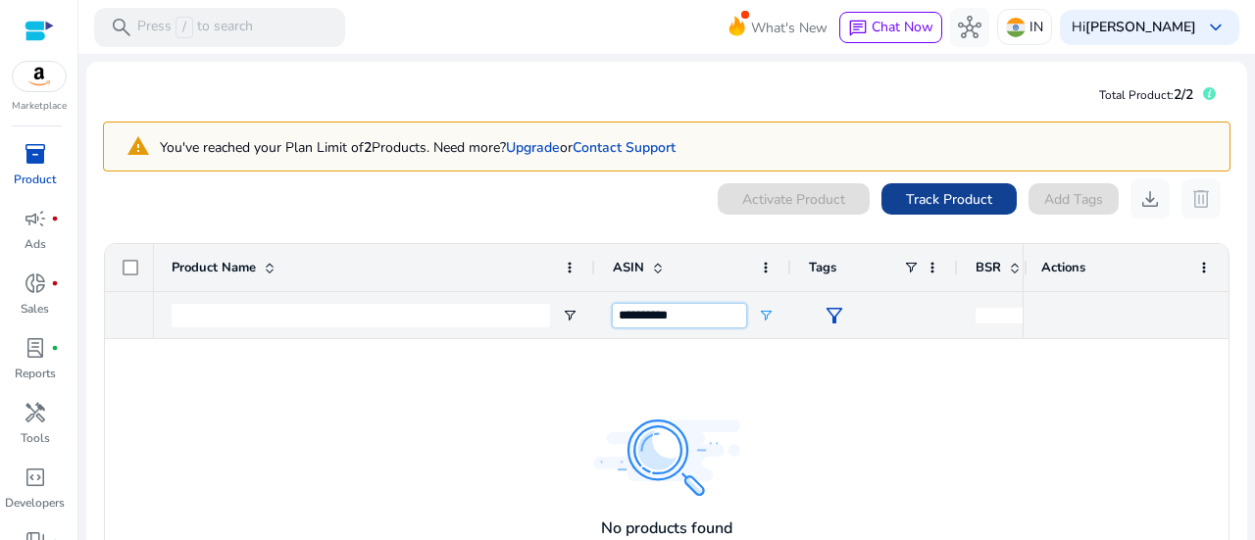
type input "**********"
click at [952, 192] on span "Track Product" at bounding box center [949, 199] width 86 height 21
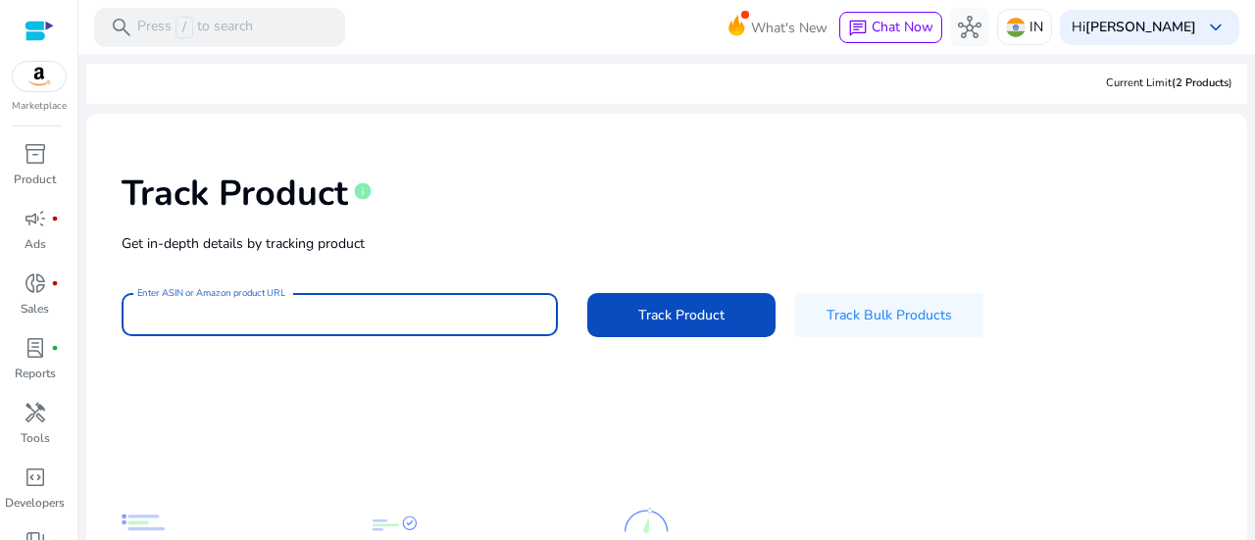
click at [240, 307] on input "Enter ASIN or Amazon product URL" at bounding box center [339, 315] width 405 height 22
paste input "**********"
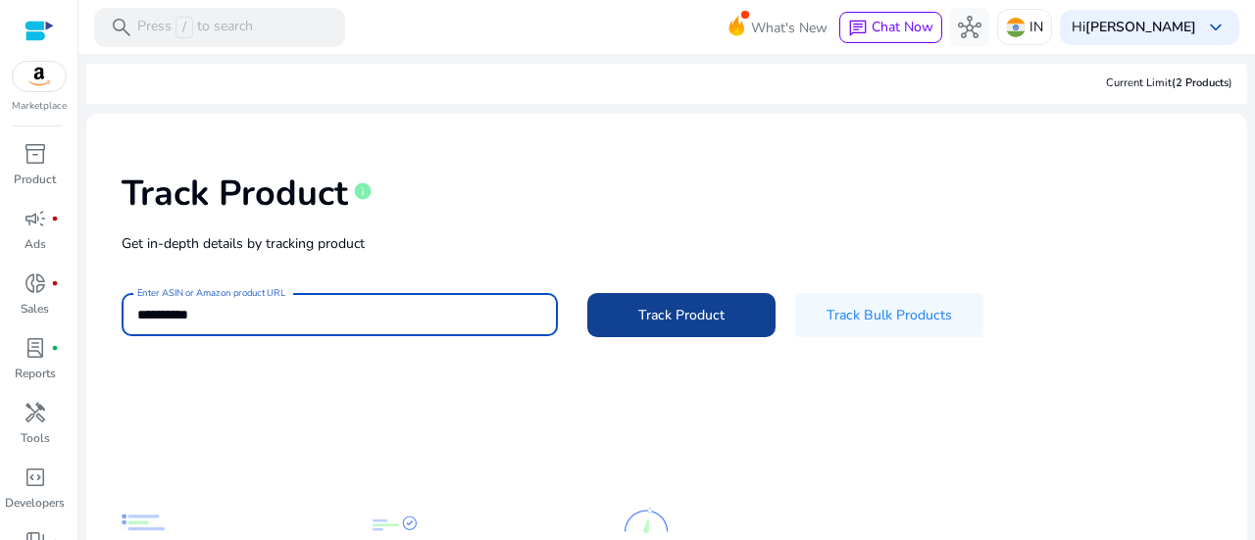
type input "**********"
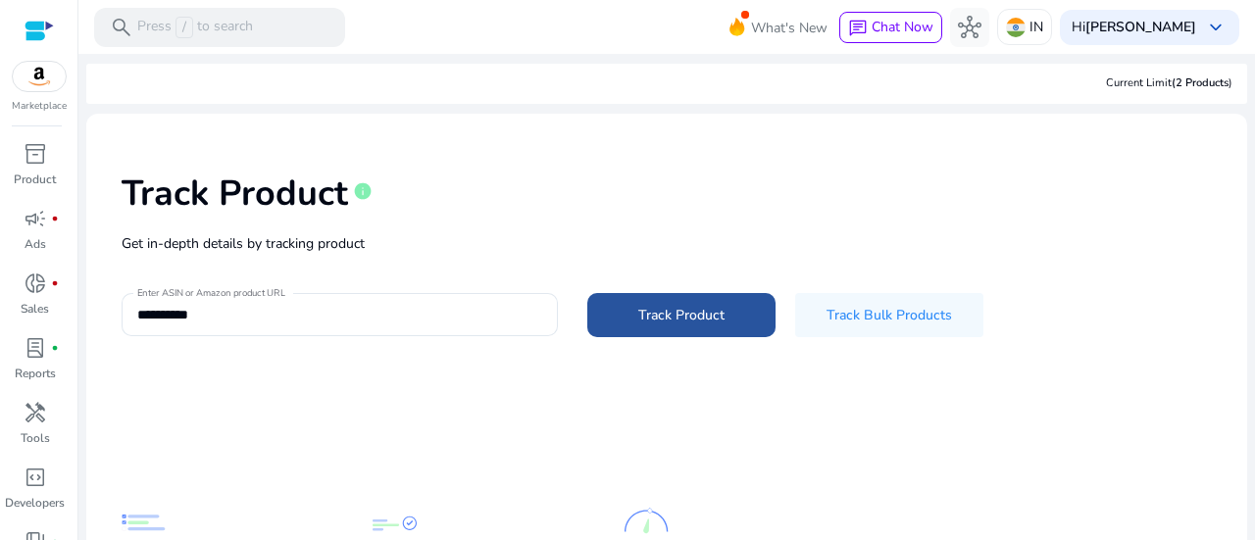
click at [701, 310] on span "Track Product" at bounding box center [681, 315] width 86 height 21
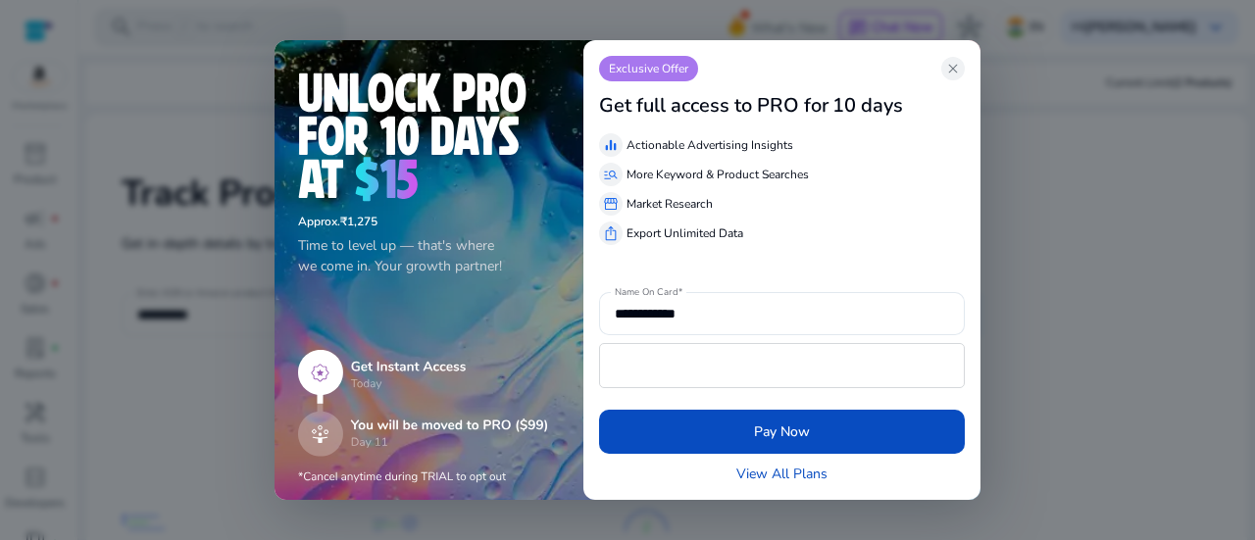
click at [940, 75] on div "Exclusive Offer close" at bounding box center [782, 68] width 366 height 25
click at [953, 64] on span "close" at bounding box center [953, 69] width 16 height 16
